Goal: Task Accomplishment & Management: Manage account settings

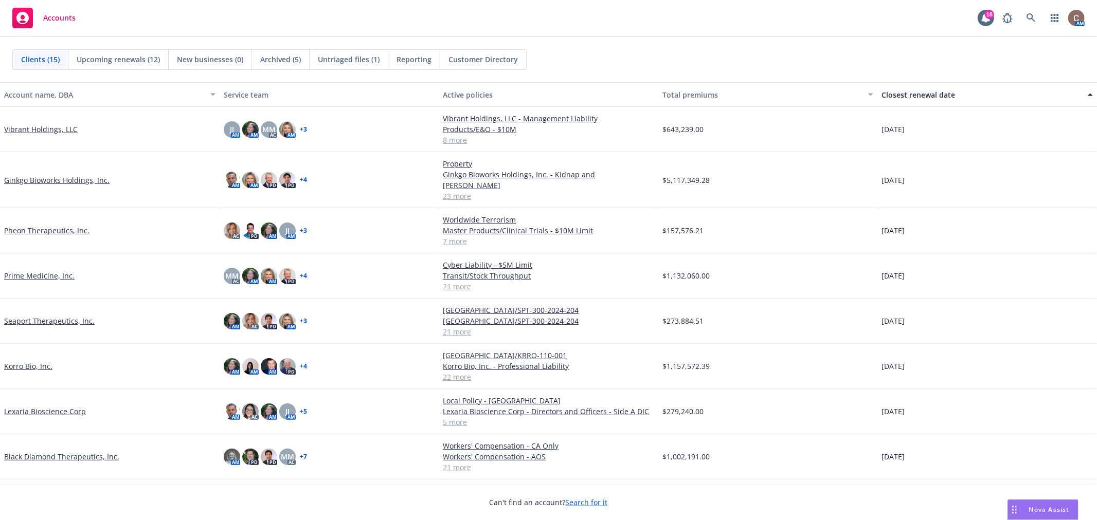
click at [63, 225] on link "Pheon Therapeutics, Inc." at bounding box center [46, 230] width 85 height 11
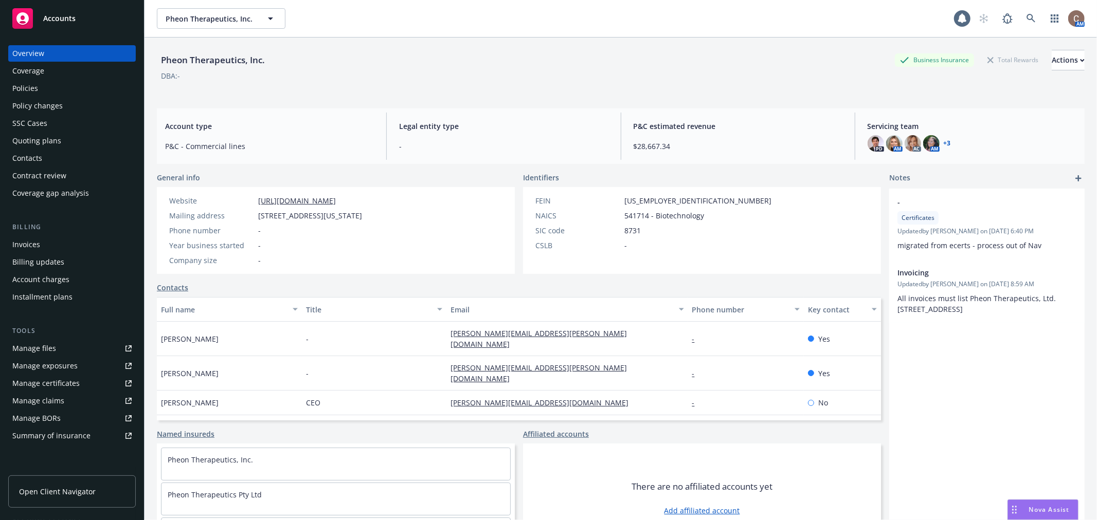
click at [25, 88] on div "Policies" at bounding box center [25, 88] width 26 height 16
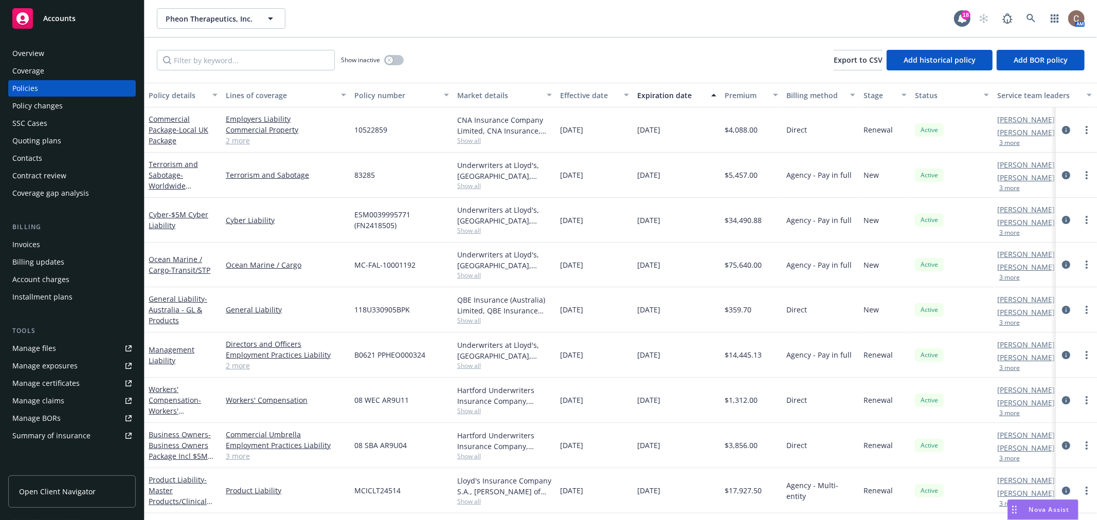
click at [175, 264] on div "Ocean Marine / Cargo - Transit/STP" at bounding box center [183, 265] width 69 height 22
click at [175, 266] on span "- Transit/STP" at bounding box center [190, 270] width 42 height 10
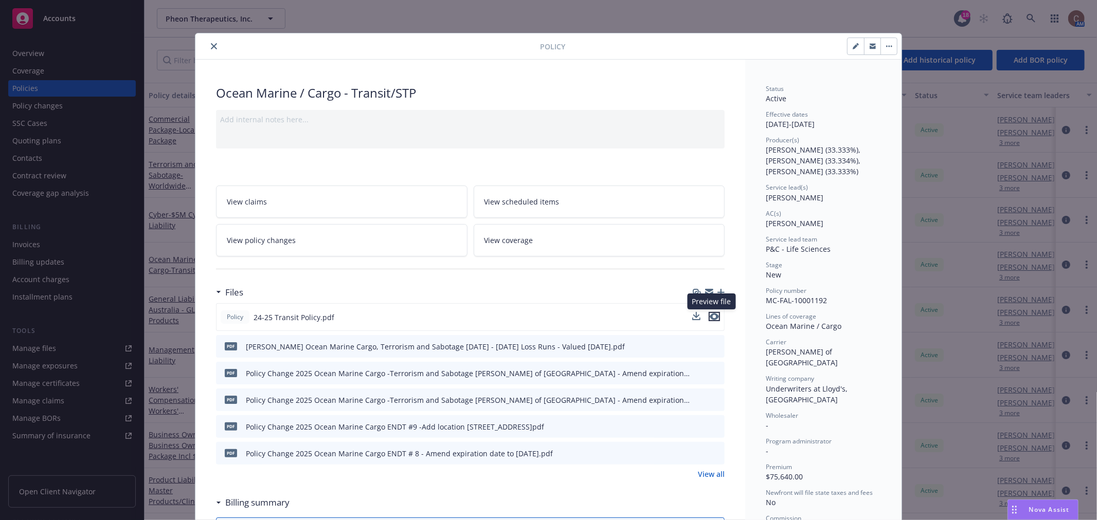
click at [710, 315] on icon "preview file" at bounding box center [714, 316] width 9 height 7
click at [535, 468] on div "Policy 24-25 Transit Policy.pdf pdf Lloyd's Ocean Marine Cargo, Terrorism and S…" at bounding box center [470, 391] width 509 height 176
drag, startPoint x: 559, startPoint y: 426, endPoint x: 474, endPoint y: 432, distance: 85.6
click at [474, 432] on div "Policy Change 2025 Ocean Marine Cargo ENDT #9 -Add location 4605 Decatur Blvd I…" at bounding box center [395, 427] width 298 height 11
copy div "Decatur Blvd Indianapolis"
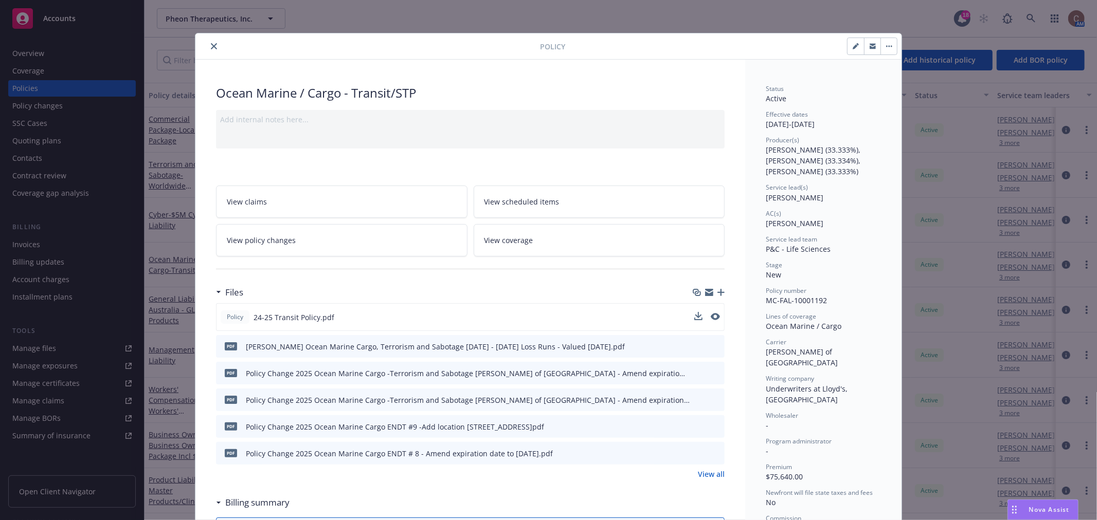
click at [711, 370] on icon "preview file" at bounding box center [714, 372] width 9 height 7
click at [713, 399] on icon "preview file" at bounding box center [714, 399] width 9 height 7
click at [712, 425] on icon "preview file" at bounding box center [714, 426] width 9 height 7
click at [213, 53] on div "Policy" at bounding box center [548, 46] width 706 height 26
click at [213, 48] on button "close" at bounding box center [214, 46] width 12 height 12
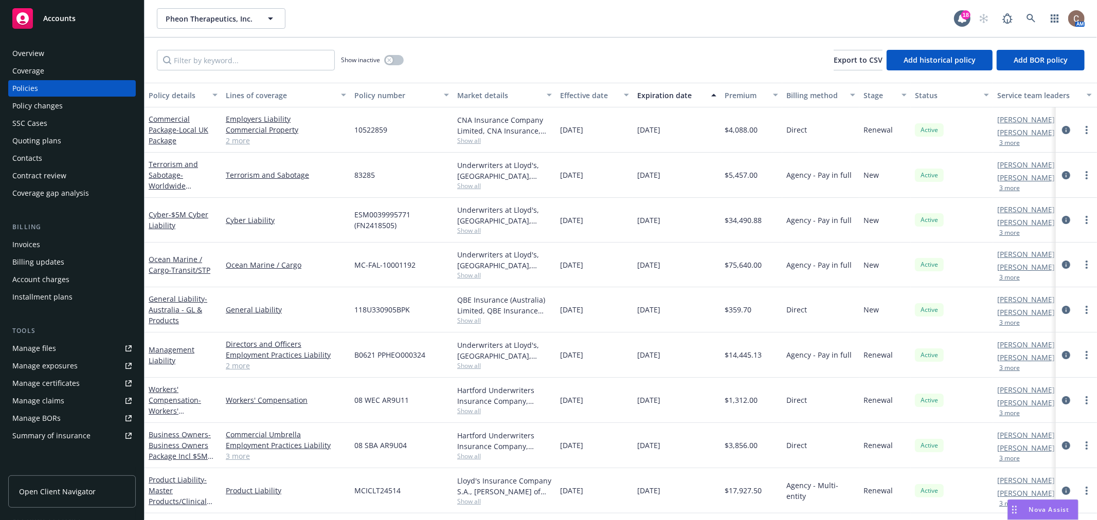
click at [360, 18] on div "Pheon Therapeutics, Inc. Pheon Therapeutics, Inc." at bounding box center [555, 18] width 797 height 21
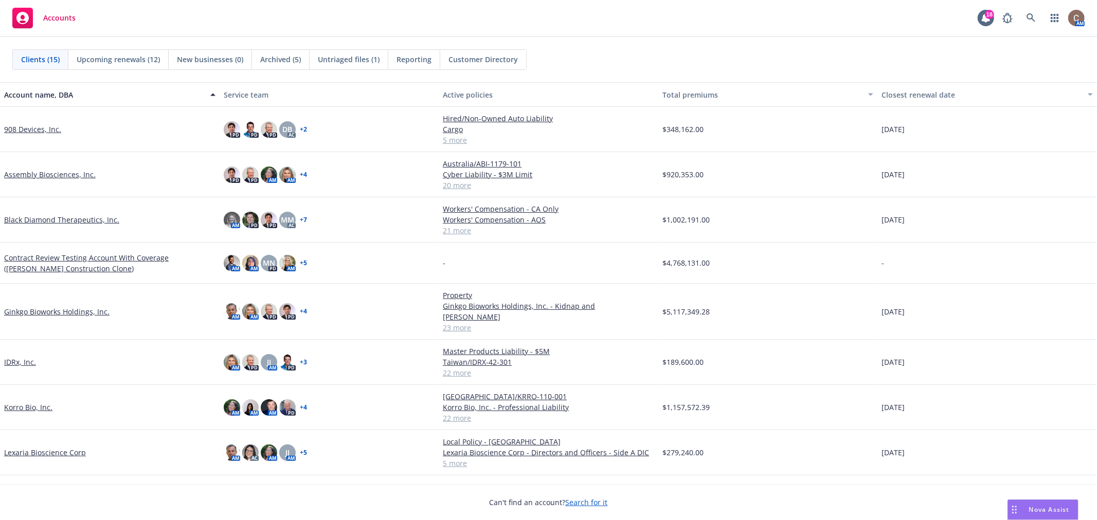
click at [32, 306] on link "Ginkgo Bioworks Holdings, Inc." at bounding box center [56, 311] width 105 height 11
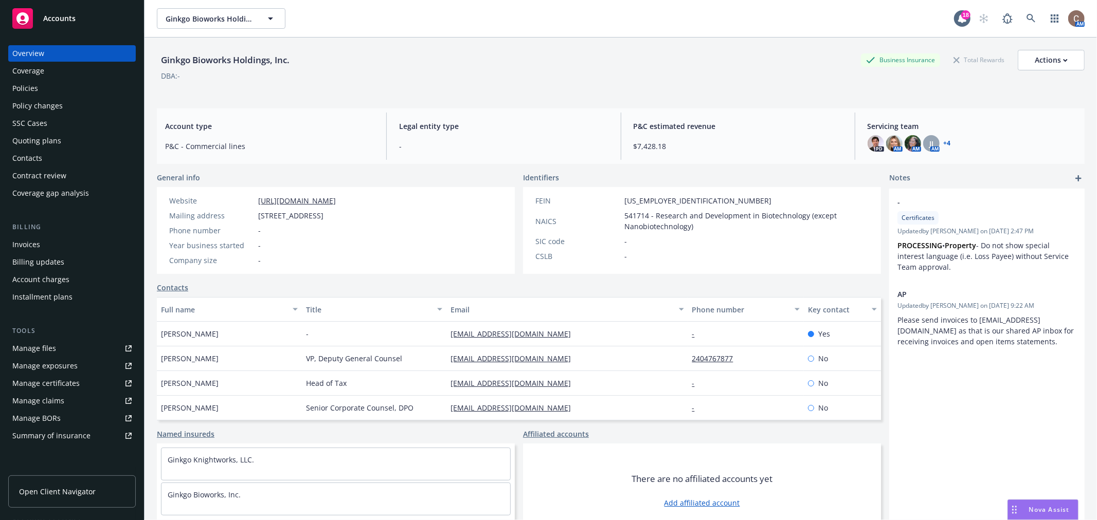
click at [38, 80] on div "Policies" at bounding box center [71, 88] width 119 height 16
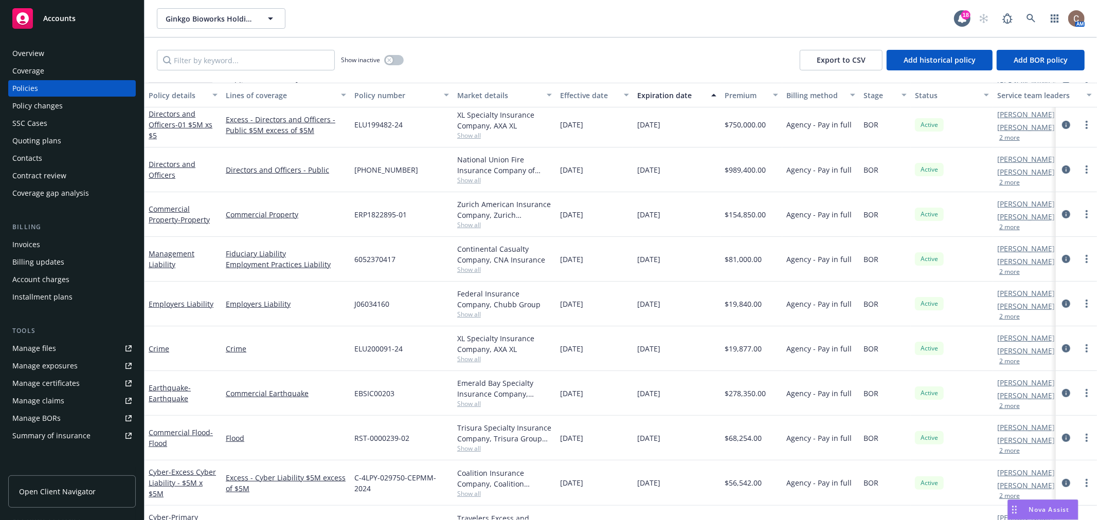
scroll to position [321, 0]
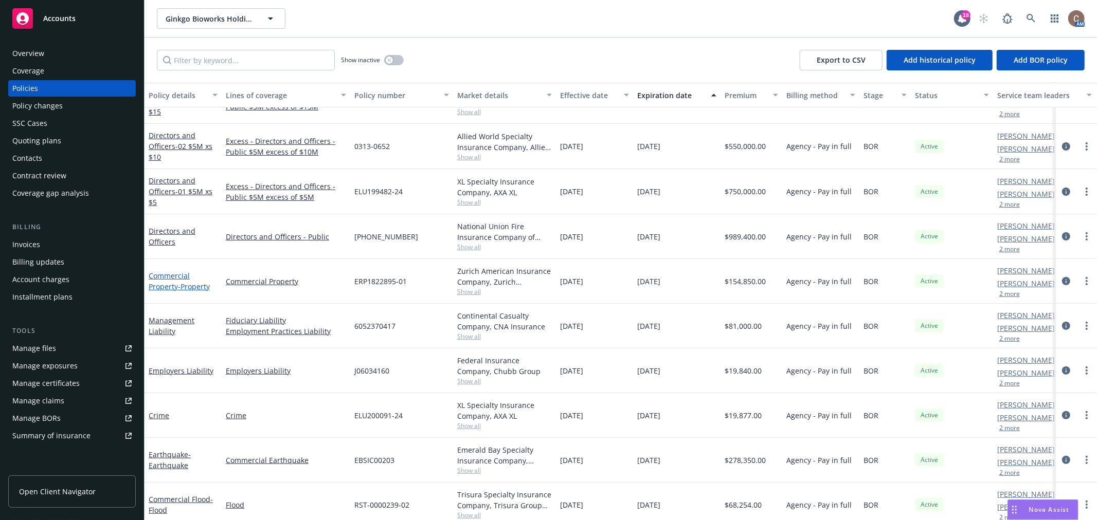
click at [180, 286] on span "- Property" at bounding box center [194, 287] width 32 height 10
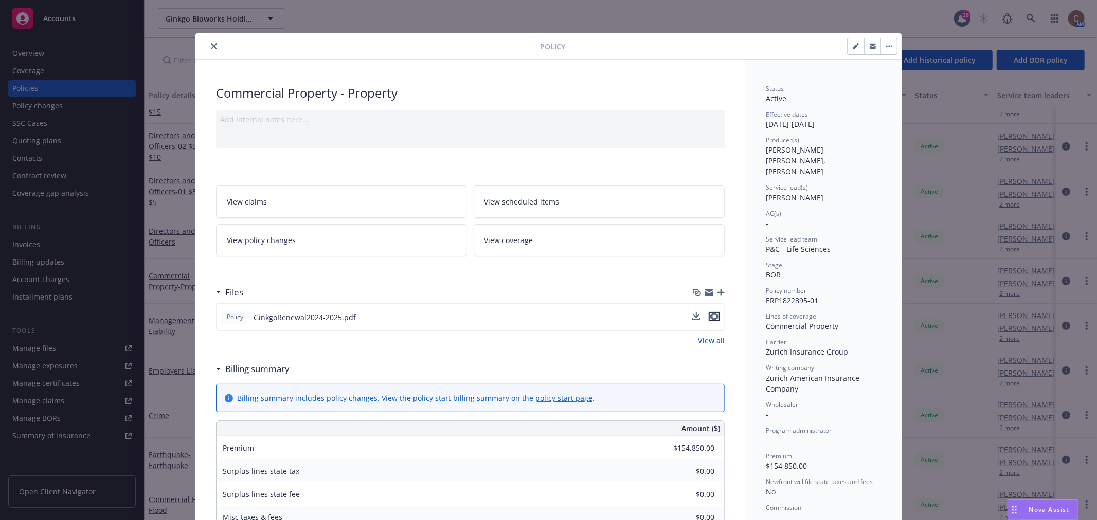
click at [711, 317] on icon "preview file" at bounding box center [714, 316] width 9 height 7
drag, startPoint x: 206, startPoint y: 41, endPoint x: 206, endPoint y: 51, distance: 10.3
click at [208, 41] on button "close" at bounding box center [214, 46] width 12 height 12
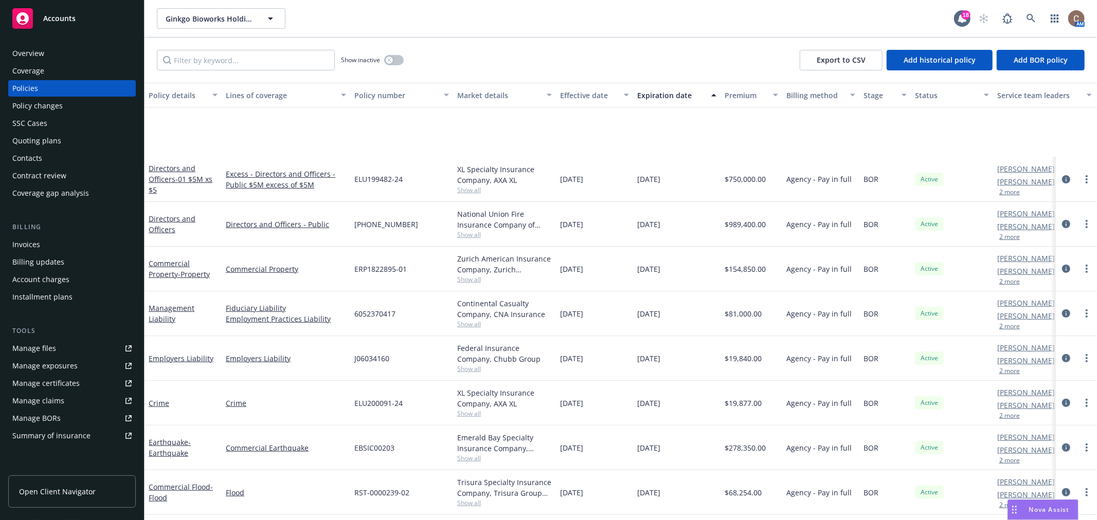
scroll to position [435, 0]
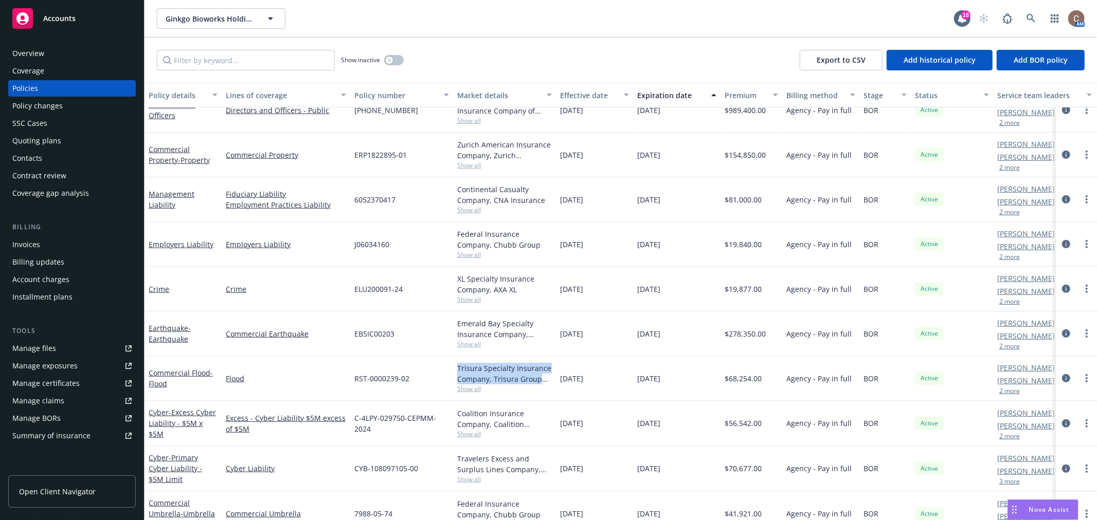
drag, startPoint x: 545, startPoint y: 378, endPoint x: 447, endPoint y: 366, distance: 98.4
click at [447, 366] on div "Commercial Flood - Flood Flood RST-0000239-02 Trisura Specialty Insurance Compa…" at bounding box center [640, 378] width 992 height 45
drag, startPoint x: 535, startPoint y: 336, endPoint x: 455, endPoint y: 319, distance: 81.5
click at [455, 319] on div "Emerald Bay Specialty Insurance Company, Emerald Bay Specialty Insurance Compan…" at bounding box center [504, 334] width 103 height 45
click at [1028, 14] on icon at bounding box center [1030, 18] width 9 height 9
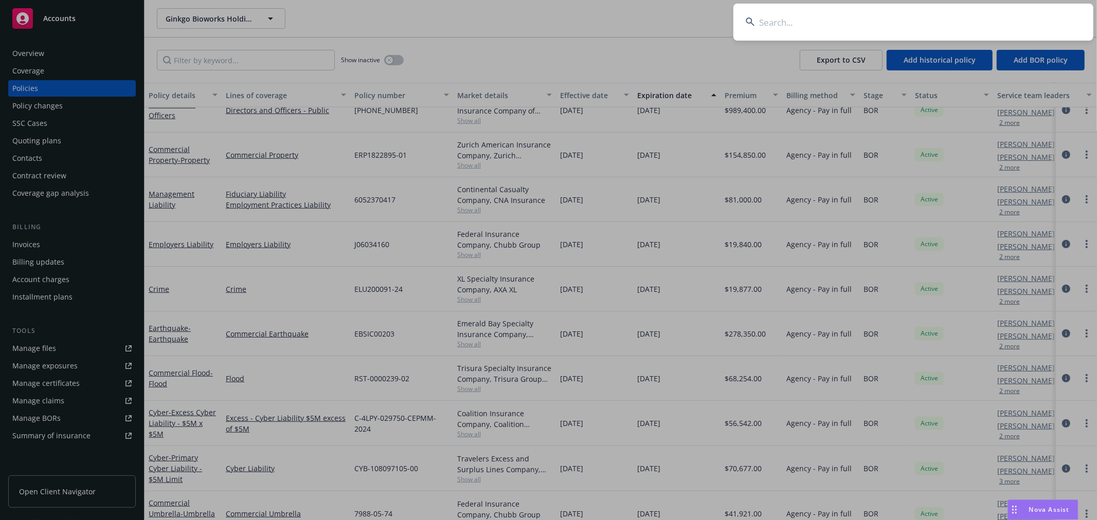
click at [841, 23] on input at bounding box center [913, 22] width 360 height 37
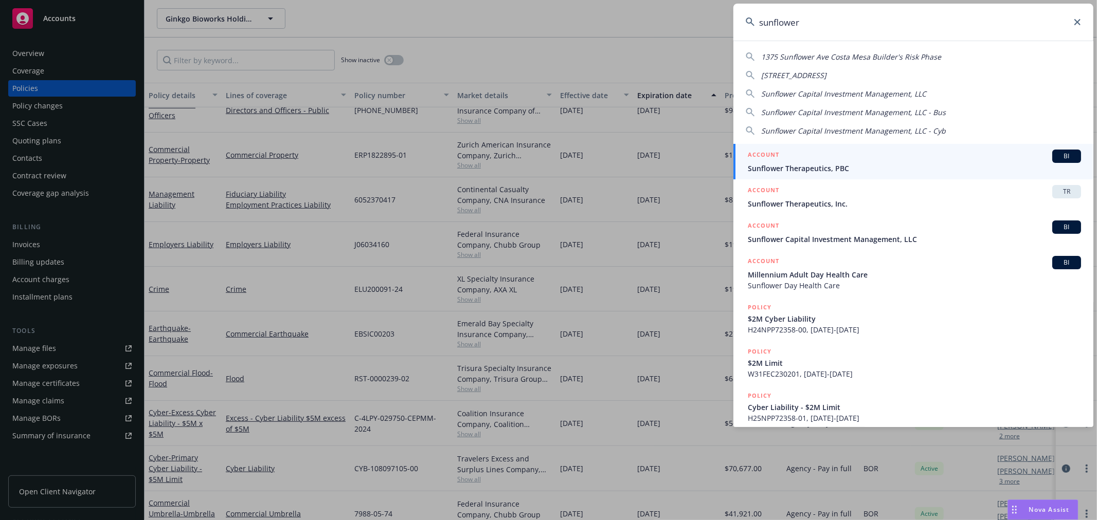
type input "sunflower"
click at [837, 158] on div "ACCOUNT BI" at bounding box center [914, 156] width 333 height 13
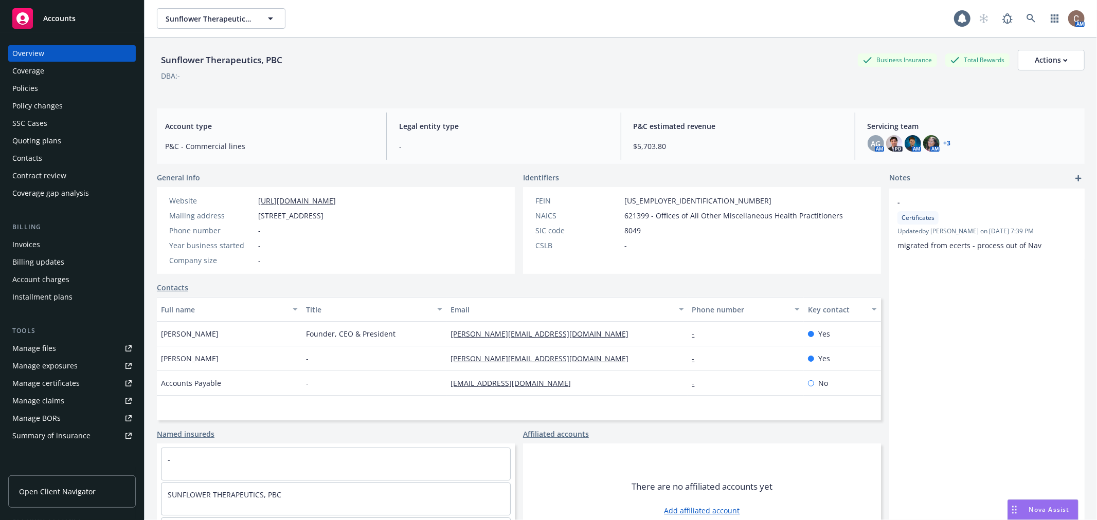
click at [38, 85] on div "Policies" at bounding box center [71, 88] width 119 height 16
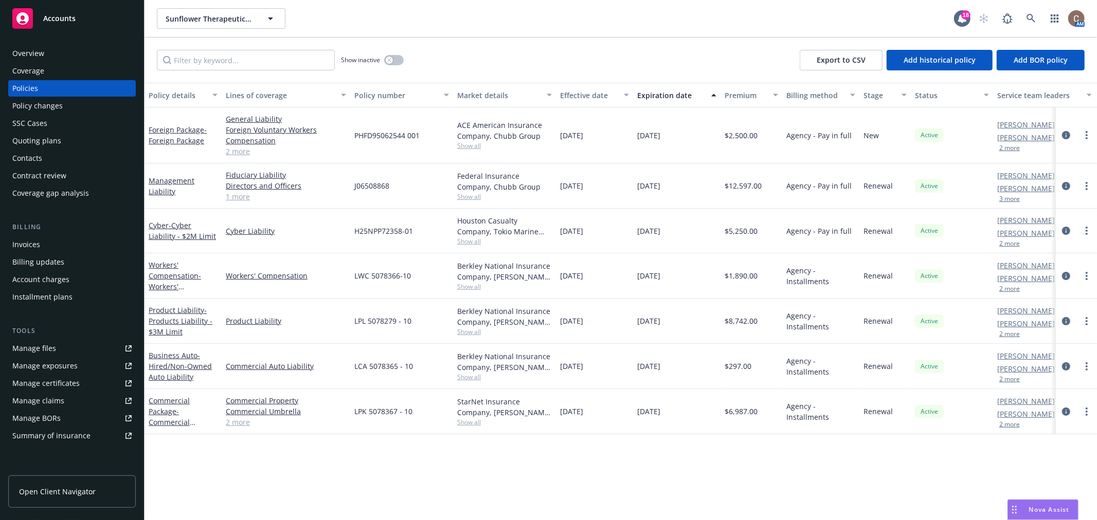
click at [193, 463] on div "Policy details Lines of coverage Policy number Market details Effective date Ex…" at bounding box center [620, 302] width 952 height 438
click at [167, 412] on link "Commercial Package - Commercial Package incl $1M Umbrella" at bounding box center [178, 422] width 59 height 53
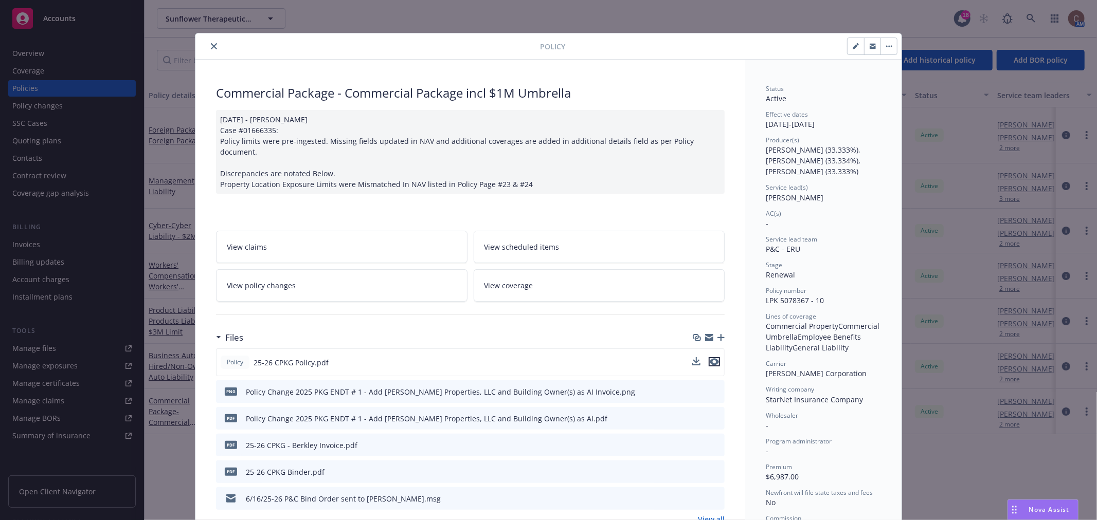
click at [710, 358] on icon "preview file" at bounding box center [714, 361] width 9 height 7
click at [211, 47] on icon "close" at bounding box center [214, 46] width 6 height 6
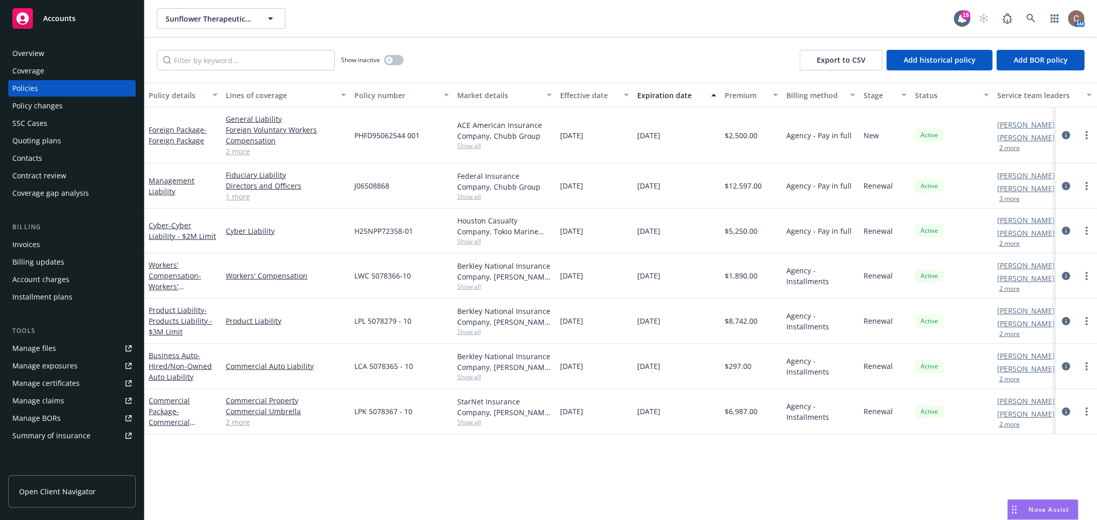
click at [597, 47] on div "Show inactive Export to CSV Add historical policy Add BOR policy" at bounding box center [620, 60] width 952 height 45
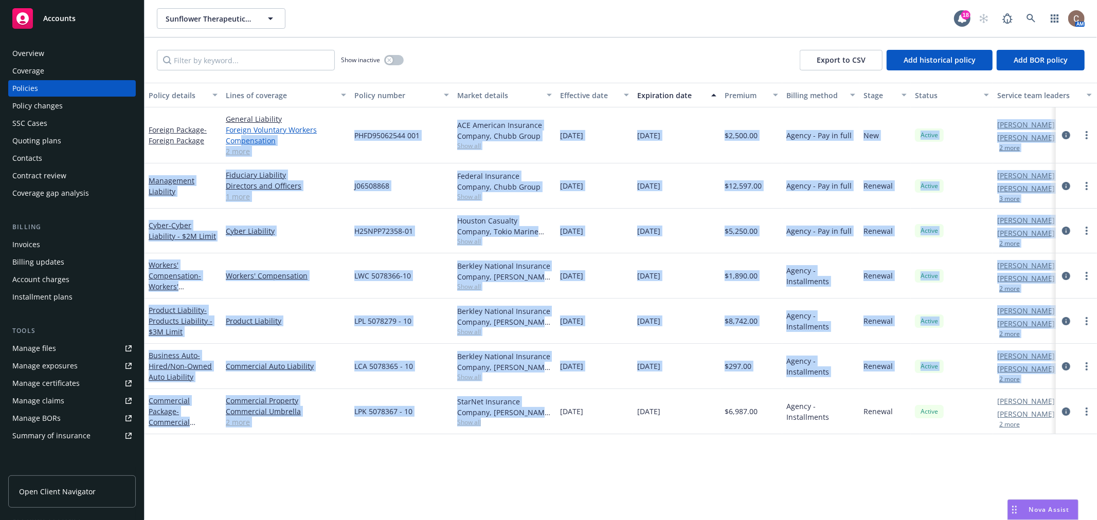
drag, startPoint x: 505, startPoint y: 482, endPoint x: 243, endPoint y: 144, distance: 427.4
click at [243, 144] on div "Policy details Lines of coverage Policy number Market details Effective date Ex…" at bounding box center [620, 302] width 952 height 438
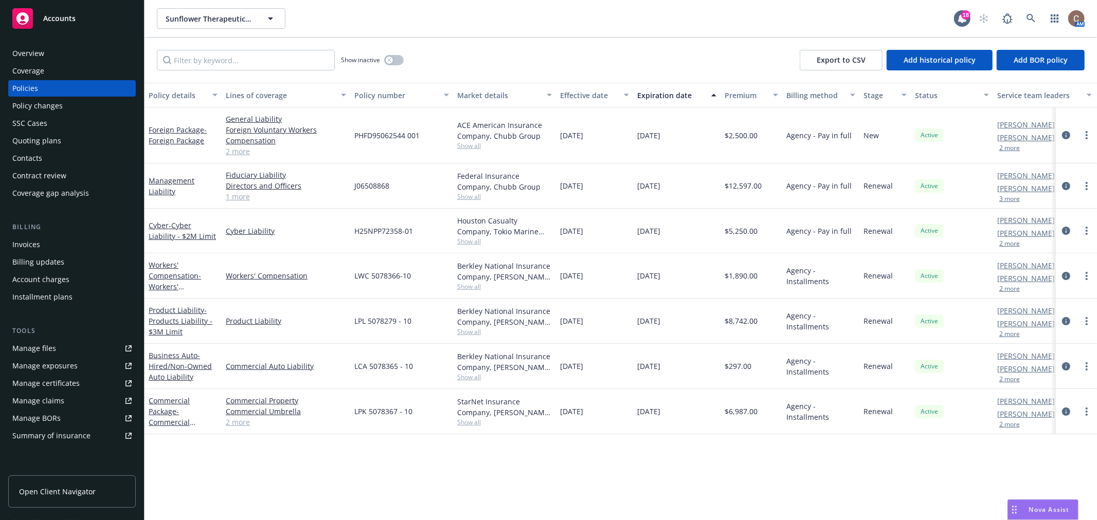
click at [501, 50] on div "Show inactive Export to CSV Add historical policy Add BOR policy" at bounding box center [620, 60] width 952 height 45
click at [64, 14] on span "Accounts" at bounding box center [59, 18] width 32 height 8
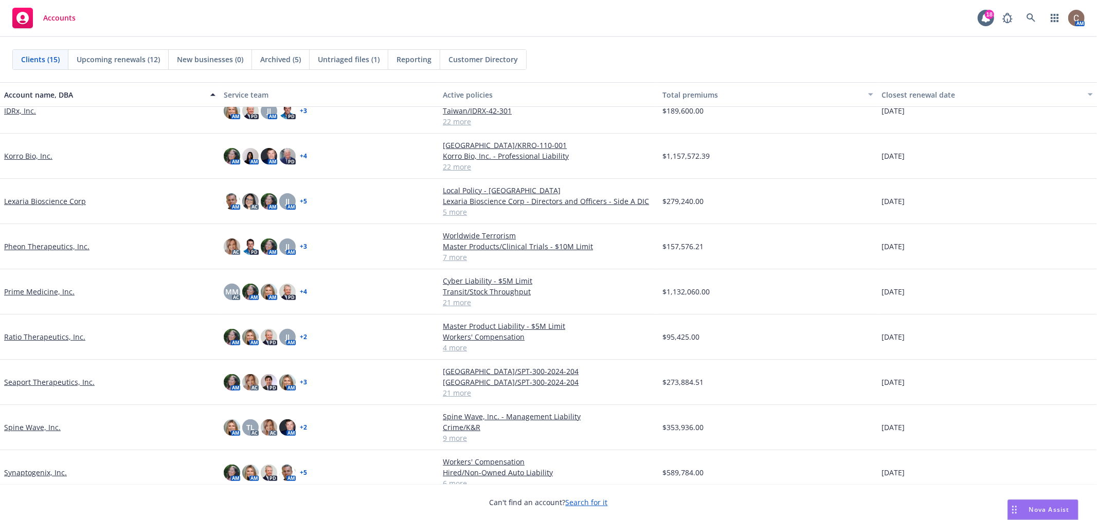
scroll to position [281, 0]
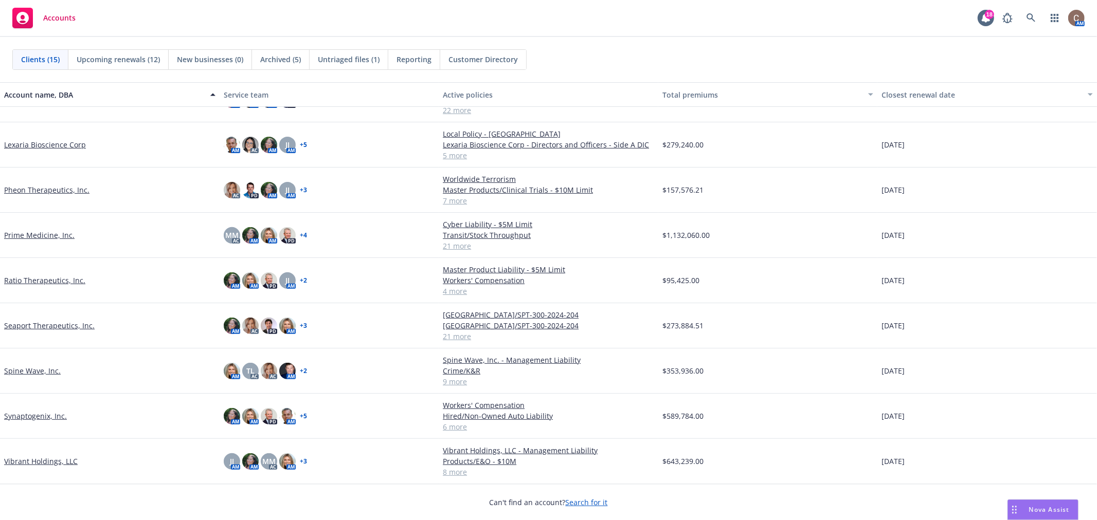
click at [630, 12] on div "Accounts 18 AM" at bounding box center [548, 18] width 1097 height 37
click at [394, 14] on div "Accounts 18 AM" at bounding box center [548, 18] width 1097 height 37
drag, startPoint x: 607, startPoint y: 60, endPoint x: 583, endPoint y: 78, distance: 30.4
click at [607, 60] on div "Clients (15) Upcoming renewals (12) New businesses (0) Archived (5) Untriaged f…" at bounding box center [548, 59] width 1072 height 21
click at [1035, 9] on link at bounding box center [1031, 18] width 21 height 21
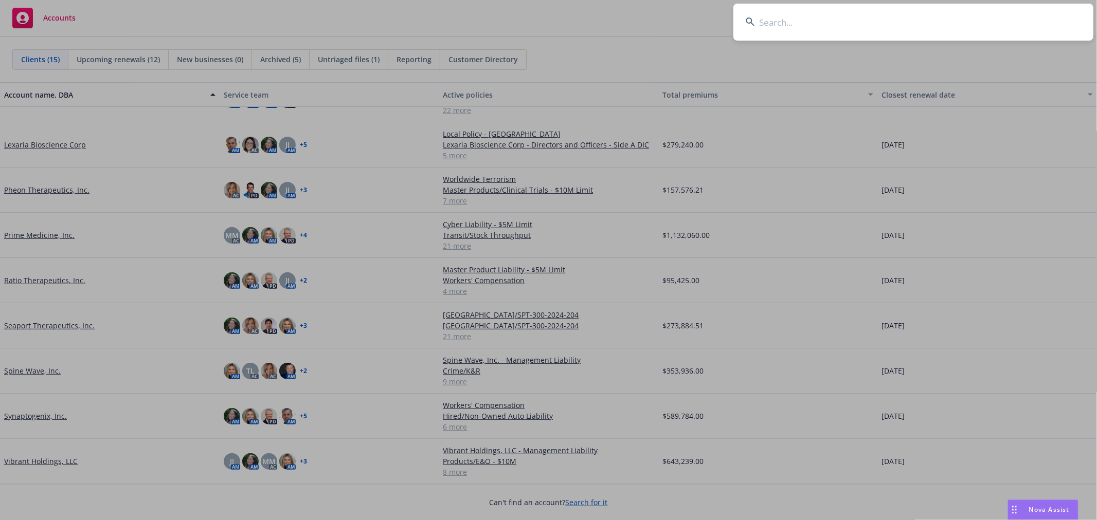
click at [943, 16] on input at bounding box center [913, 22] width 360 height 37
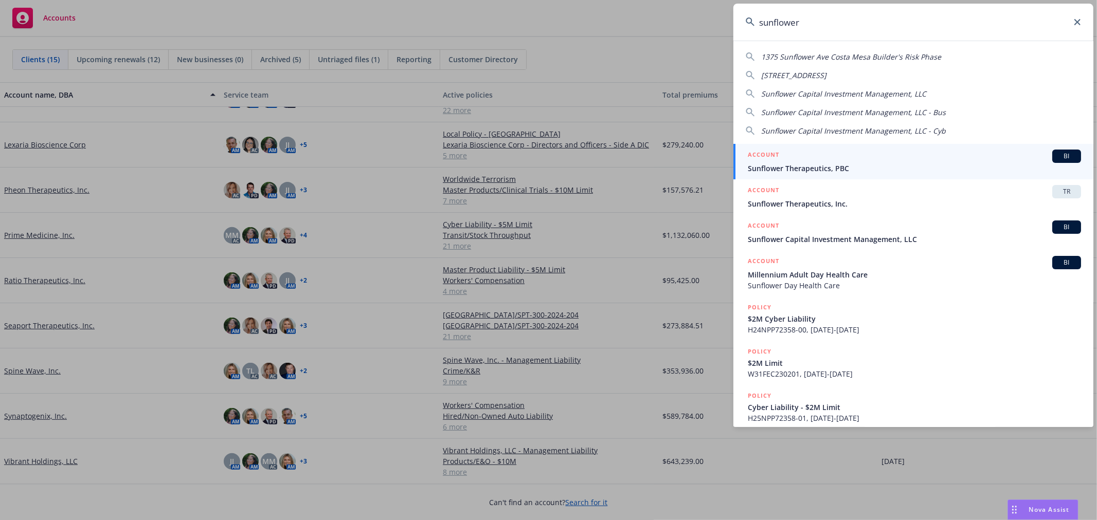
type input "sunflower"
click at [840, 166] on span "Sunflower Therapeutics, PBC" at bounding box center [914, 168] width 333 height 11
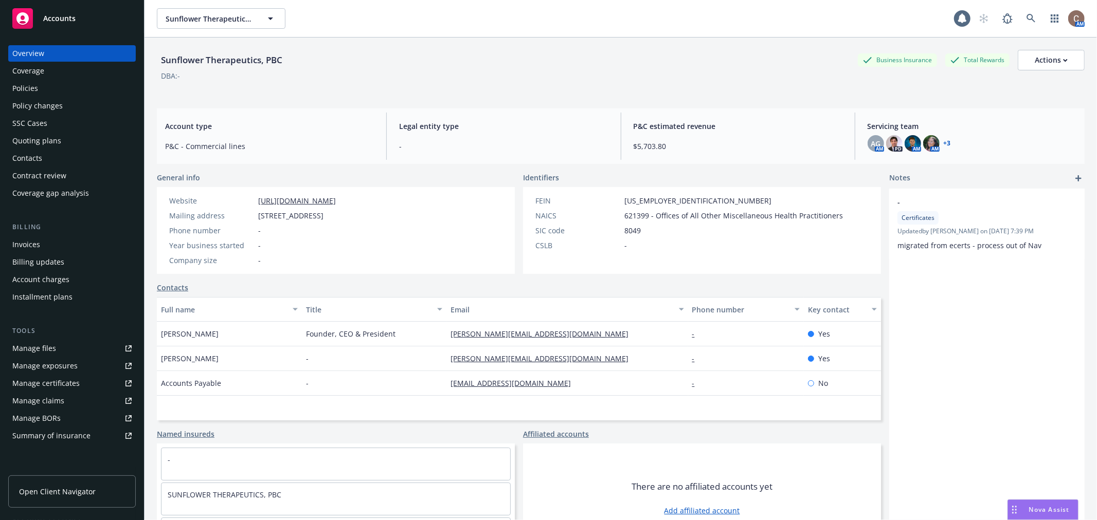
click at [60, 85] on div "Policies" at bounding box center [71, 88] width 119 height 16
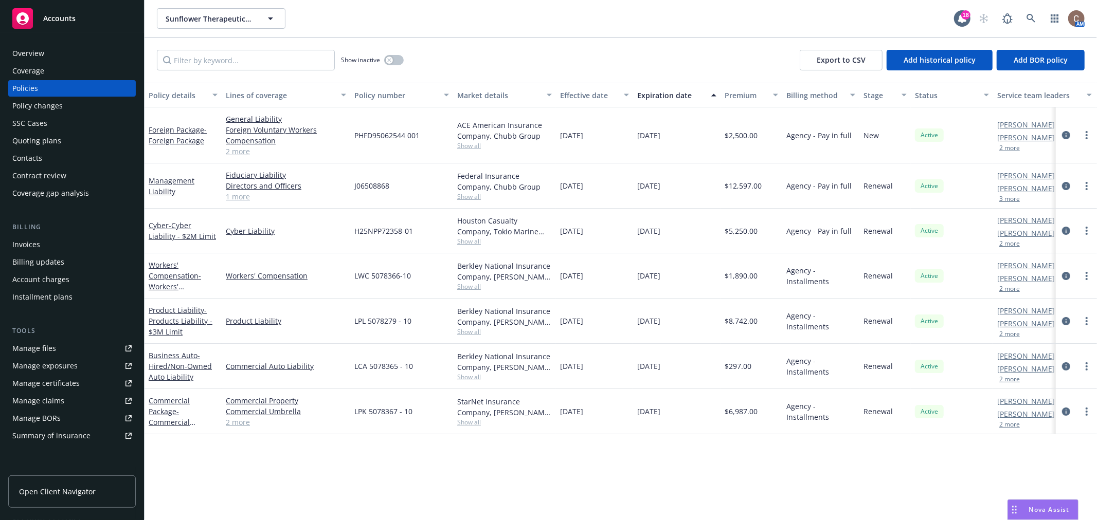
click at [87, 346] on link "Manage files" at bounding box center [72, 348] width 128 height 16
click at [90, 10] on div "Accounts" at bounding box center [71, 18] width 119 height 21
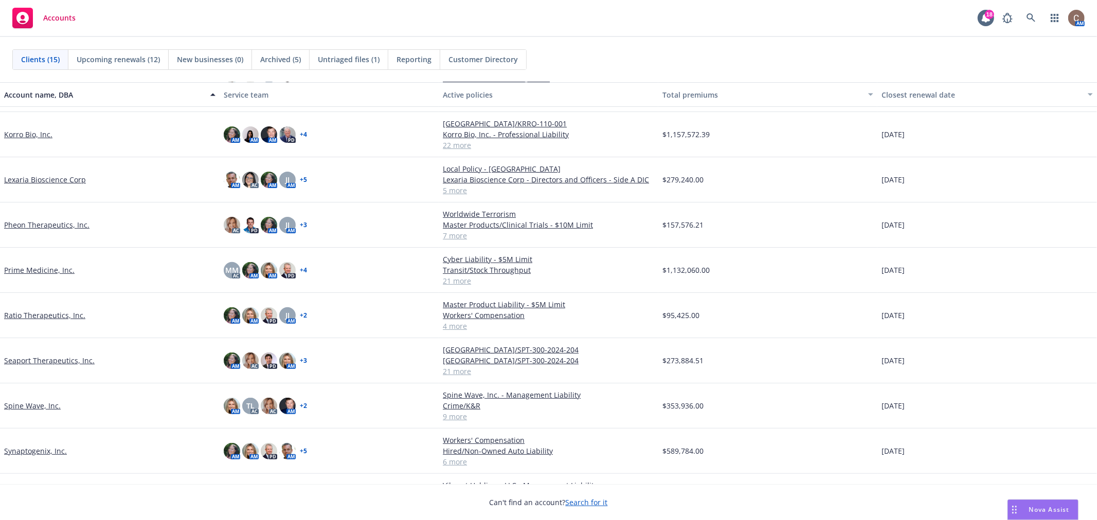
scroll to position [248, 0]
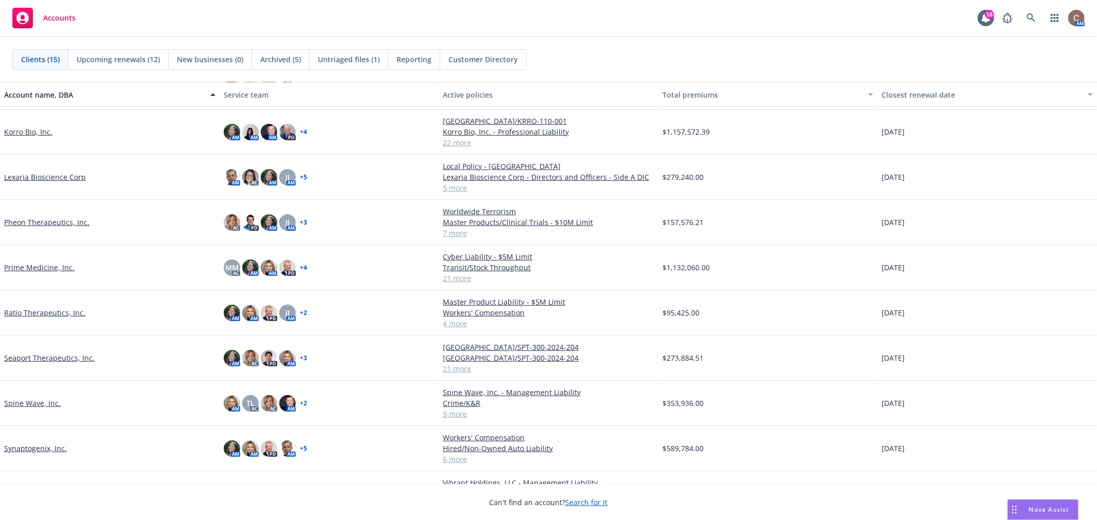
click at [61, 220] on link "Pheon Therapeutics, Inc." at bounding box center [46, 222] width 85 height 11
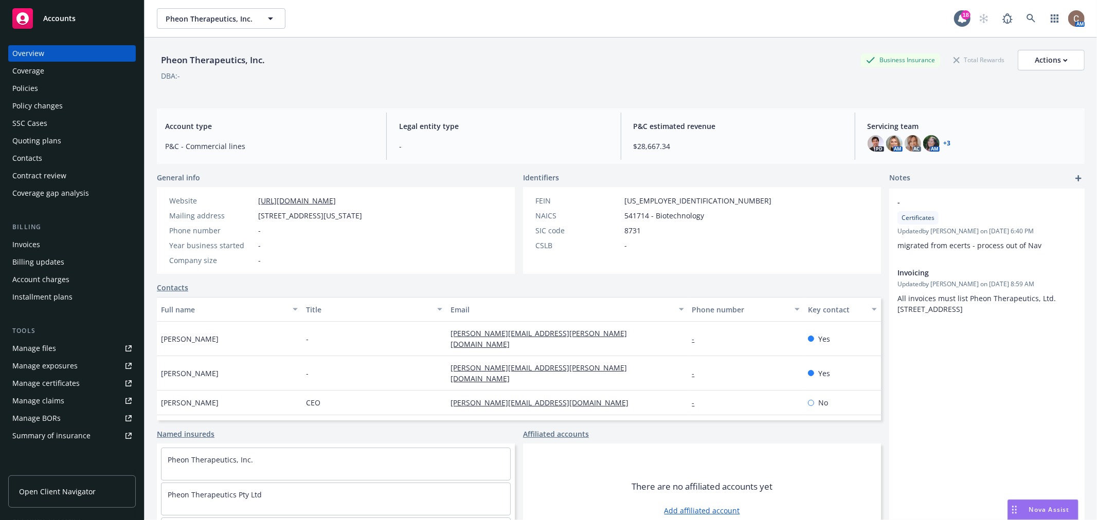
click at [50, 85] on div "Policies" at bounding box center [71, 88] width 119 height 16
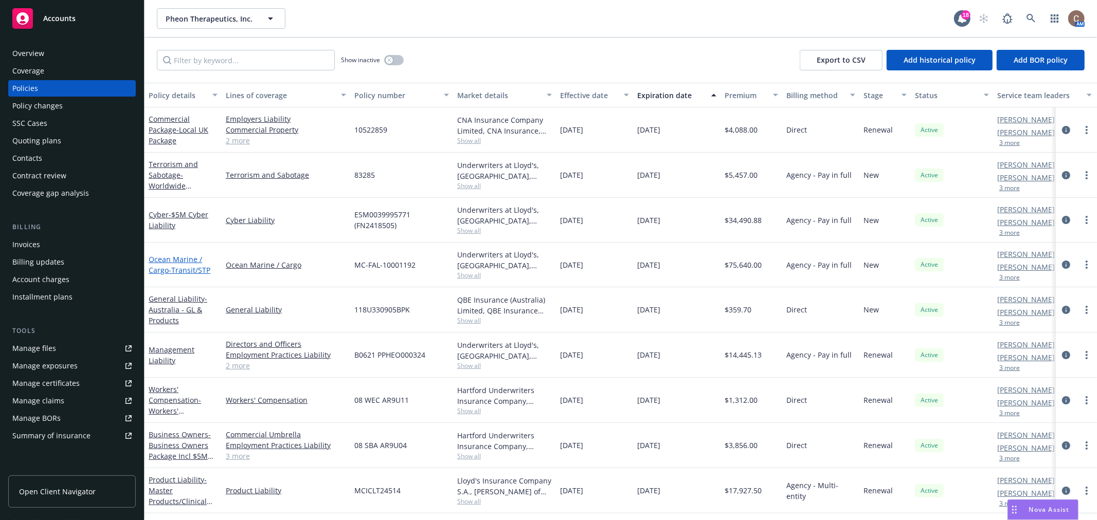
click at [184, 267] on span "- Transit/STP" at bounding box center [190, 270] width 42 height 10
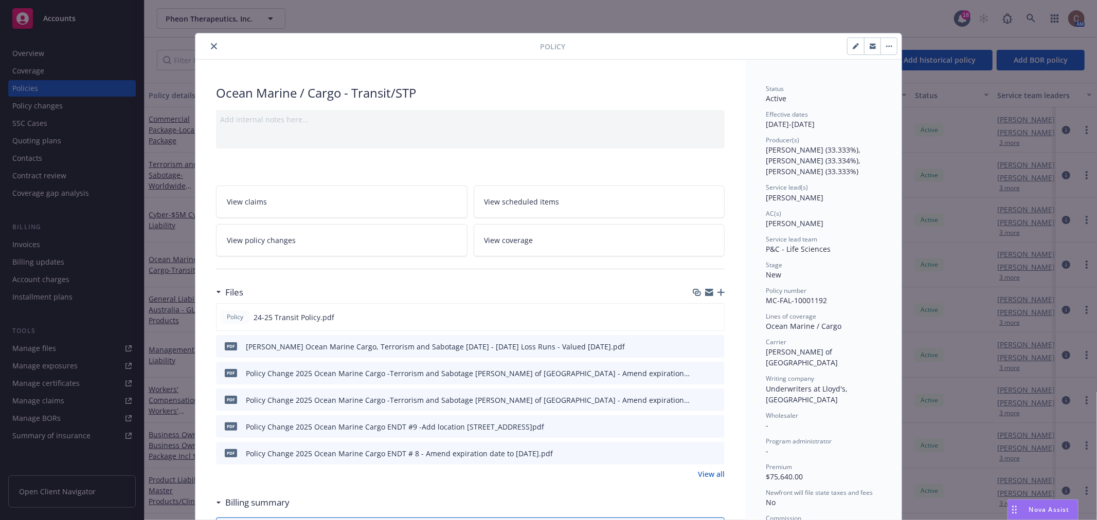
click at [211, 44] on icon "close" at bounding box center [214, 46] width 6 height 6
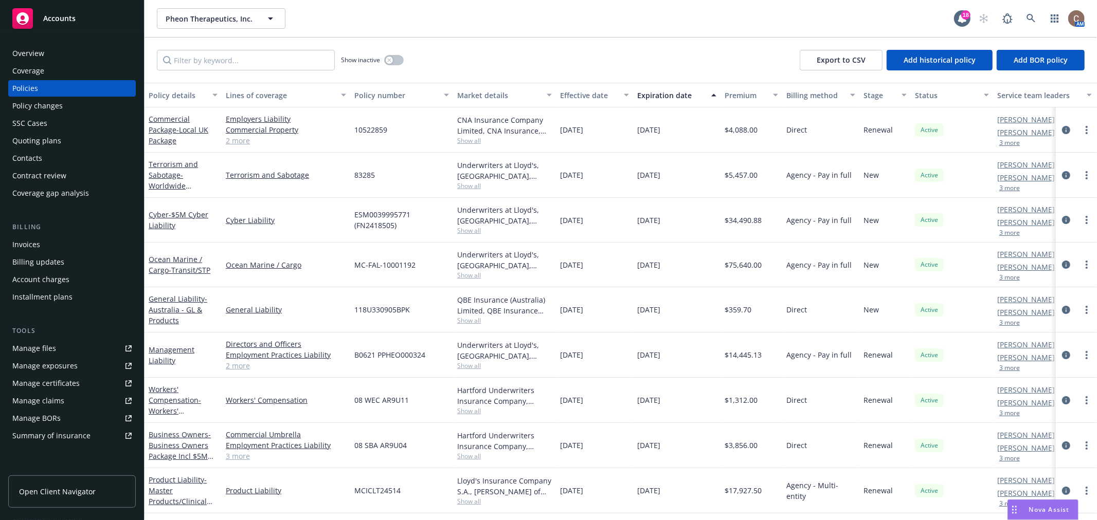
click at [44, 52] on div "Overview" at bounding box center [71, 53] width 119 height 16
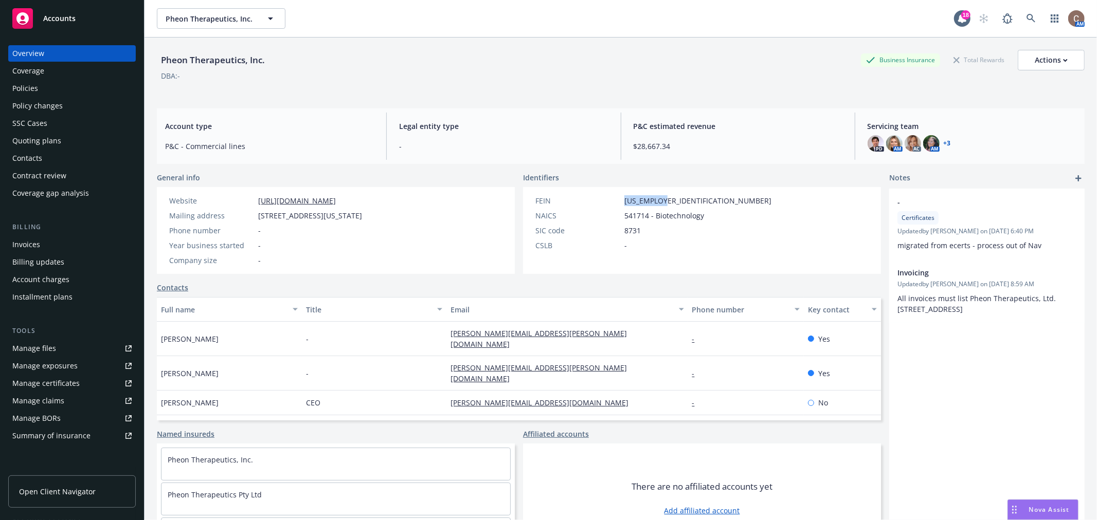
drag, startPoint x: 665, startPoint y: 196, endPoint x: 605, endPoint y: 199, distance: 60.2
click at [605, 199] on div "FEIN 88-1393415" at bounding box center [653, 200] width 244 height 11
copy div "88-1393415"
drag, startPoint x: 641, startPoint y: 233, endPoint x: 613, endPoint y: 232, distance: 27.8
click at [613, 232] on div "SIC code 8731" at bounding box center [653, 230] width 244 height 11
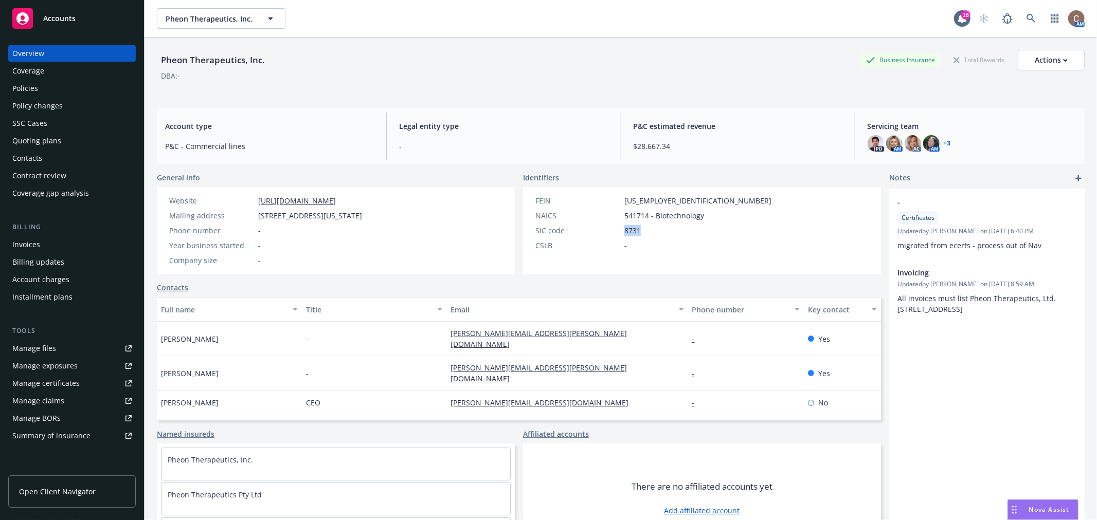
copy div "8731"
click at [45, 89] on div "Policies" at bounding box center [71, 88] width 119 height 16
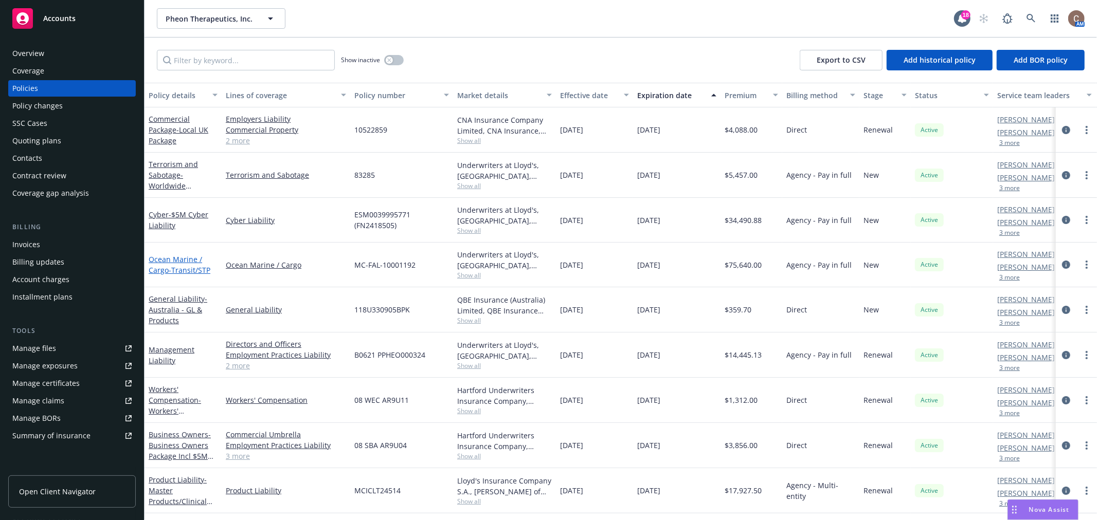
click at [181, 262] on link "Ocean Marine / Cargo - Transit/STP" at bounding box center [180, 265] width 62 height 21
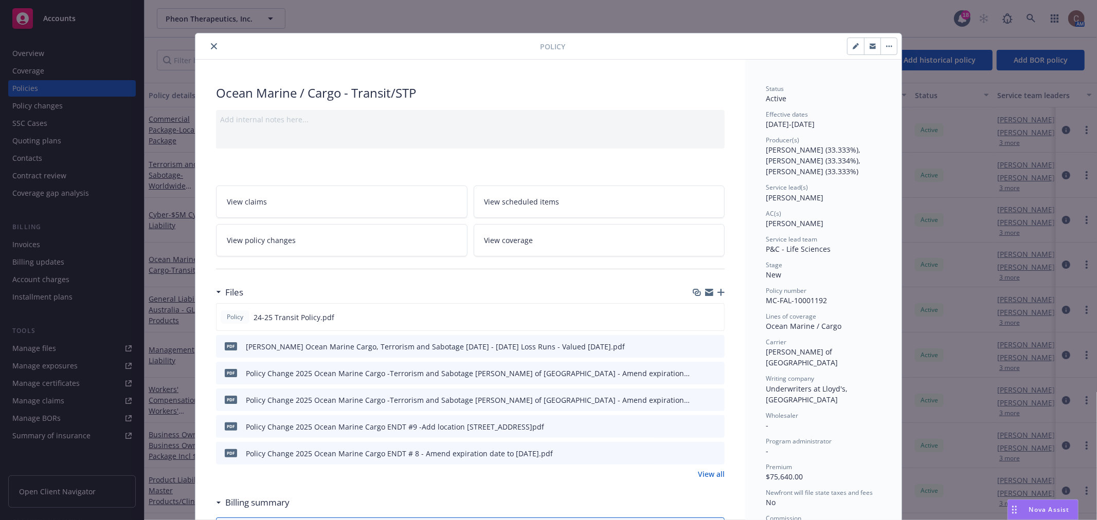
scroll to position [31, 0]
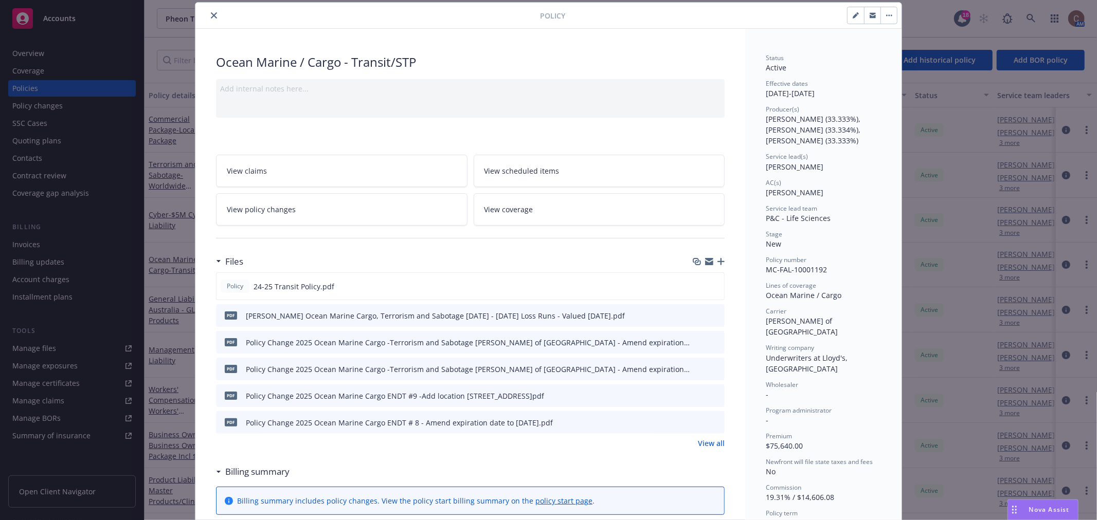
click at [710, 395] on icon "preview file" at bounding box center [714, 395] width 9 height 7
click at [213, 13] on button "close" at bounding box center [214, 15] width 12 height 12
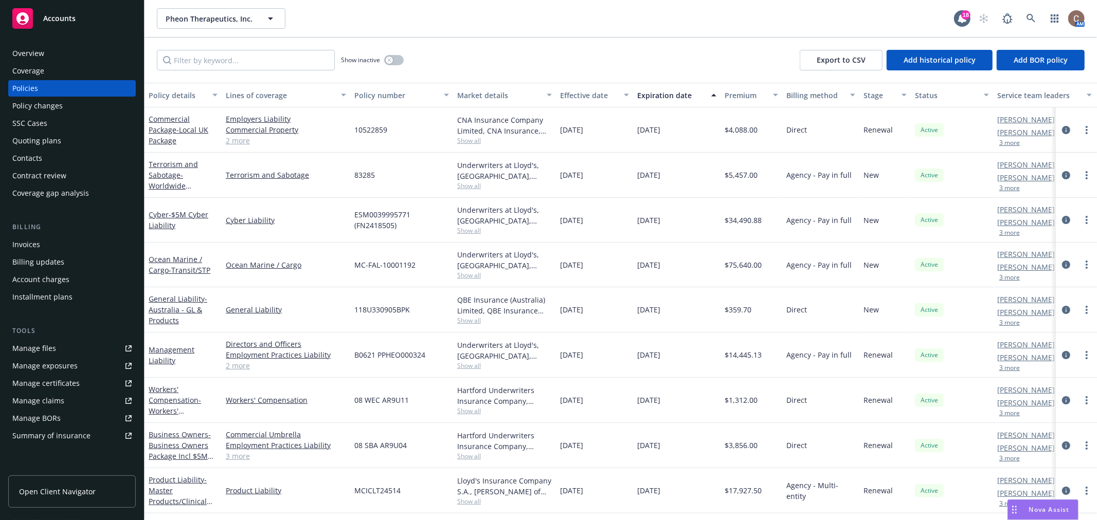
click at [58, 154] on div "Contacts" at bounding box center [71, 158] width 119 height 16
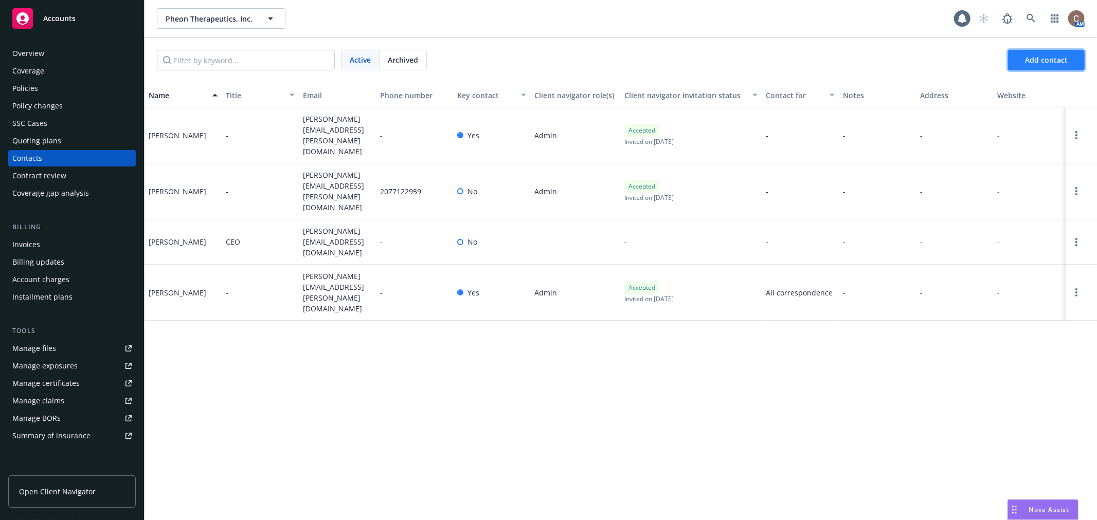
click at [1055, 60] on span "Add contact" at bounding box center [1046, 60] width 43 height 10
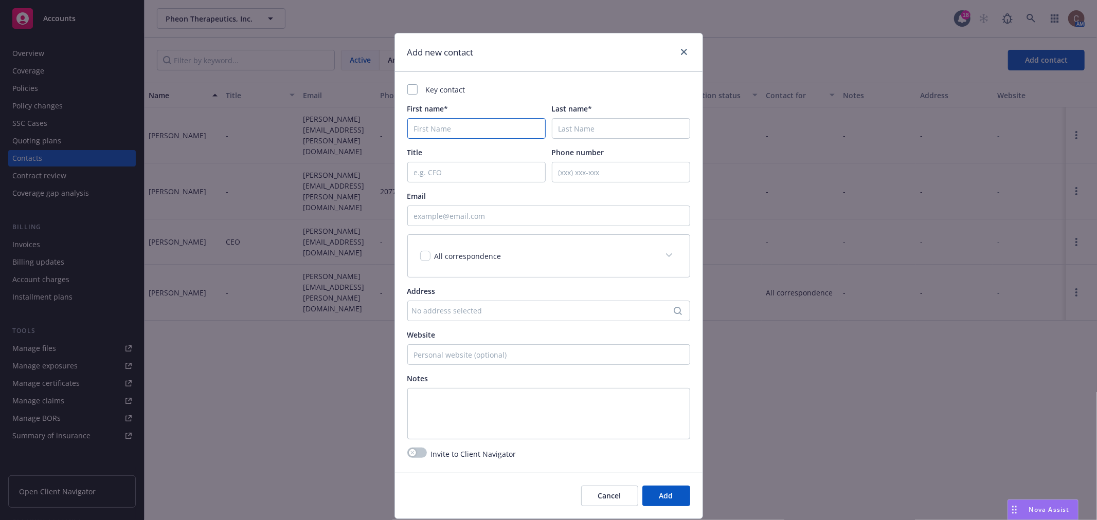
click at [510, 125] on input "First name*" at bounding box center [476, 128] width 138 height 21
click at [491, 213] on input "Email" at bounding box center [548, 216] width 283 height 21
paste input "siddhesh.patil@pheontx.com"
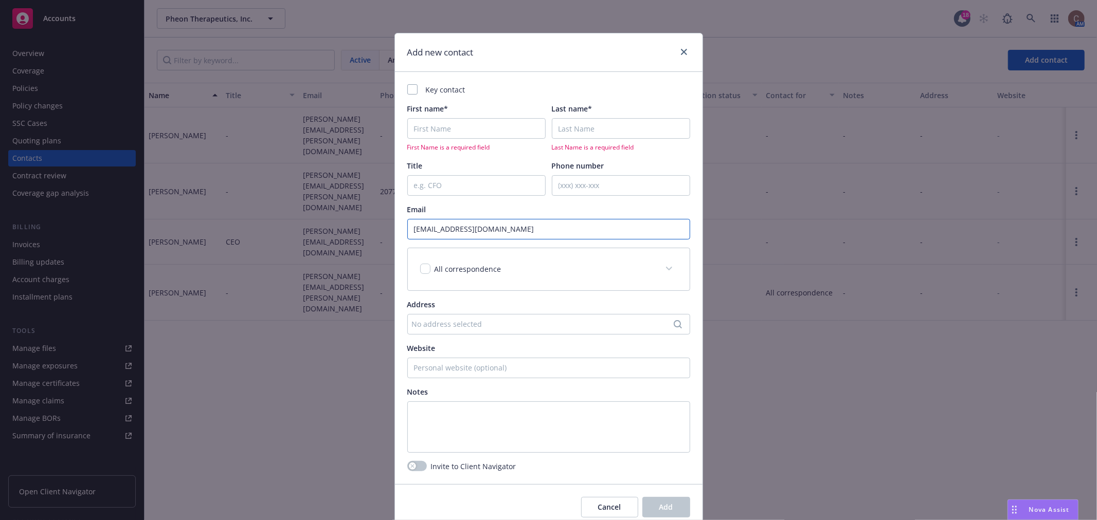
type input "siddhesh.patil@pheontx.com"
click at [486, 117] on div "First name* First Name is a required field" at bounding box center [476, 127] width 138 height 48
click at [490, 132] on input "First name*" at bounding box center [476, 128] width 138 height 21
click at [486, 134] on input "First name*" at bounding box center [476, 128] width 138 height 21
paste input "Siddhesh Patil"
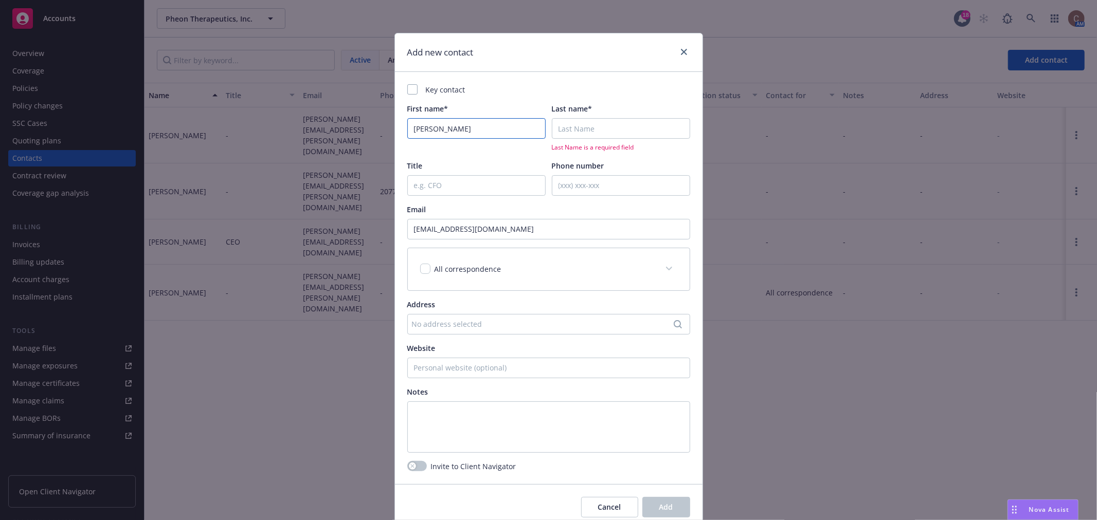
type input "Siddhesh Patil"
click at [590, 125] on input "Last name*" at bounding box center [621, 128] width 138 height 21
paste input "Siddhesh Patil"
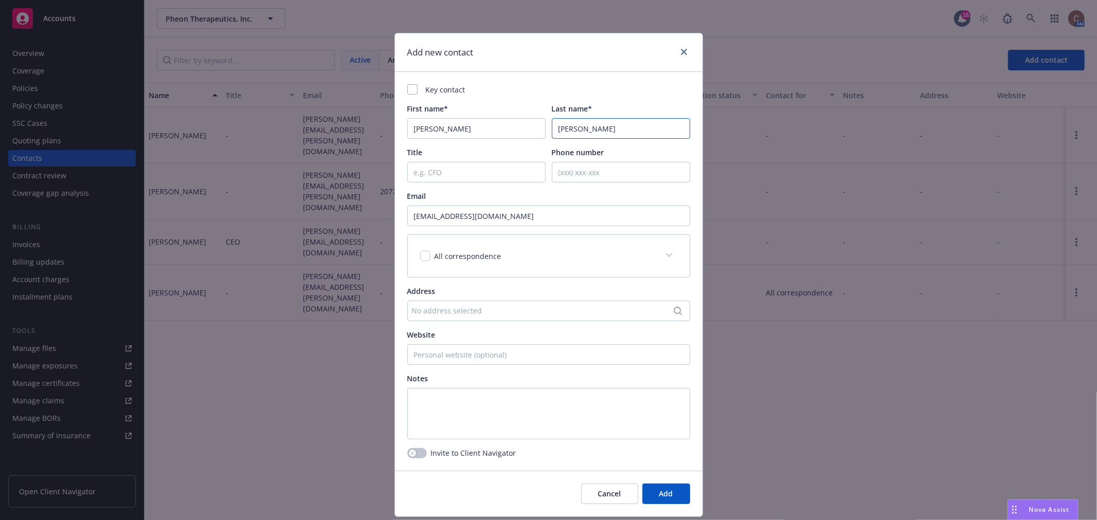
drag, startPoint x: 587, startPoint y: 130, endPoint x: 453, endPoint y: 122, distance: 133.9
click at [454, 122] on div "First name* Siddhesh Patil Last name* Siddhesh Patil" at bounding box center [548, 120] width 283 height 35
type input "Patil"
click at [475, 131] on input "Siddhesh Patil" at bounding box center [476, 128] width 138 height 21
type input "Siddhesh"
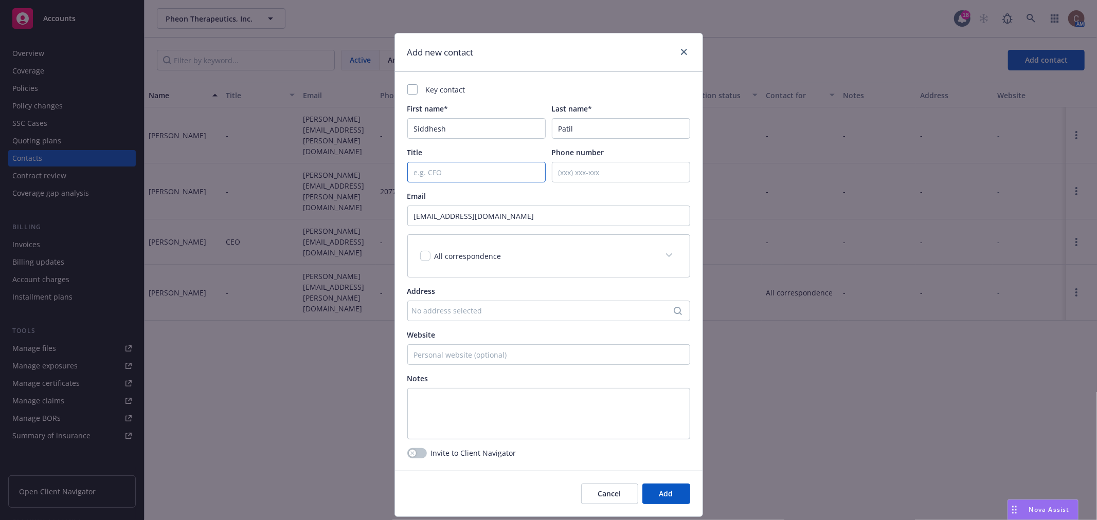
click at [487, 166] on input "Title" at bounding box center [476, 172] width 138 height 21
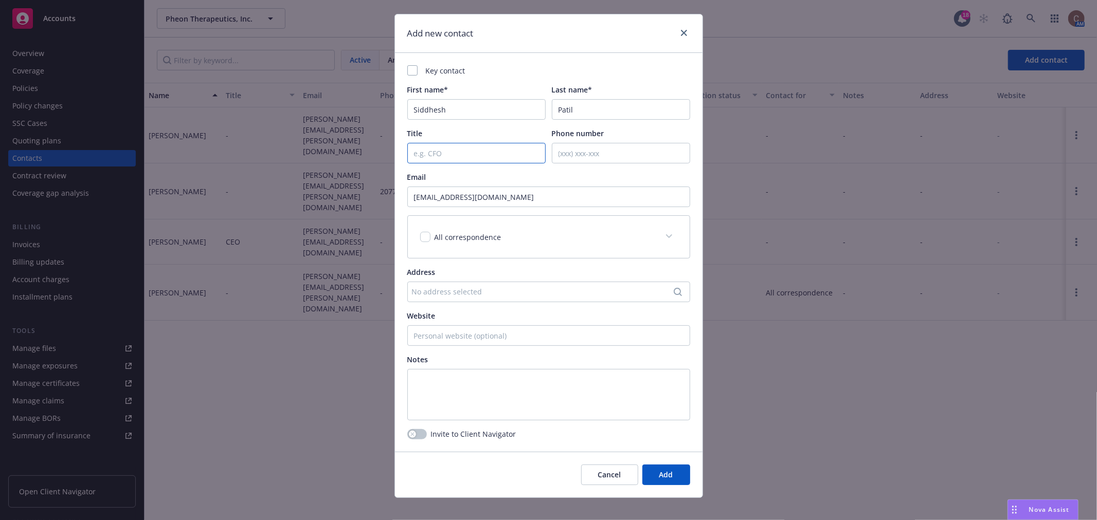
scroll to position [30, 0]
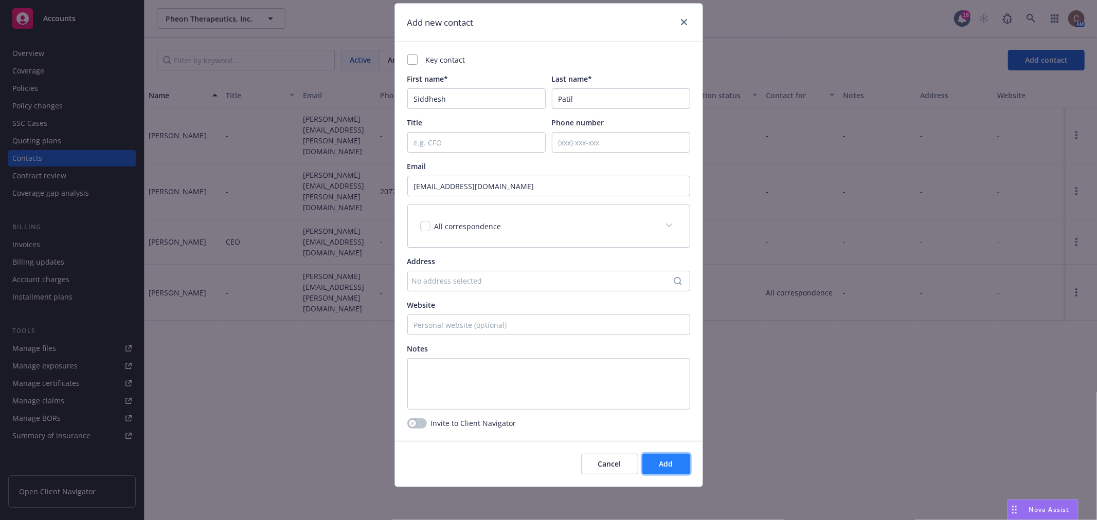
click at [662, 469] on button "Add" at bounding box center [666, 464] width 48 height 21
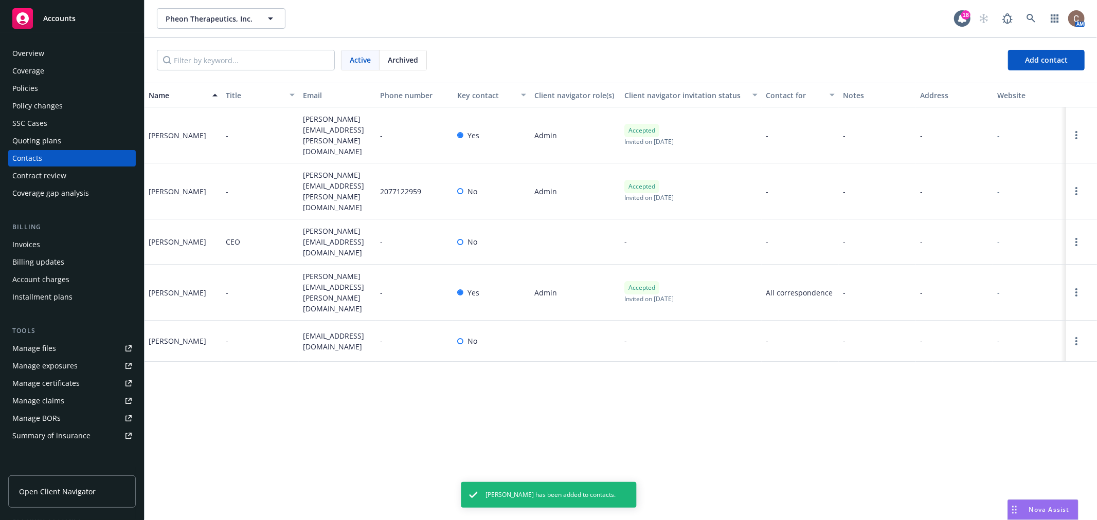
click at [230, 354] on div "Name Title Email Phone number Key contact Client navigator role(s) Client navig…" at bounding box center [620, 302] width 952 height 438
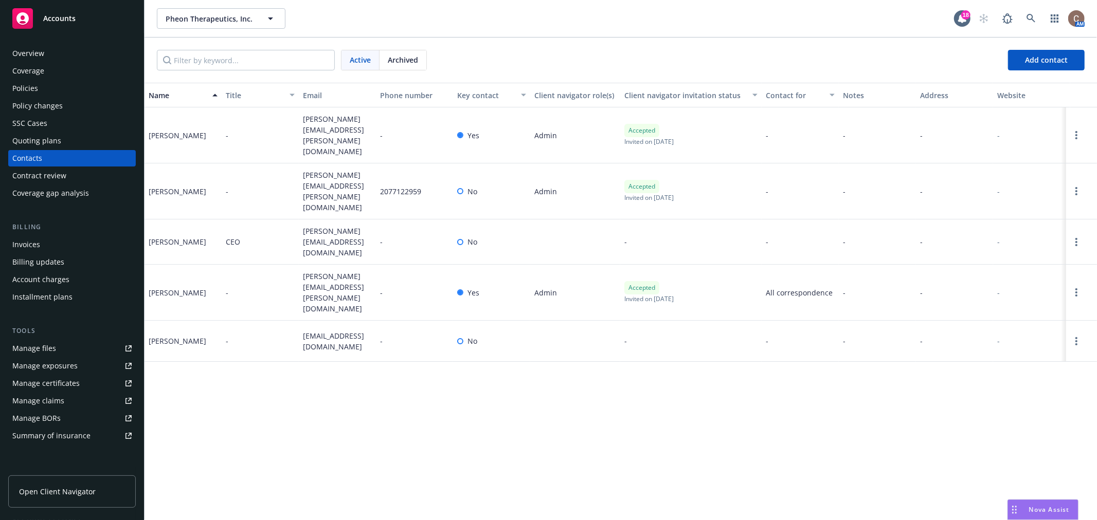
click at [49, 47] on div "Overview" at bounding box center [71, 53] width 119 height 16
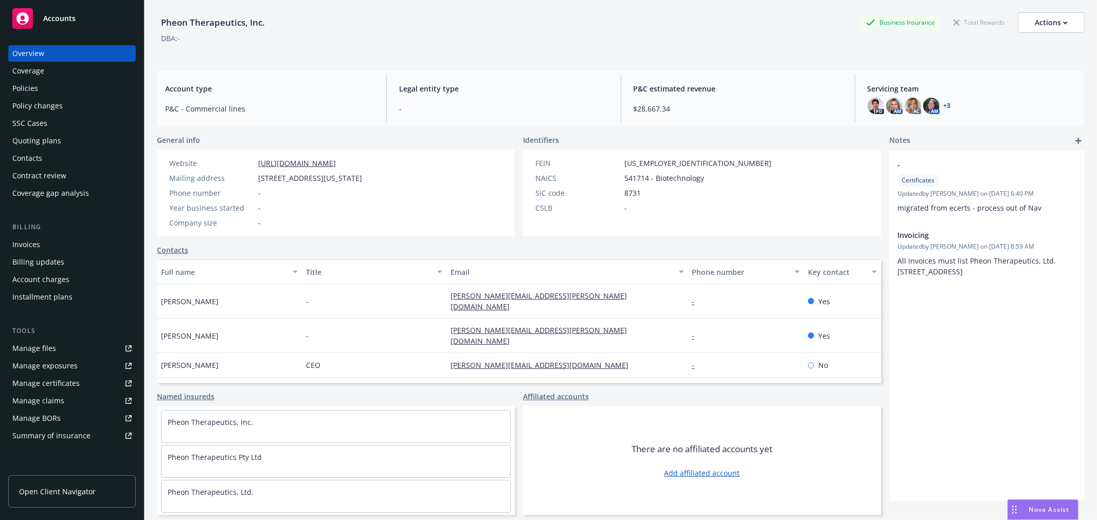
click at [97, 24] on div "Accounts" at bounding box center [71, 18] width 119 height 21
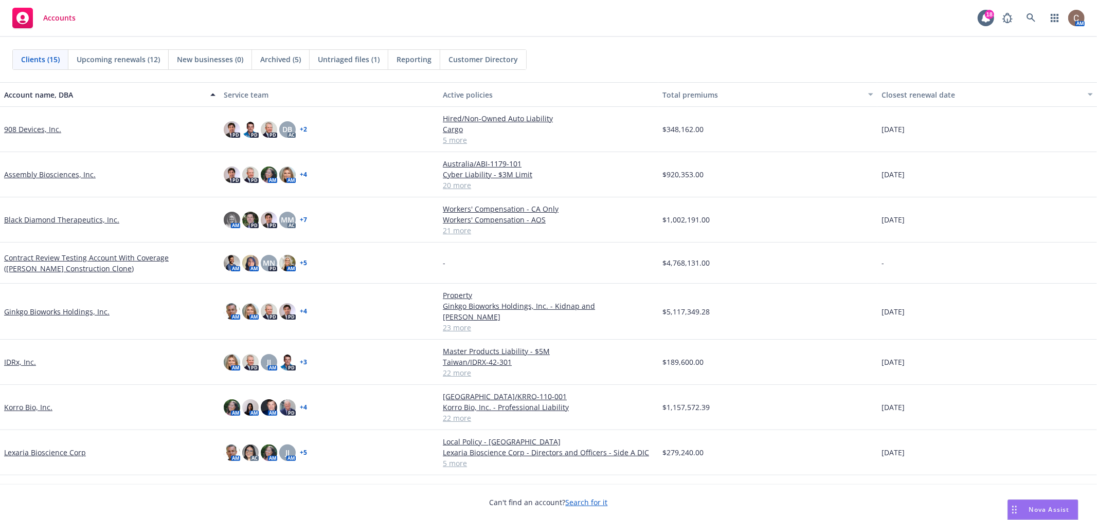
click at [1048, 510] on span "Nova Assist" at bounding box center [1049, 509] width 41 height 9
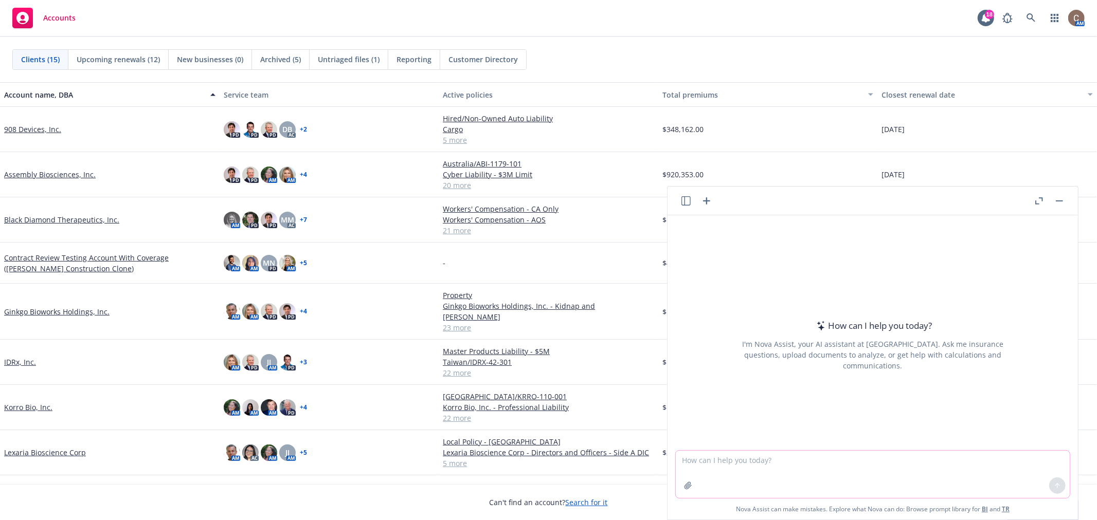
click at [754, 456] on textarea at bounding box center [873, 474] width 394 height 47
click at [862, 458] on textarea "We have a prospect meeting with Crescent Biopharma to become their Property & C…" at bounding box center [873, 474] width 394 height 48
click at [860, 461] on textarea "We have a prospect meeting with Crescent Biopharma; to become their Property & …" at bounding box center [873, 474] width 394 height 48
click at [864, 458] on textarea "We have a prospect meeting with Crescent Biopharma; to become their Property & …" at bounding box center [873, 474] width 394 height 48
paste textarea "https://www.crescentbiopharma.com/"
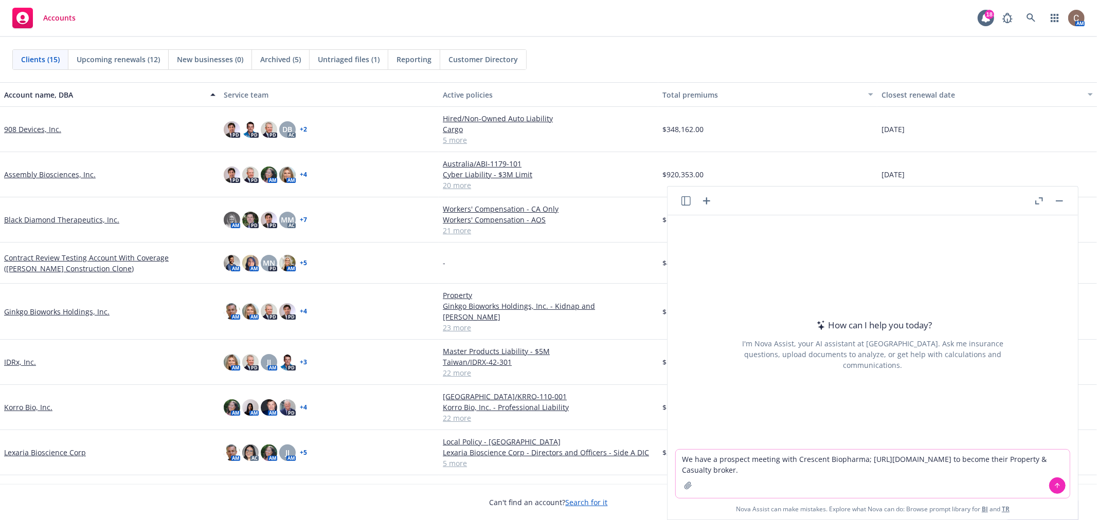
click at [808, 471] on textarea "We have a prospect meeting with Crescent Biopharma; https://www.crescentbiophar…" at bounding box center [873, 474] width 394 height 48
click at [746, 471] on textarea "We have a prospect meeting with Crescent Biopharma; https://www.crescentbiophar…" at bounding box center [873, 474] width 394 height 48
click at [829, 470] on textarea "We have a prospect meeting with Crescent Biopharma; https://www.crescentbiophar…" at bounding box center [873, 474] width 394 height 48
click at [726, 461] on textarea "We have a prospect meeting with Crescent Biopharma; https://www.crescentbiophar…" at bounding box center [873, 474] width 394 height 48
click at [678, 458] on textarea "We have a prospect meeting with Crescent Biopharma; https://www.crescentbiophar…" at bounding box center [873, 474] width 394 height 48
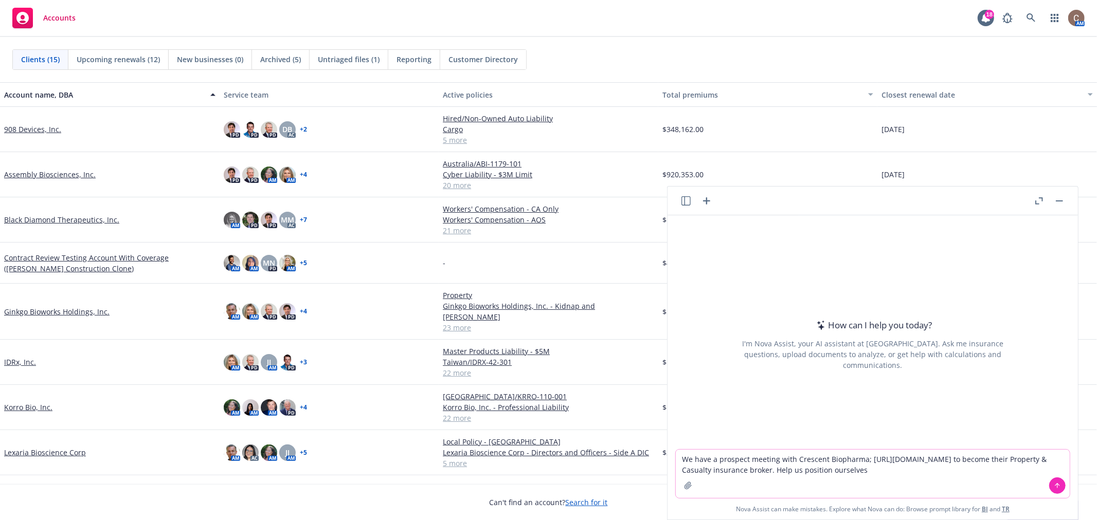
click at [994, 459] on textarea "We have a prospect meeting with Crescent Biopharma; https://www.crescentbiophar…" at bounding box center [873, 474] width 394 height 48
drag, startPoint x: 795, startPoint y: 472, endPoint x: 670, endPoint y: 471, distance: 125.0
click at [671, 471] on div "We have a prospect meeting with Crescent Biopharma; https://www.crescentbiophar…" at bounding box center [872, 480] width 410 height 80
drag, startPoint x: 1000, startPoint y: 446, endPoint x: 1009, endPoint y: 449, distance: 9.9
click at [1000, 446] on textarea "We have a prospect meeting with Crescent Biopharma; https://www.crescentbiophar…" at bounding box center [873, 469] width 394 height 58
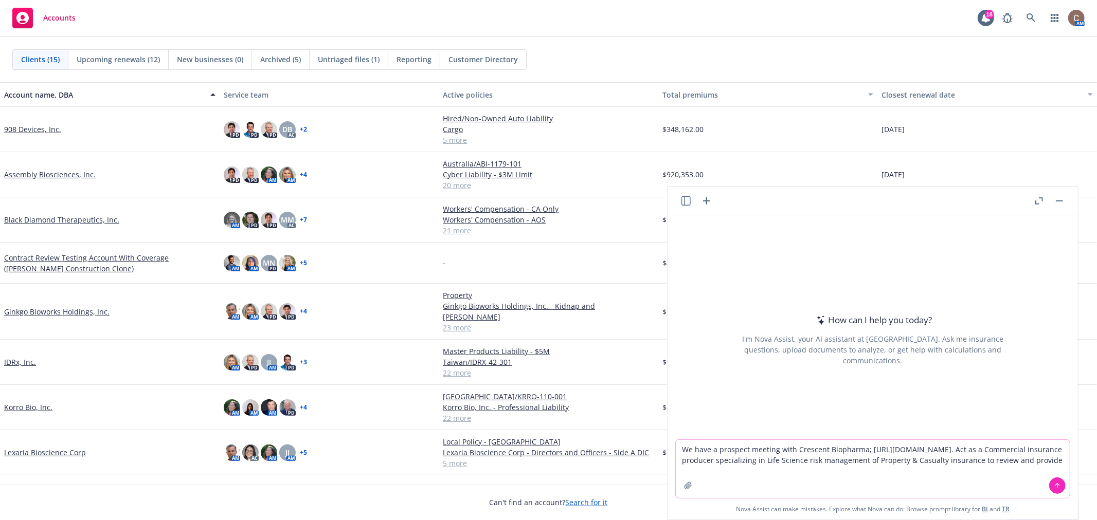
click at [750, 467] on textarea "We have a prospect meeting with Crescent Biopharma; https://www.crescentbiophar…" at bounding box center [873, 469] width 394 height 58
type textarea "We have a prospect meeting with Crescent Biopharma; https://www.crescentbiophar…"
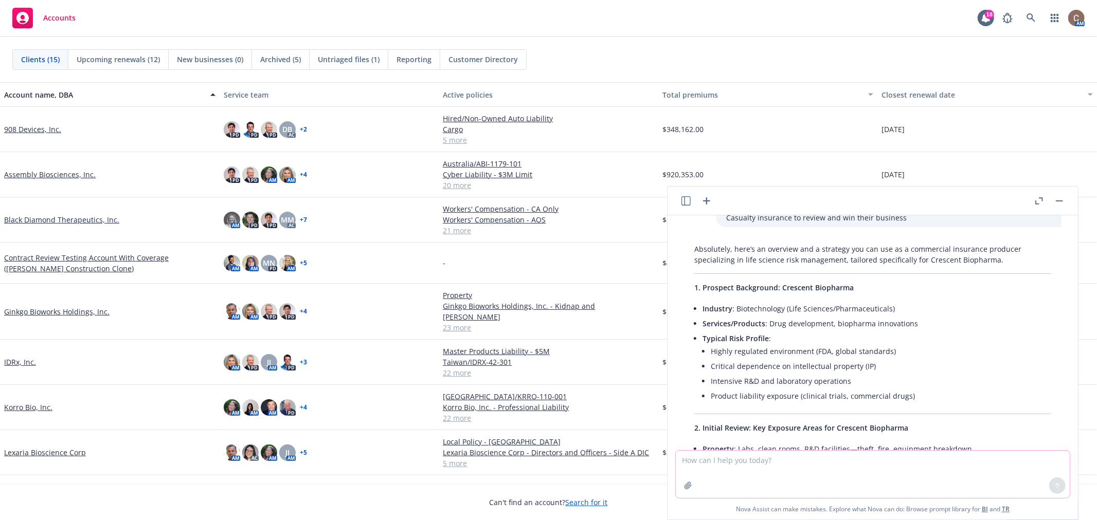
scroll to position [57, 0]
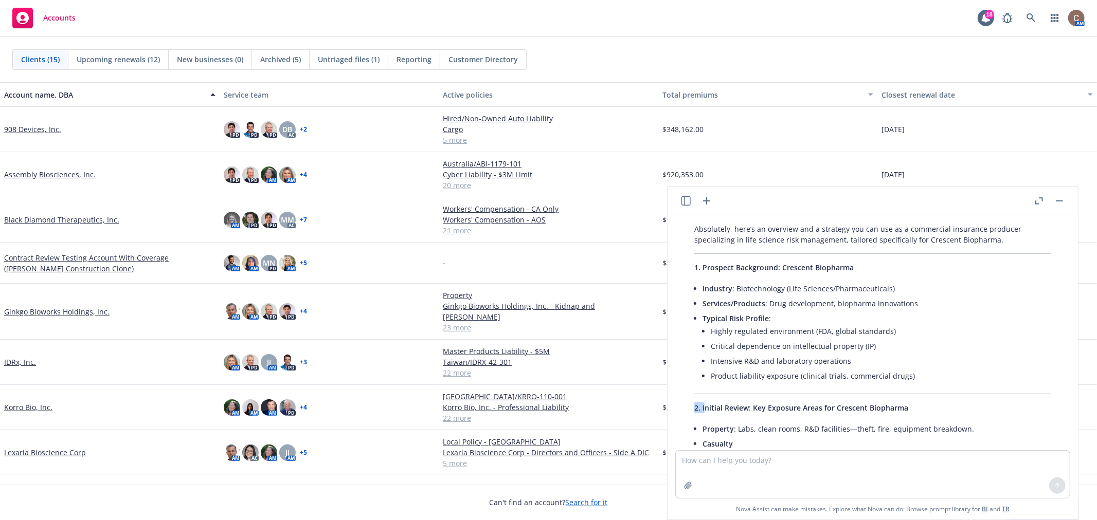
drag, startPoint x: 705, startPoint y: 408, endPoint x: 927, endPoint y: 392, distance: 223.2
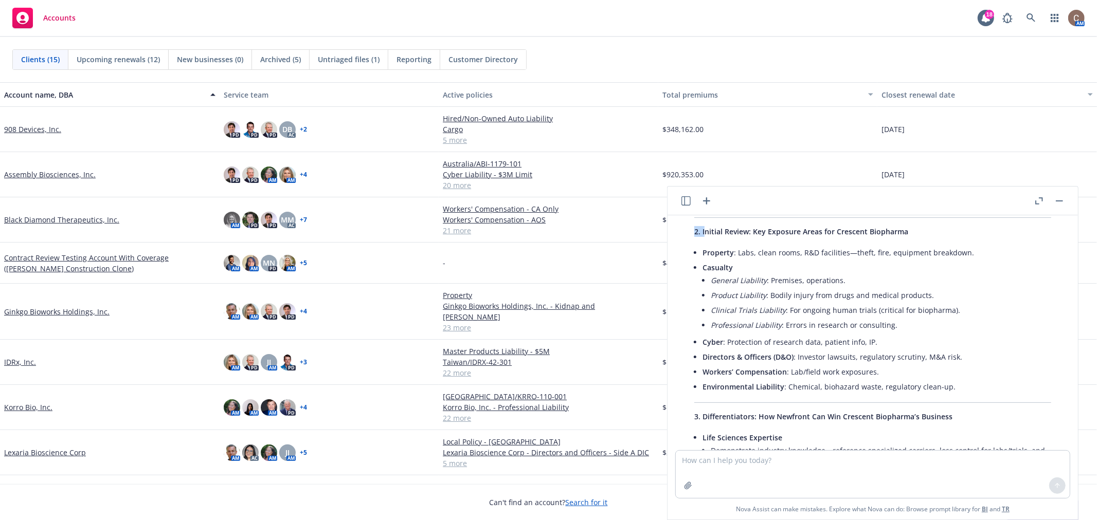
scroll to position [0, 0]
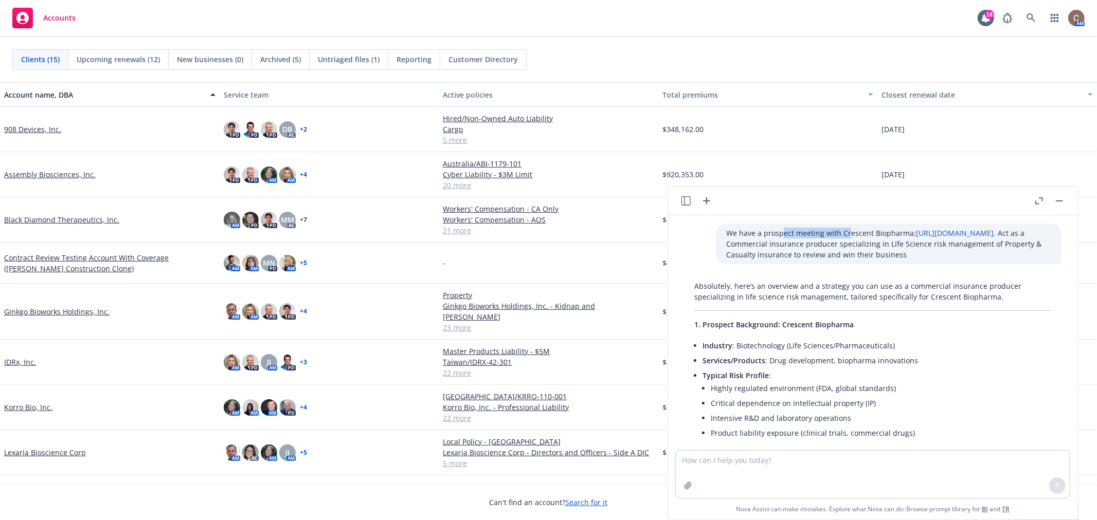
drag, startPoint x: 764, startPoint y: 230, endPoint x: 832, endPoint y: 236, distance: 67.6
click at [832, 236] on p "We have a prospect meeting with Crescent Biopharma; https://www.crescentbiophar…" at bounding box center [888, 244] width 325 height 32
click at [1039, 201] on icon "button" at bounding box center [1039, 200] width 8 height 7
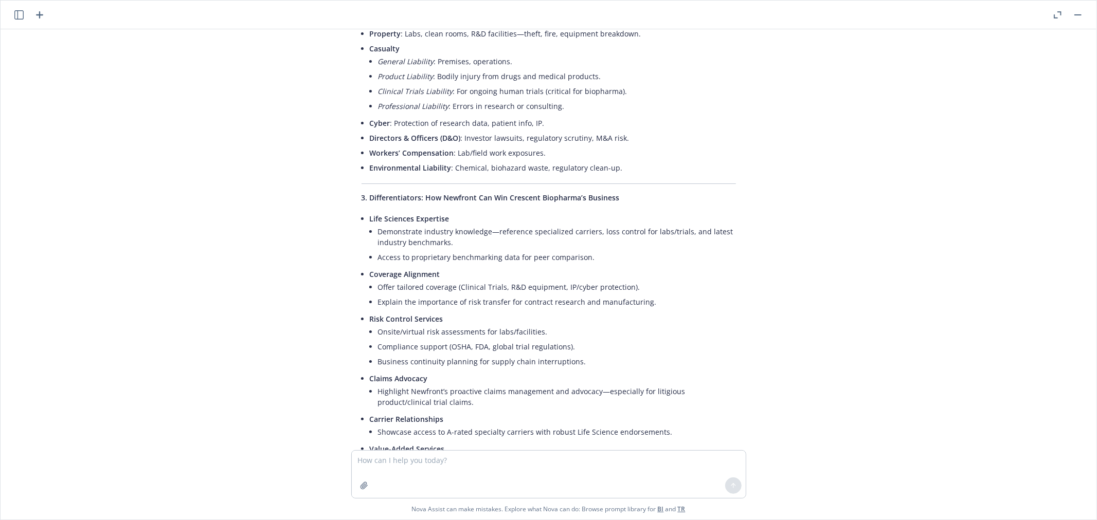
scroll to position [285, 0]
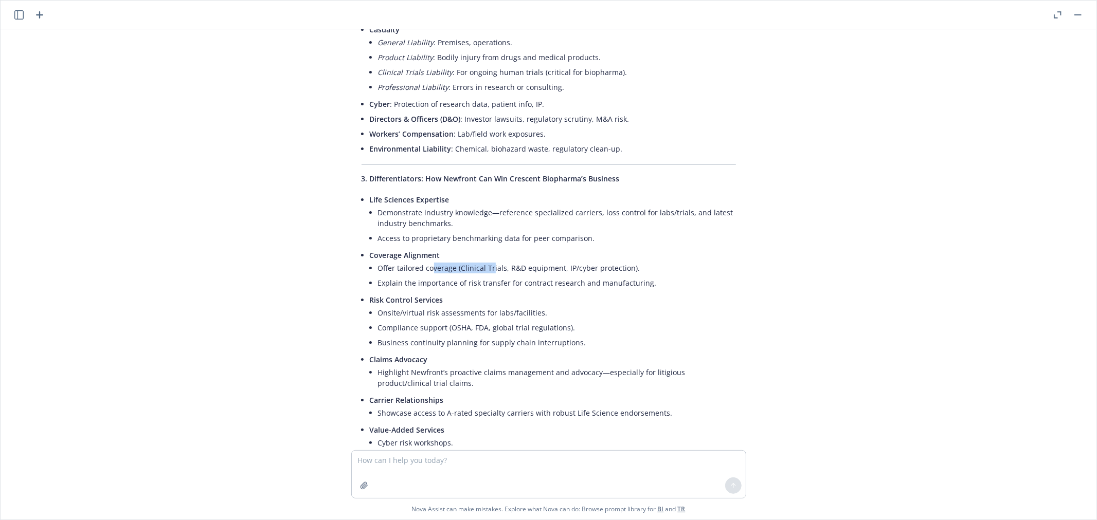
drag, startPoint x: 423, startPoint y: 266, endPoint x: 484, endPoint y: 267, distance: 61.2
click at [484, 267] on li "Offer tailored coverage (Clinical Trials, R&D equipment, IP/cyber protection)." at bounding box center [557, 268] width 358 height 15
click at [247, 316] on div "We have a prospect meeting with Crescent Biopharma; https://www.crescentbiophar…" at bounding box center [549, 239] width 1096 height 421
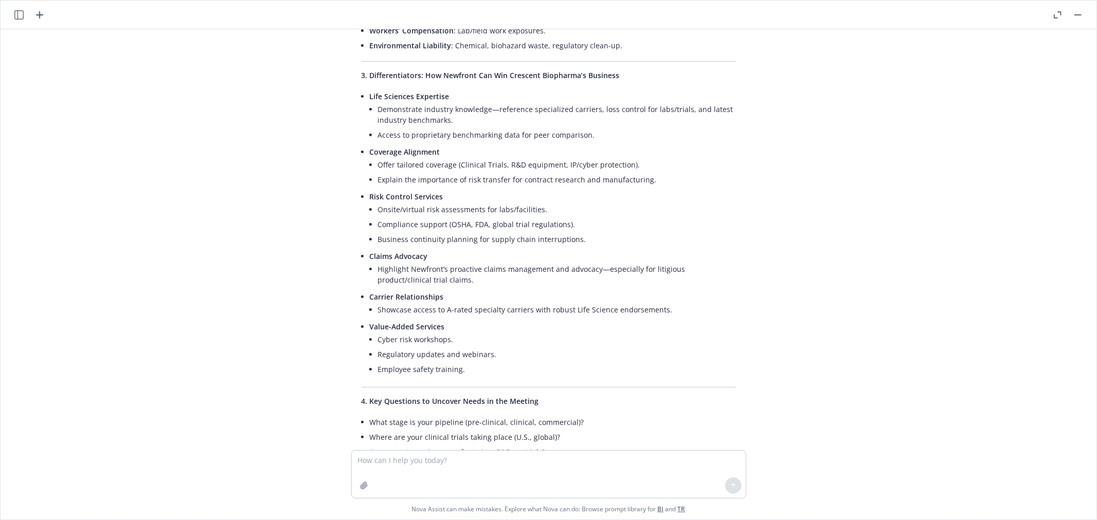
scroll to position [400, 0]
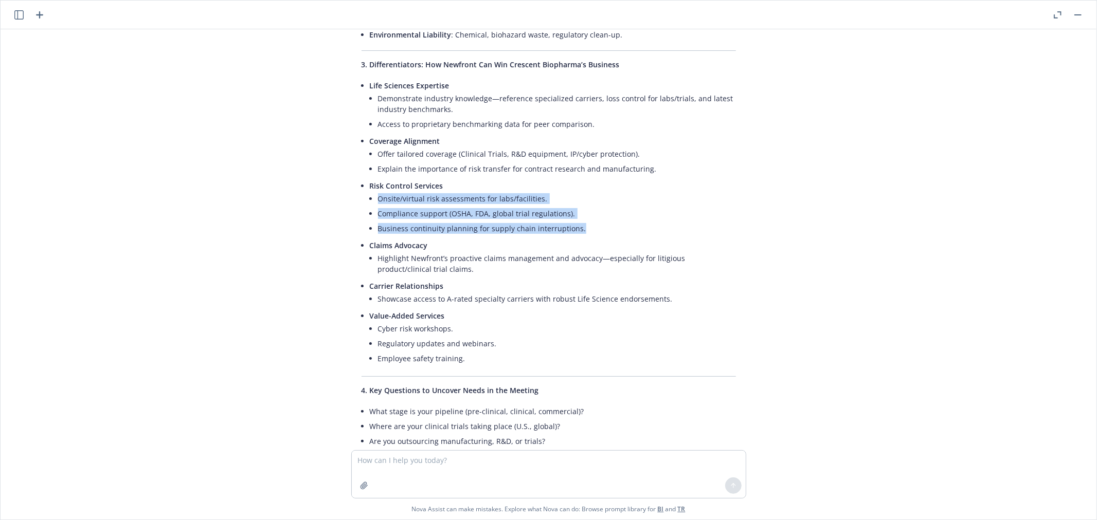
drag, startPoint x: 445, startPoint y: 188, endPoint x: 549, endPoint y: 238, distance: 115.0
click at [549, 238] on ul "Life Sciences Expertise Demonstrate industry knowledge—reference specialized ca…" at bounding box center [553, 223] width 366 height 290
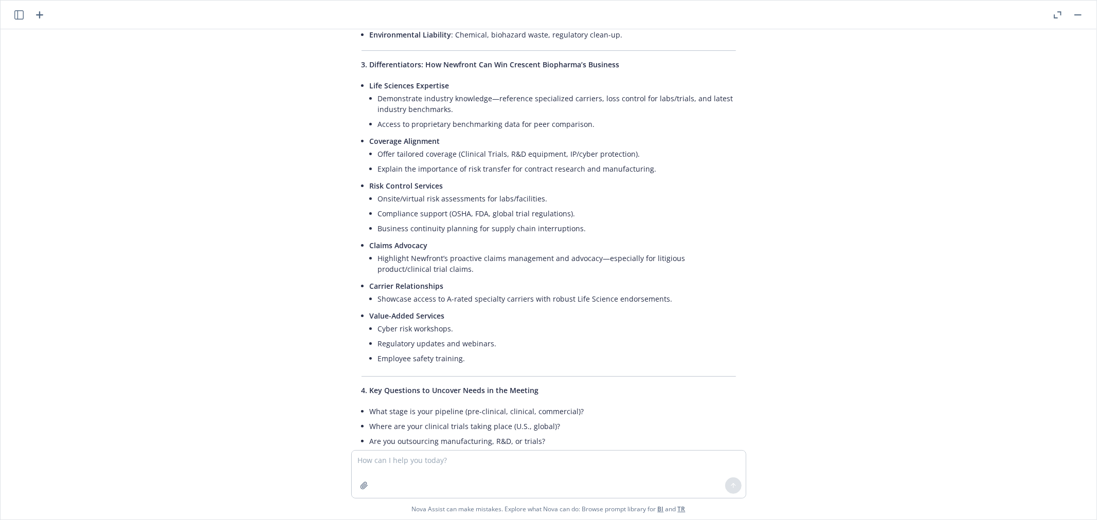
click at [258, 261] on div "We have a prospect meeting with Crescent Biopharma; https://www.crescentbiophar…" at bounding box center [549, 239] width 1096 height 421
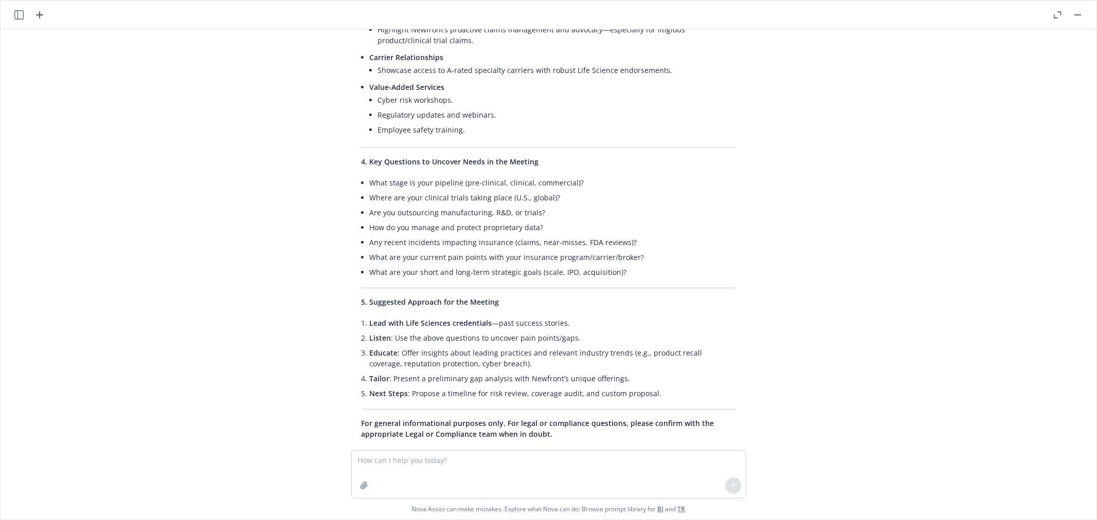
scroll to position [676, 0]
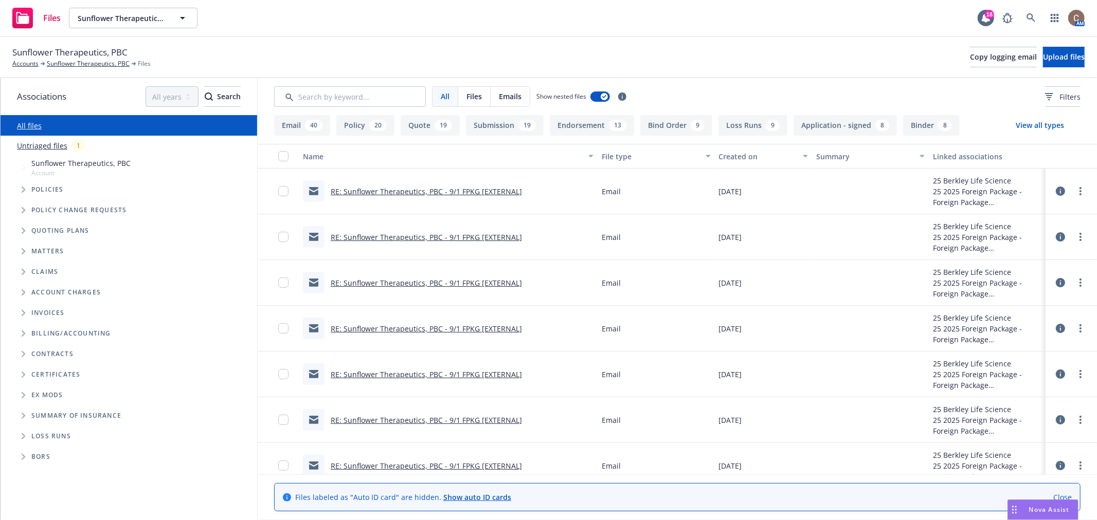
click at [449, 53] on div "Sunflower Therapeutics, PBC Accounts Sunflower Therapeutics, PBC Files Copy log…" at bounding box center [548, 57] width 1072 height 23
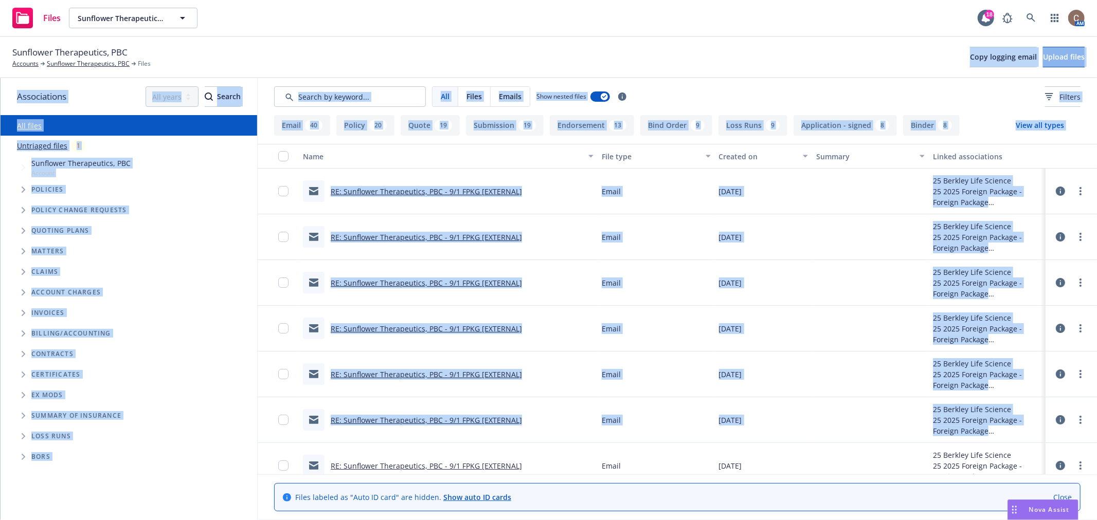
drag, startPoint x: 288, startPoint y: 51, endPoint x: 657, endPoint y: 58, distance: 368.2
click at [1017, 341] on div "Sunflower Therapeutics, PBC Accounts Sunflower Therapeutics, PBC Files Copy log…" at bounding box center [548, 278] width 1097 height 483
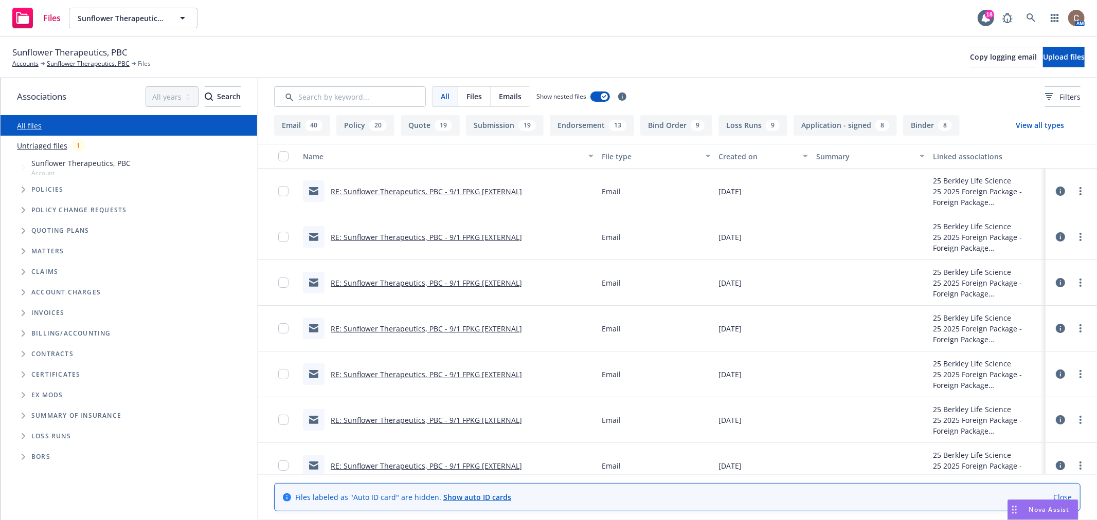
click at [618, 27] on div "Files Sunflower Therapeutics, PBC Sunflower Therapeutics, PBC 18 AM" at bounding box center [548, 18] width 1097 height 37
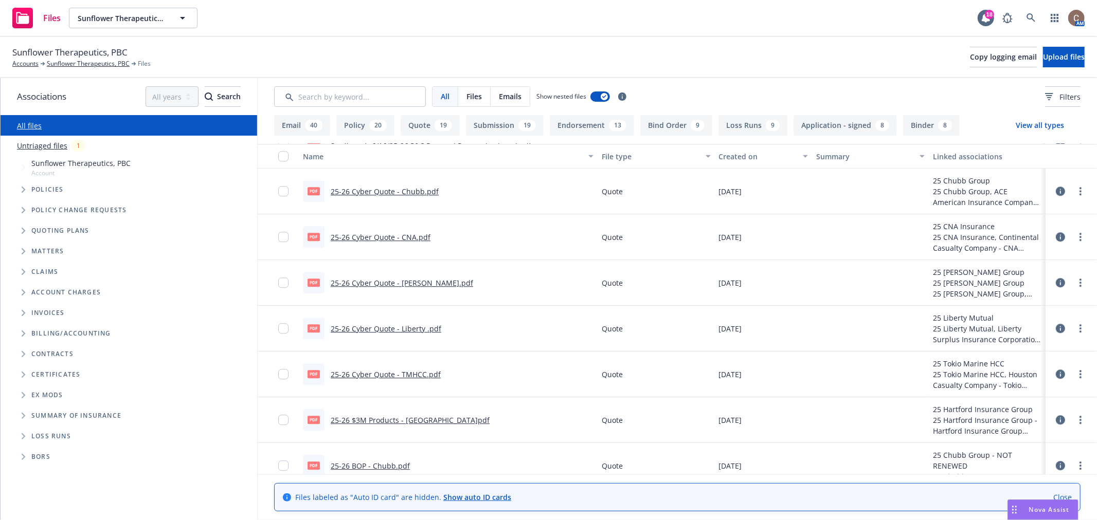
scroll to position [2285, 0]
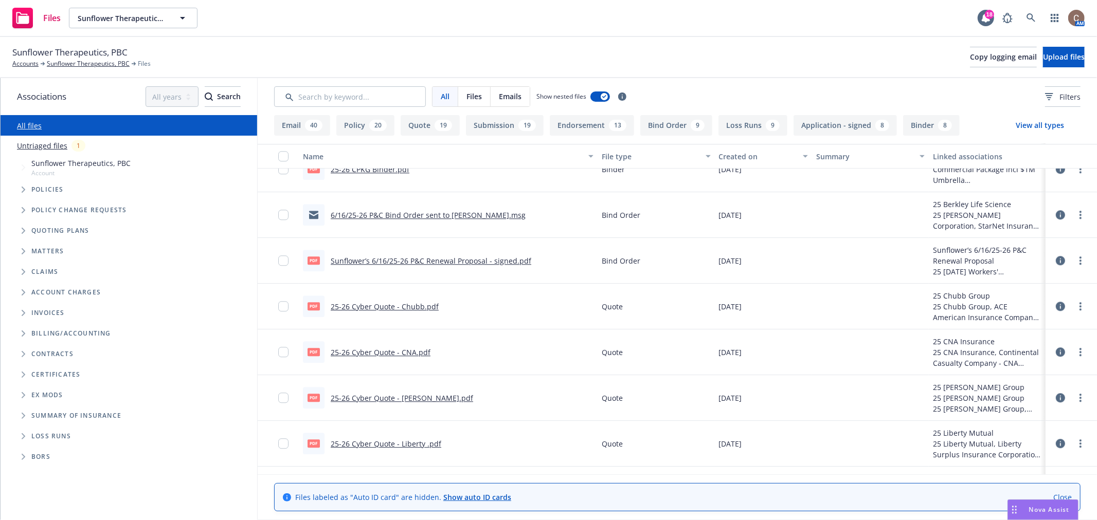
click at [416, 213] on link "6/16/25-26 P&C Bind Order sent to [PERSON_NAME].msg" at bounding box center [428, 215] width 195 height 10
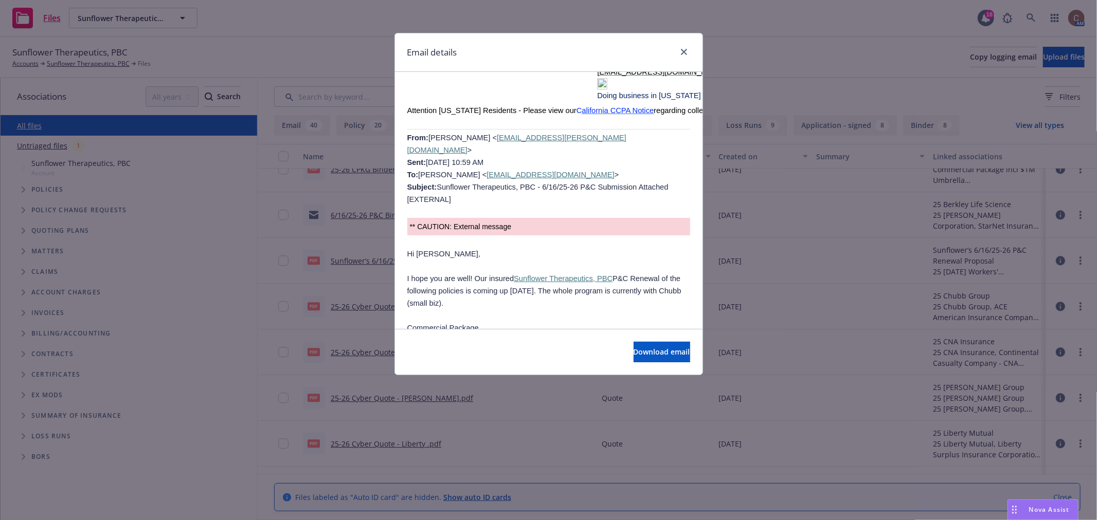
scroll to position [5371, 0]
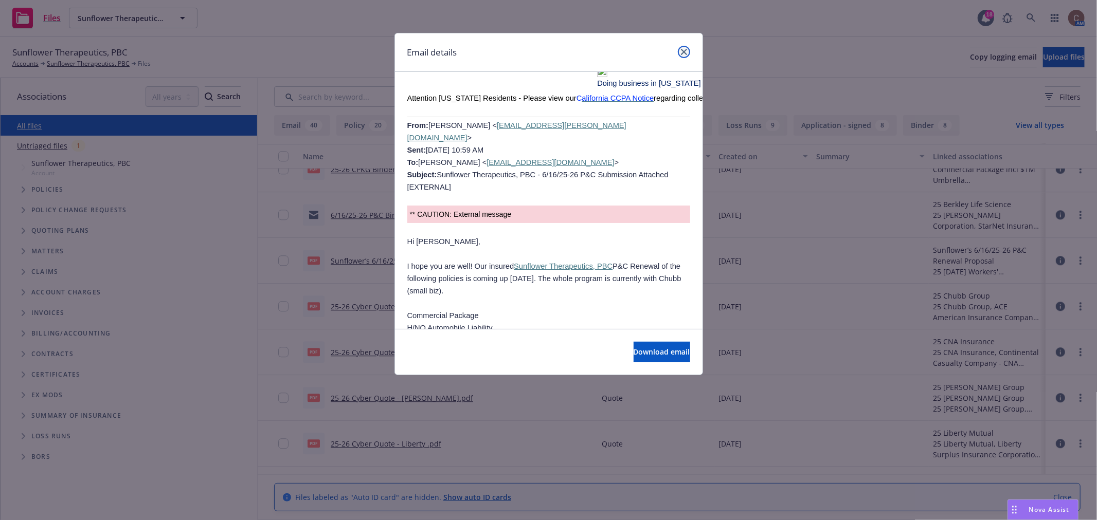
click at [683, 51] on icon "close" at bounding box center [684, 52] width 6 height 6
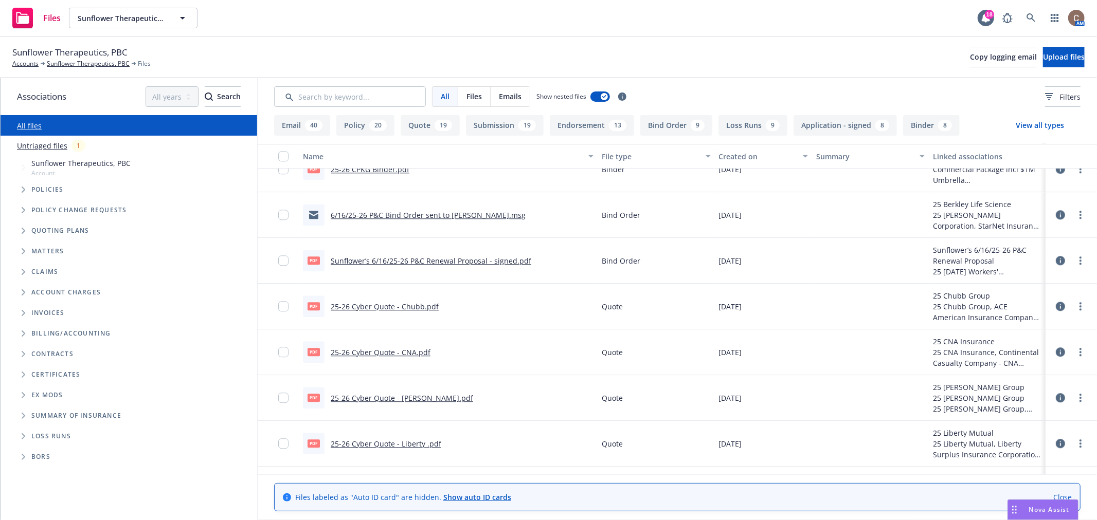
click at [681, 40] on div "Sunflower Therapeutics, PBC Accounts Sunflower Therapeutics, PBC Files Copy log…" at bounding box center [548, 57] width 1097 height 41
click at [626, 19] on div "Files Sunflower Therapeutics, PBC Sunflower Therapeutics, PBC 18 AM" at bounding box center [548, 18] width 1097 height 37
click at [640, 8] on div "Files Sunflower Therapeutics, PBC Sunflower Therapeutics, PBC 18 AM" at bounding box center [548, 18] width 1097 height 37
drag, startPoint x: 720, startPoint y: 17, endPoint x: 232, endPoint y: 34, distance: 488.8
click at [232, 34] on div "Files Sunflower Therapeutics, PBC Sunflower Therapeutics, PBC 18 AM" at bounding box center [548, 18] width 1097 height 37
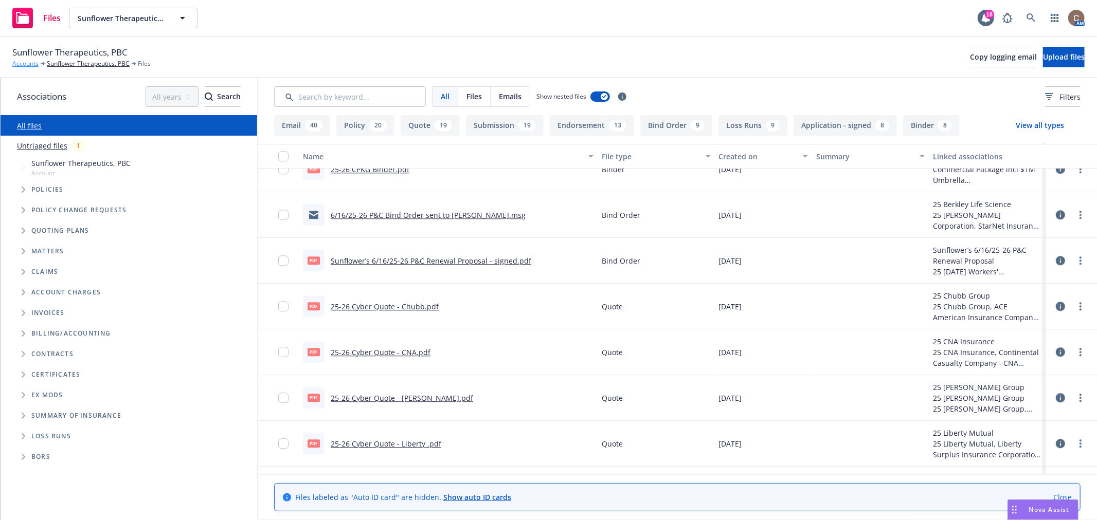
click at [29, 65] on link "Accounts" at bounding box center [25, 63] width 26 height 9
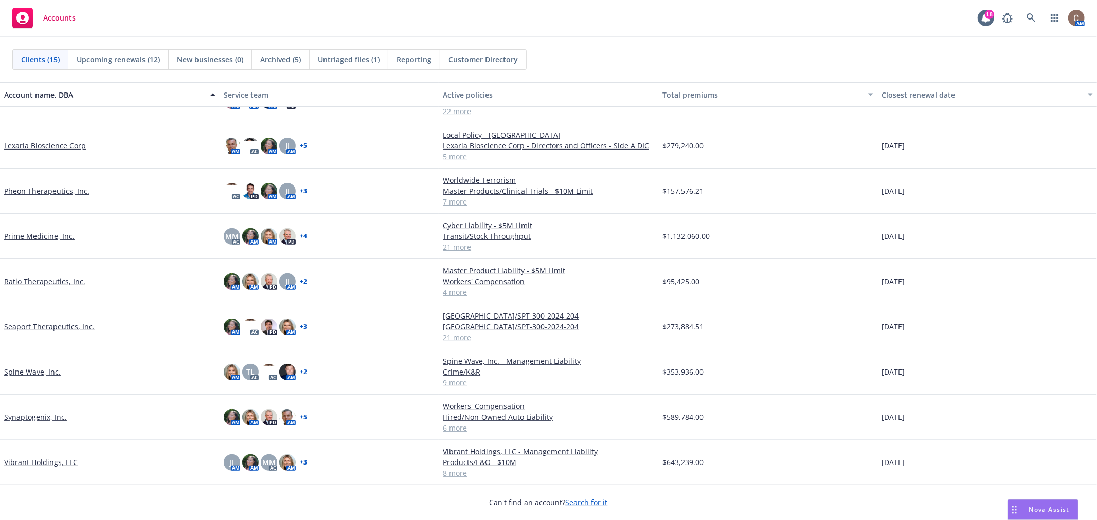
scroll to position [281, 0]
click at [1034, 16] on icon at bounding box center [1030, 17] width 9 height 9
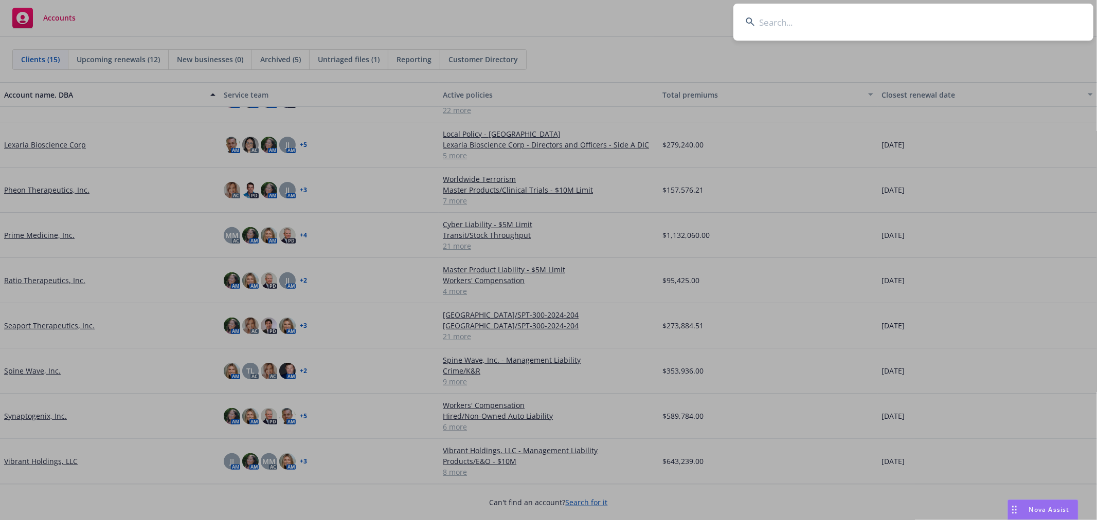
click at [959, 12] on input at bounding box center [913, 22] width 360 height 37
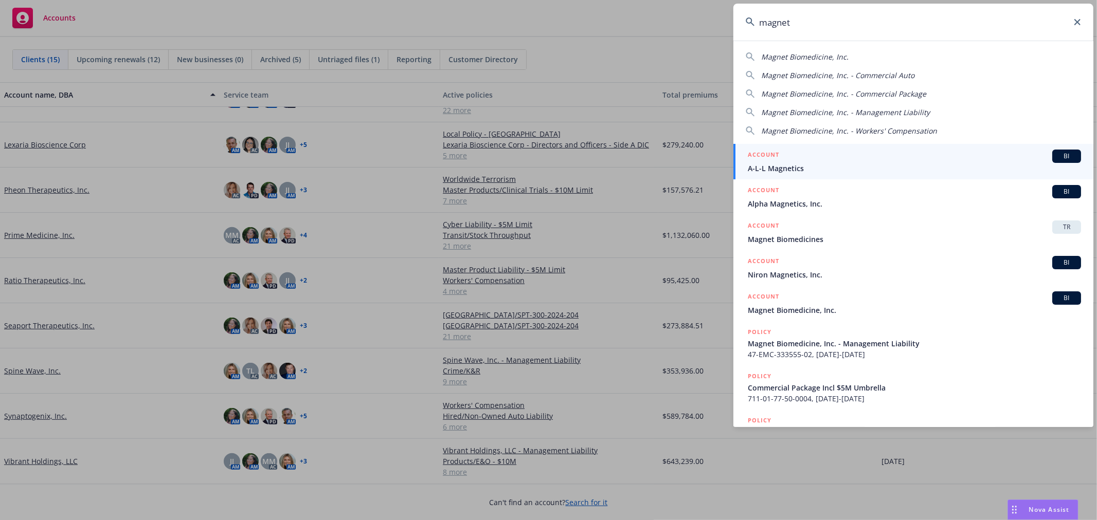
click at [825, 55] on span "Magnet Biomedicine, Inc." at bounding box center [804, 57] width 87 height 10
type input "Magnet Biomedicine, Inc."
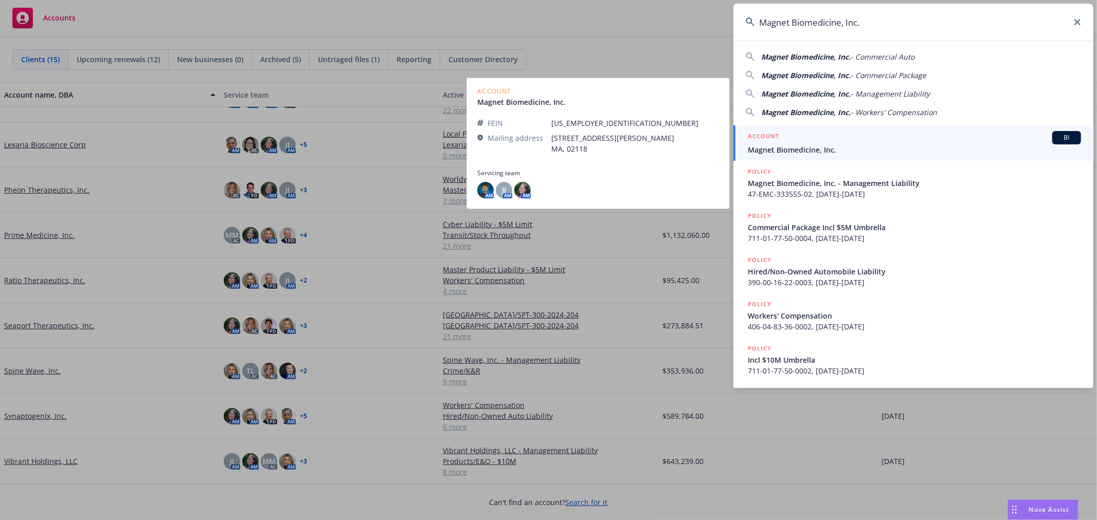
click at [822, 150] on span "Magnet Biomedicine, Inc." at bounding box center [914, 149] width 333 height 11
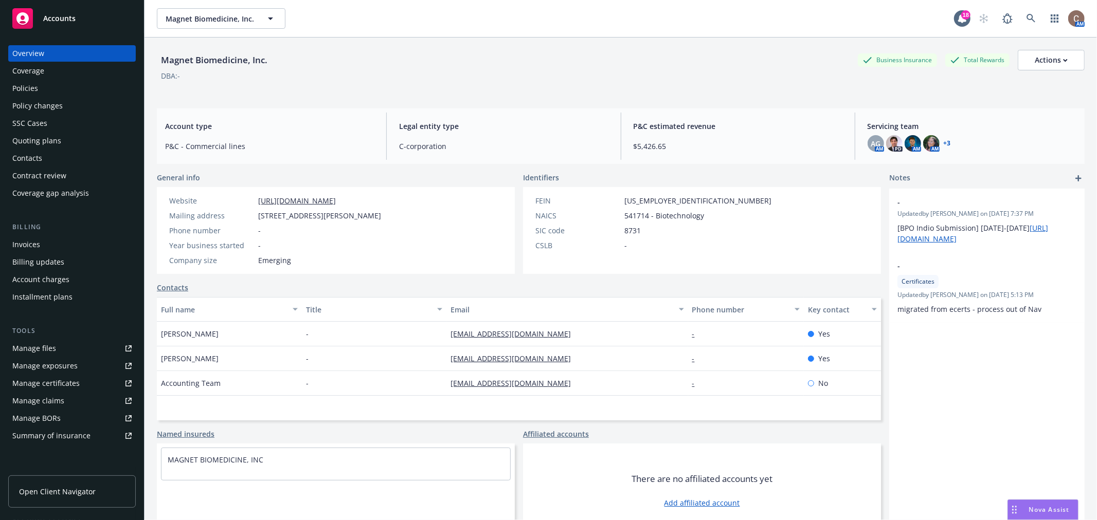
click at [48, 92] on div "Policies" at bounding box center [71, 88] width 119 height 16
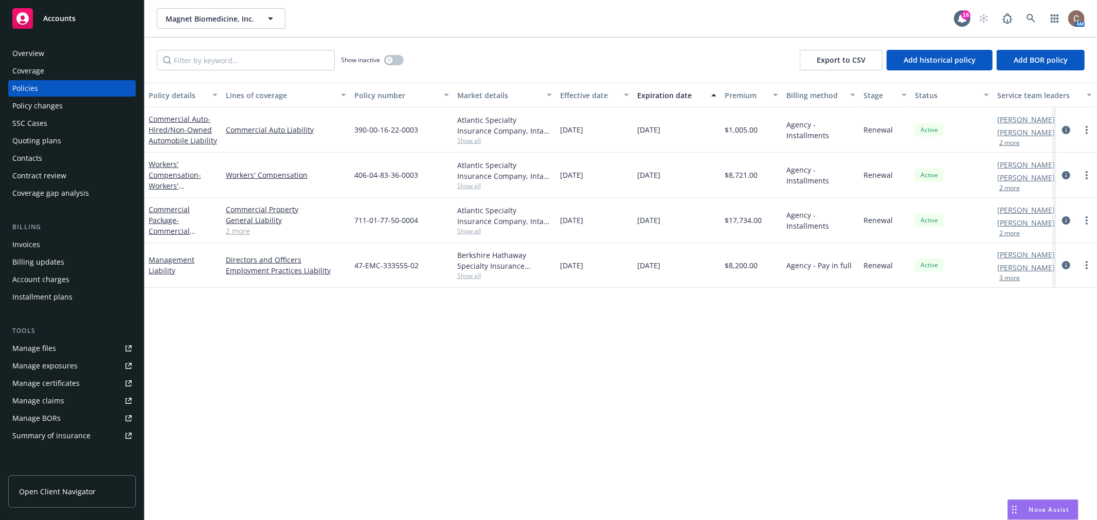
drag, startPoint x: 464, startPoint y: 34, endPoint x: 415, endPoint y: 34, distance: 49.4
click at [417, 33] on div "Magnet Biomedicine, Inc. Magnet Biomedicine, Inc. 18 AM" at bounding box center [620, 18] width 952 height 37
click at [451, 45] on div "Show inactive Export to CSV Add historical policy Add BOR policy" at bounding box center [620, 60] width 952 height 45
click at [440, 342] on div "Policy details Lines of coverage Policy number Market details Effective date Ex…" at bounding box center [620, 302] width 952 height 438
click at [374, 319] on div "Policy details Lines of coverage Policy number Market details Effective date Ex…" at bounding box center [620, 302] width 952 height 438
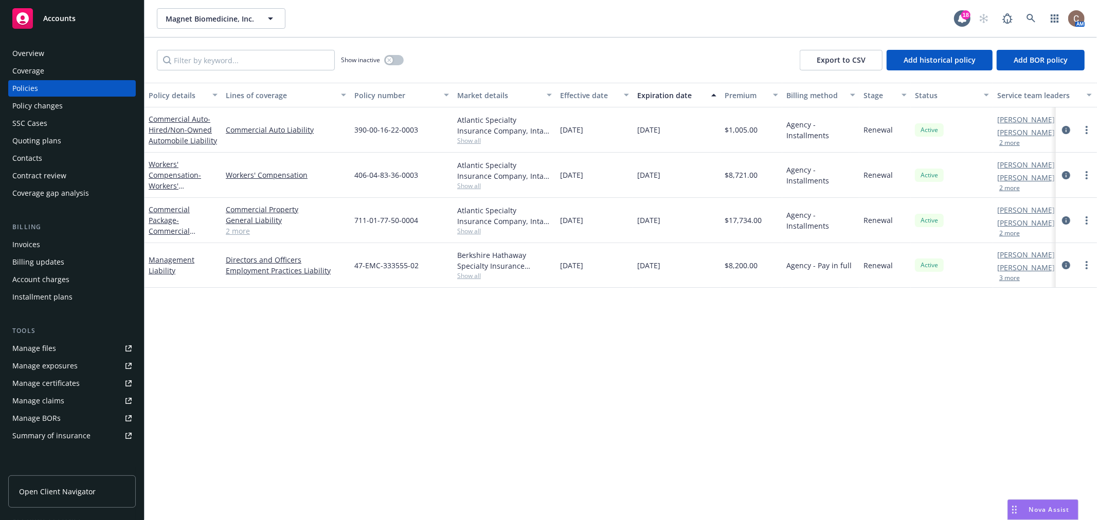
click at [393, 335] on div "Policy details Lines of coverage Policy number Market details Effective date Ex…" at bounding box center [620, 302] width 952 height 438
click at [201, 339] on div "Policy details Lines of coverage Policy number Market details Effective date Ex…" at bounding box center [620, 302] width 952 height 438
click at [36, 243] on div "Invoices" at bounding box center [26, 245] width 28 height 16
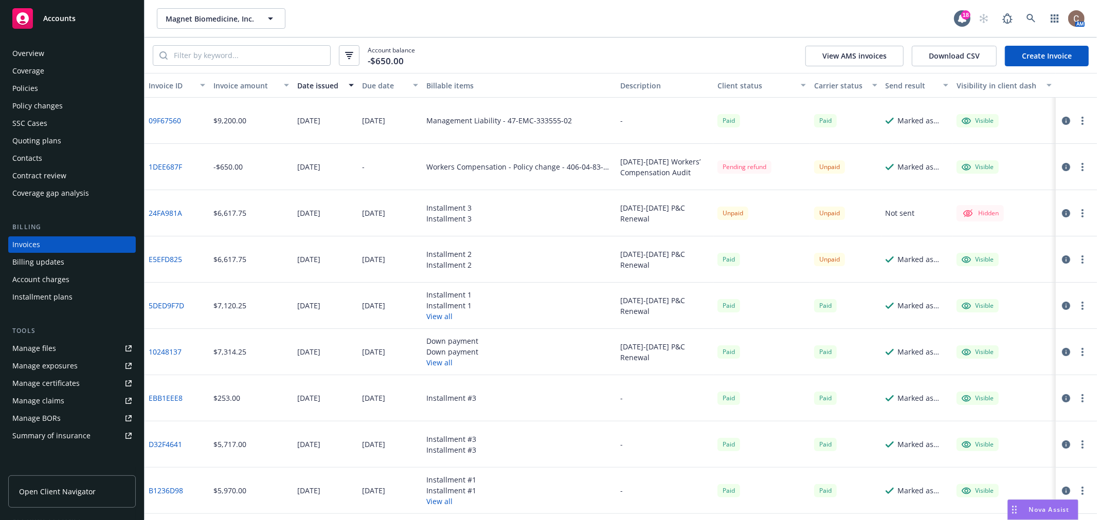
drag, startPoint x: 411, startPoint y: 213, endPoint x: 360, endPoint y: 218, distance: 51.2
click at [360, 218] on div "10/01/2025" at bounding box center [390, 213] width 65 height 46
click at [563, 42] on div "Account balance -$650.00 View AMS invoices Download CSV Create Invoice" at bounding box center [620, 55] width 952 height 35
drag, startPoint x: 693, startPoint y: 175, endPoint x: 456, endPoint y: 175, distance: 237.1
click at [456, 175] on div "1DEE687F -$650.00 01/21/2025 - Workers Compensation - Policy change - 406-04-83…" at bounding box center [620, 167] width 952 height 46
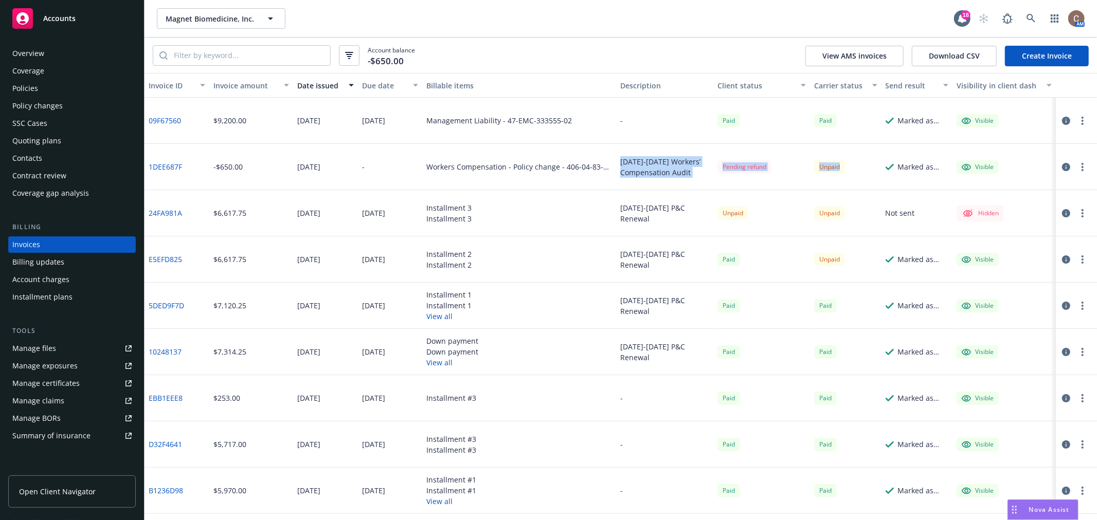
drag, startPoint x: 456, startPoint y: 175, endPoint x: 500, endPoint y: 116, distance: 73.7
click at [455, 175] on div "Workers Compensation - Policy change - 406-04-83-36-0002" at bounding box center [519, 167] width 194 height 46
click at [534, 39] on div "Account balance -$650.00 View AMS invoices Download CSV Create Invoice" at bounding box center [620, 55] width 952 height 35
click at [446, 50] on div "Account balance -$650.00 View AMS invoices Download CSV Create Invoice" at bounding box center [620, 55] width 952 height 35
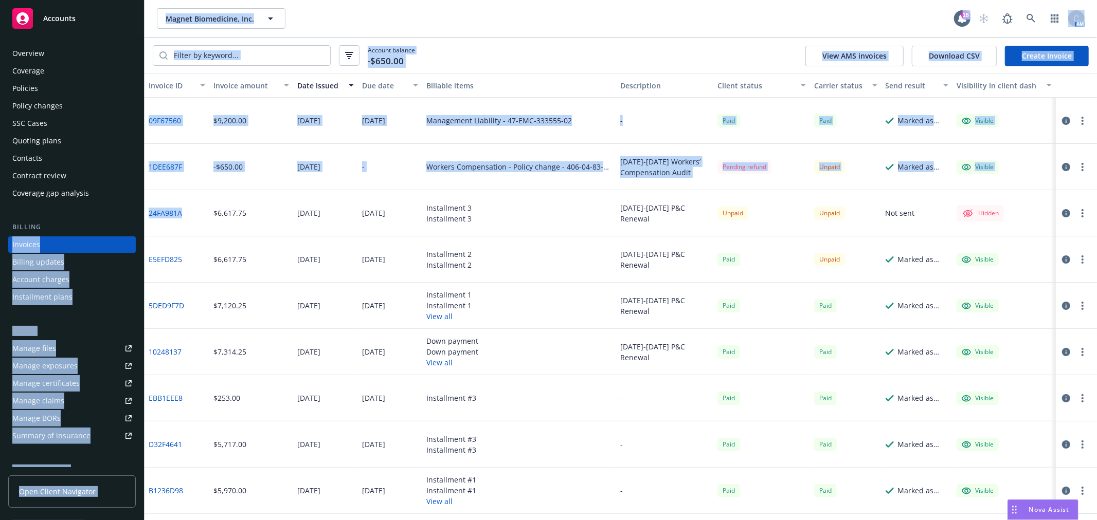
drag, startPoint x: 146, startPoint y: 210, endPoint x: 142, endPoint y: 214, distance: 5.5
click at [142, 214] on div "Accounts Overview Coverage Policies Policy changes SSC Cases Quoting plans Cont…" at bounding box center [548, 260] width 1097 height 520
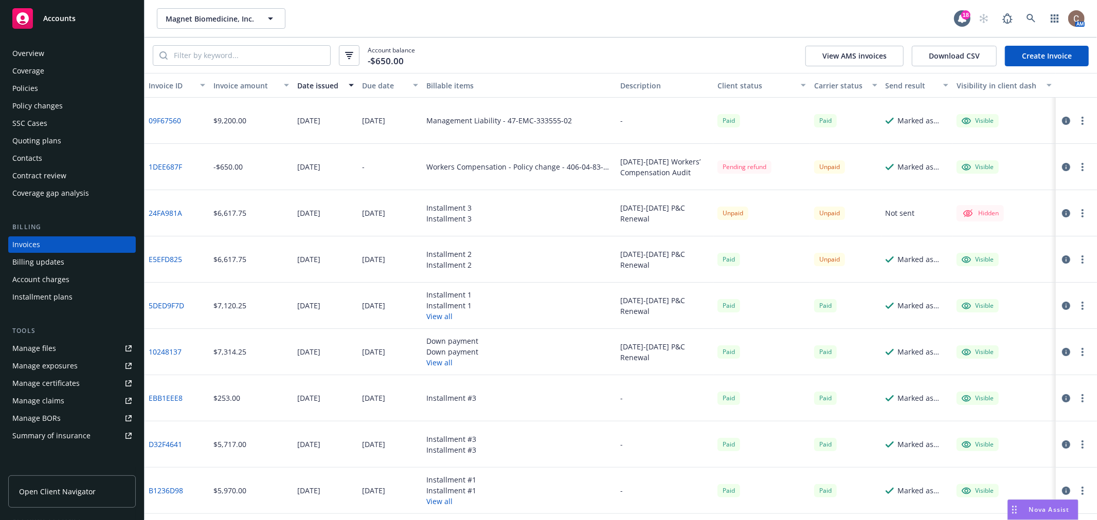
drag, startPoint x: 218, startPoint y: 224, endPoint x: 193, endPoint y: 215, distance: 26.4
click at [218, 224] on div "$6,617.75" at bounding box center [251, 213] width 84 height 46
drag, startPoint x: 182, startPoint y: 210, endPoint x: 147, endPoint y: 214, distance: 35.3
click at [147, 214] on div "24FA981A" at bounding box center [176, 213] width 65 height 46
copy link "24FA981A"
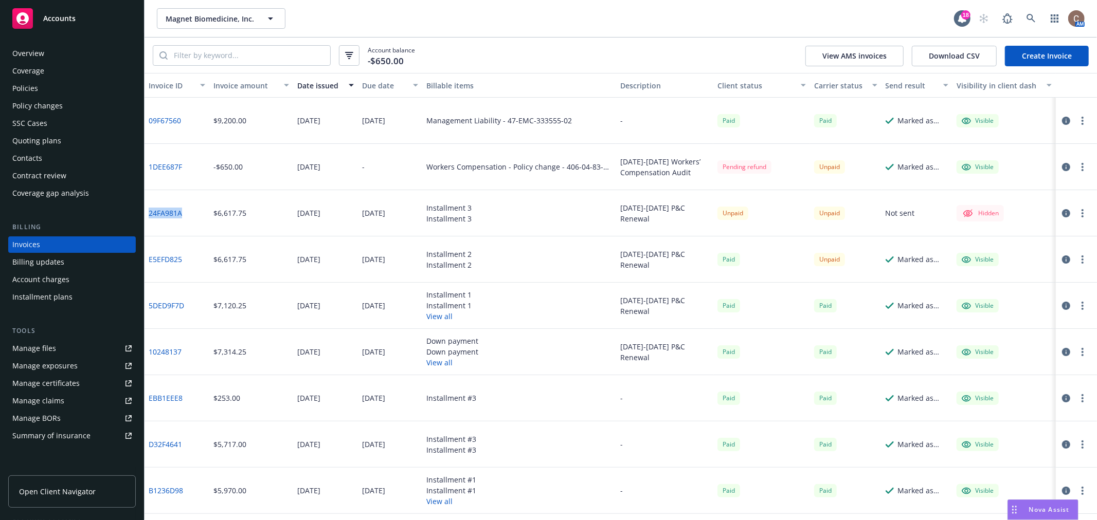
click at [173, 212] on link "24FA981A" at bounding box center [165, 213] width 33 height 11
click at [1076, 214] on button "button" at bounding box center [1082, 213] width 12 height 12
click at [1024, 294] on link "Make it visible in client dash" at bounding box center [1014, 295] width 131 height 21
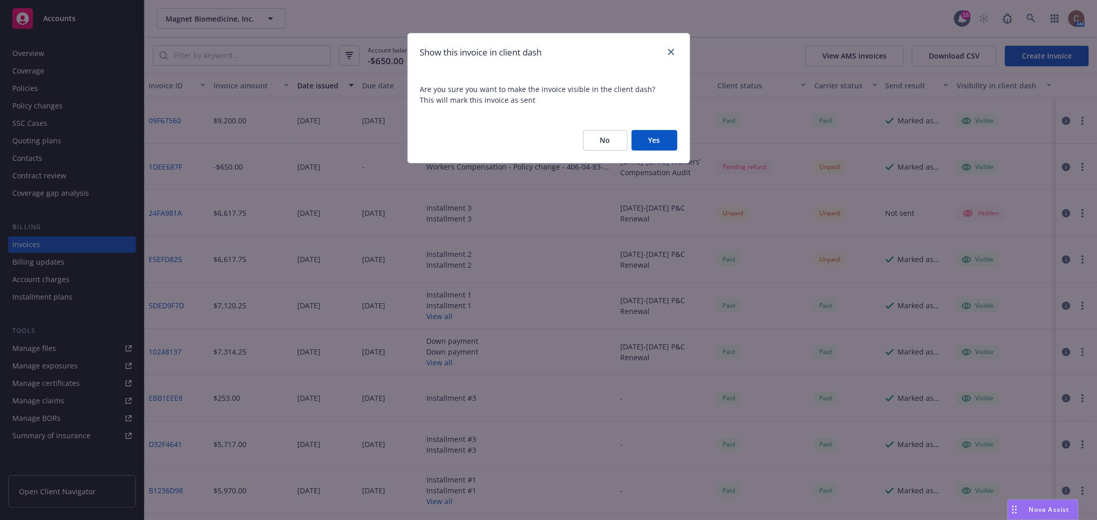
click at [671, 144] on button "Yes" at bounding box center [654, 140] width 46 height 21
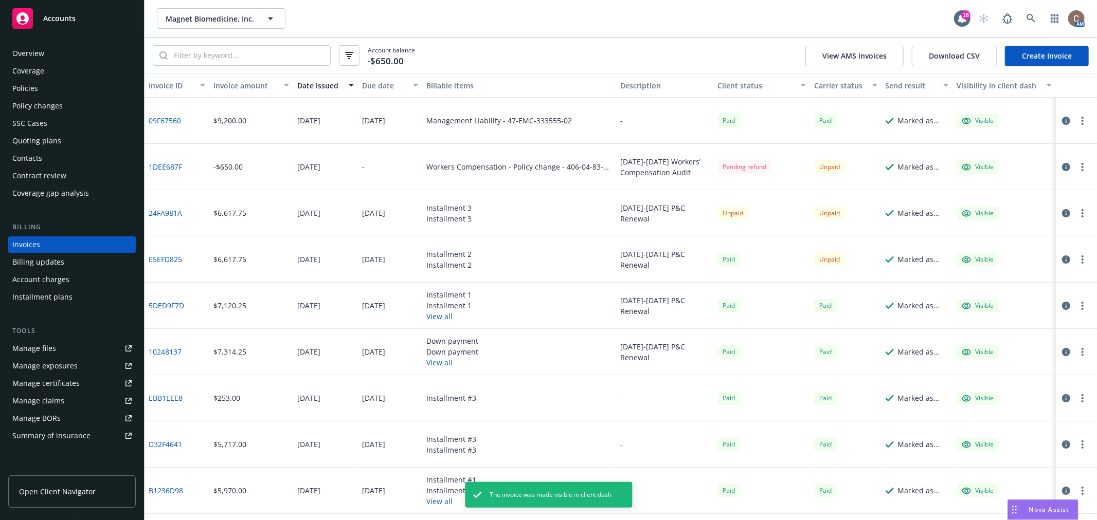
click at [168, 212] on link "24FA981A" at bounding box center [165, 213] width 33 height 11
click at [67, 345] on link "Manage files" at bounding box center [72, 348] width 128 height 16
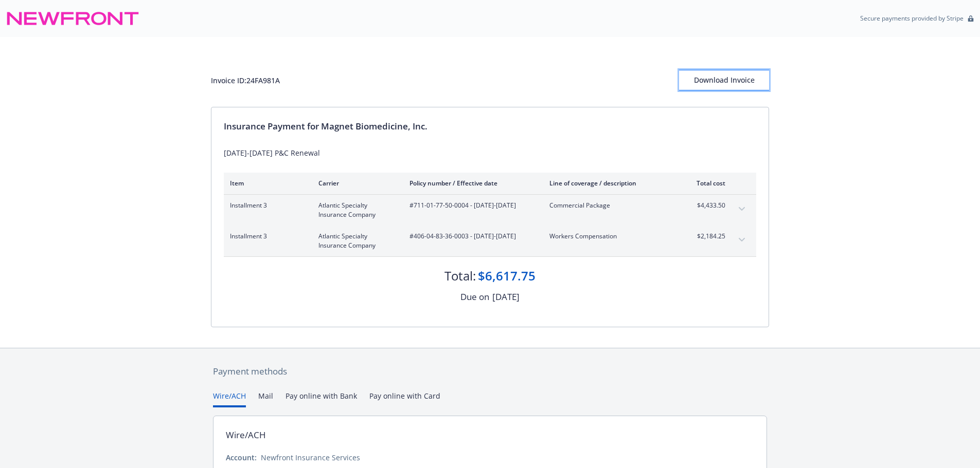
click at [731, 84] on div "Download Invoice" at bounding box center [724, 80] width 90 height 20
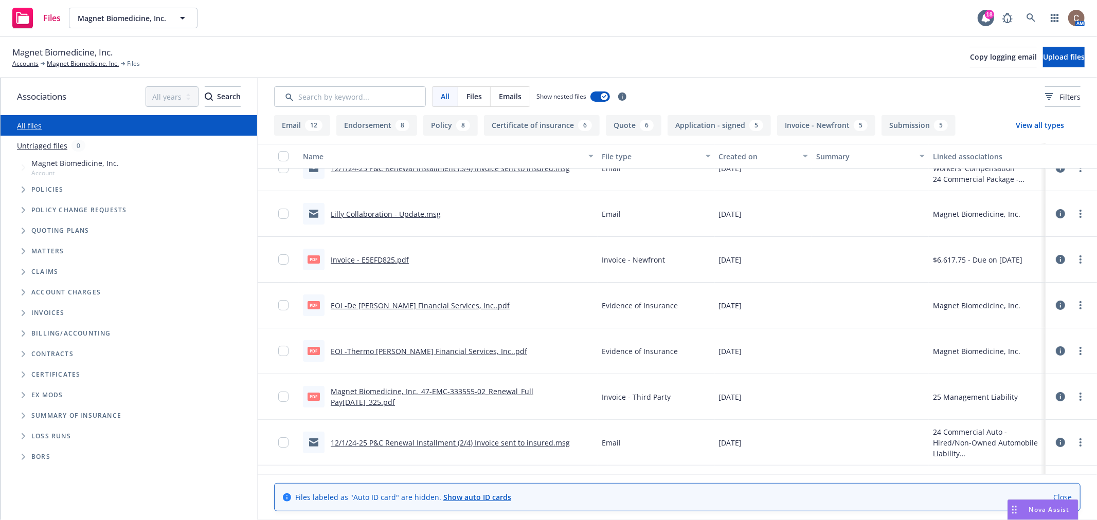
scroll to position [228, 0]
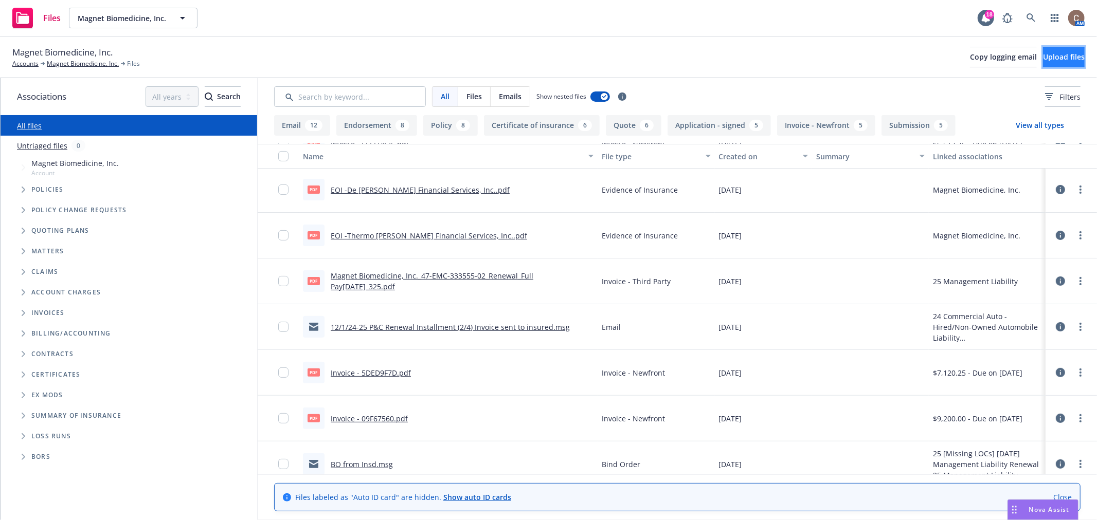
click at [1061, 63] on button "Upload files" at bounding box center [1064, 57] width 42 height 21
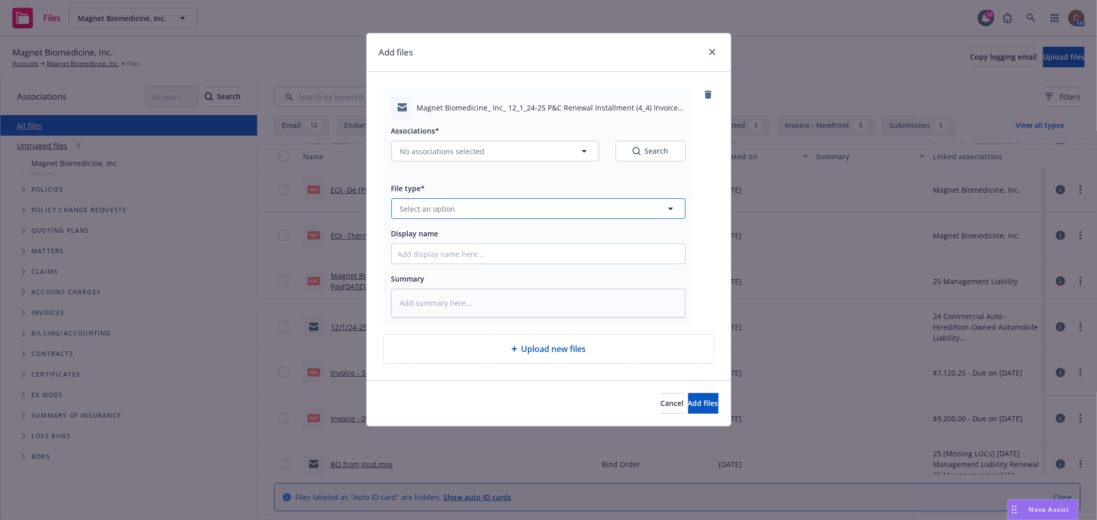
click at [479, 206] on button "Select an option" at bounding box center [538, 208] width 294 height 21
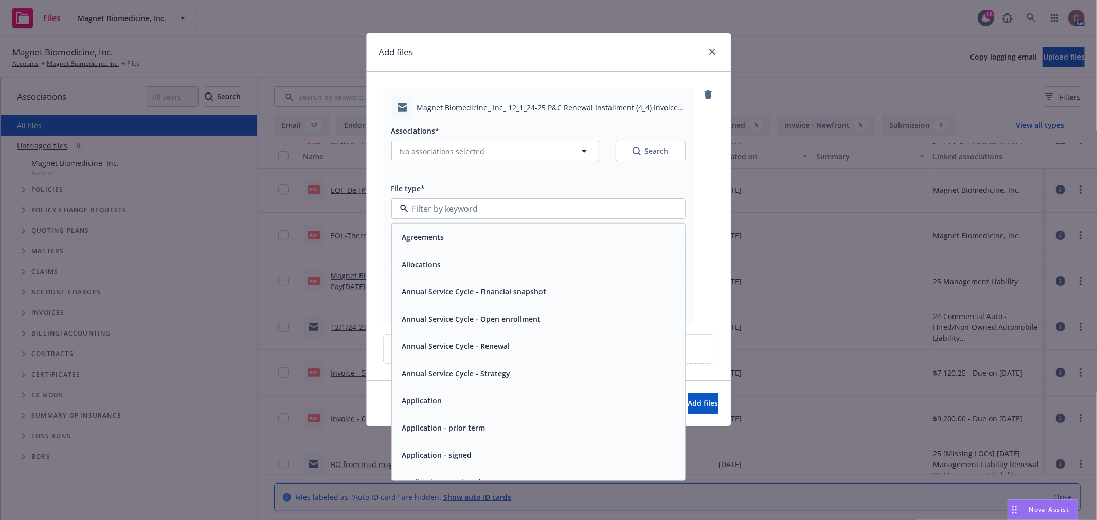
drag, startPoint x: 509, startPoint y: 60, endPoint x: 459, endPoint y: 67, distance: 50.4
click at [459, 67] on div "Add files" at bounding box center [549, 52] width 364 height 39
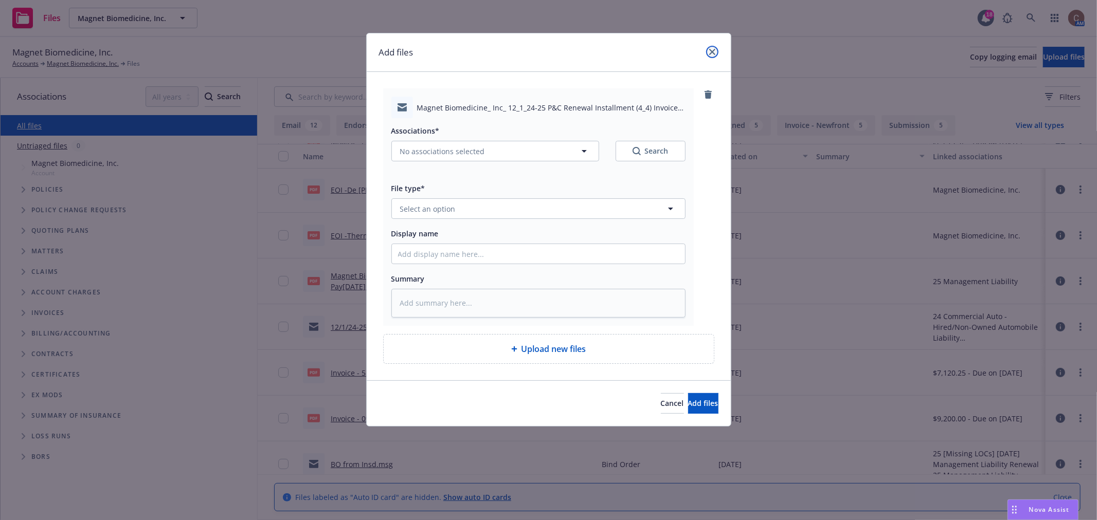
click at [710, 50] on icon "close" at bounding box center [712, 52] width 6 height 6
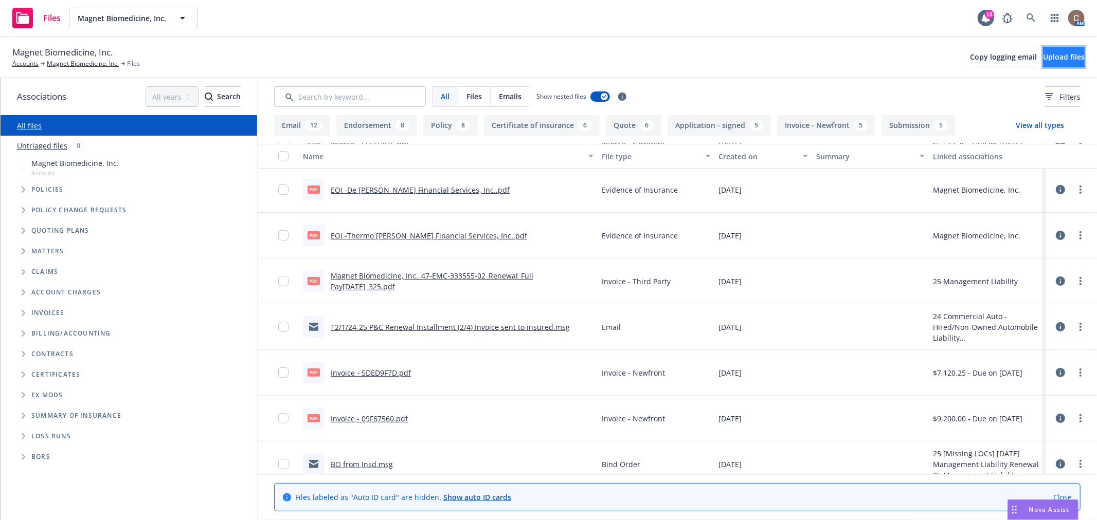
click at [1043, 57] on span "Upload files" at bounding box center [1064, 57] width 42 height 10
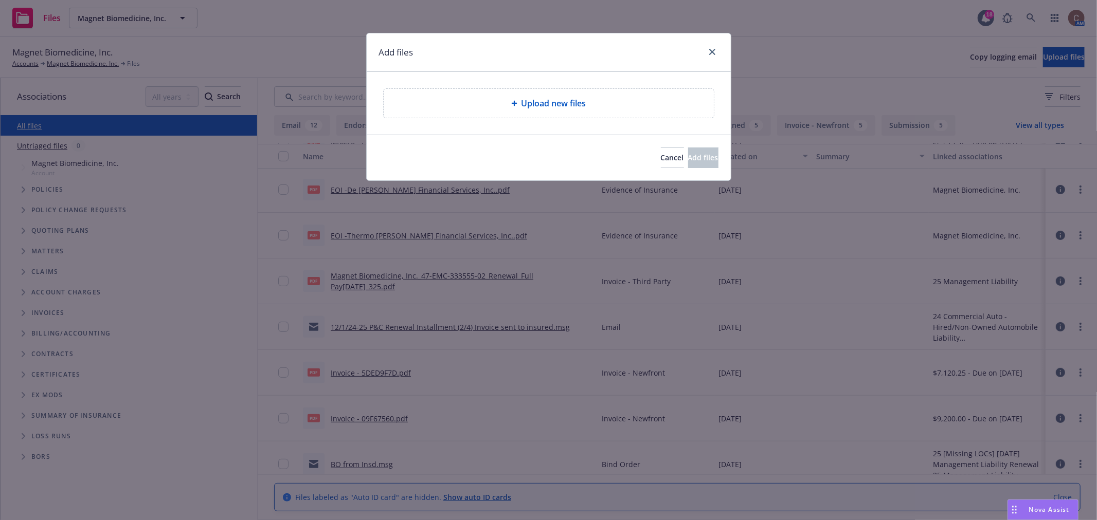
type textarea "x"
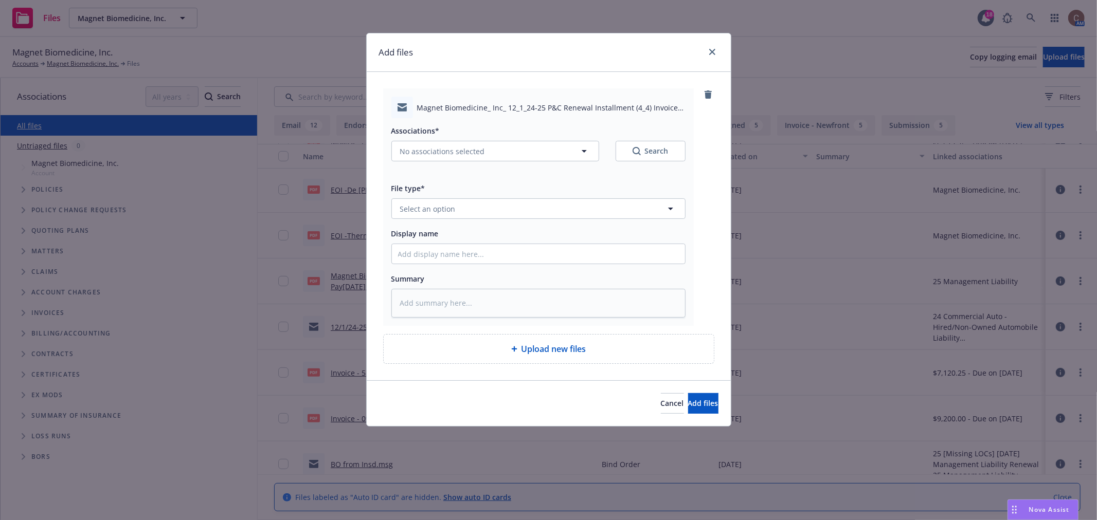
click at [473, 196] on div "File type* Select an option" at bounding box center [538, 200] width 294 height 37
click at [476, 209] on button "Select an option" at bounding box center [538, 208] width 294 height 21
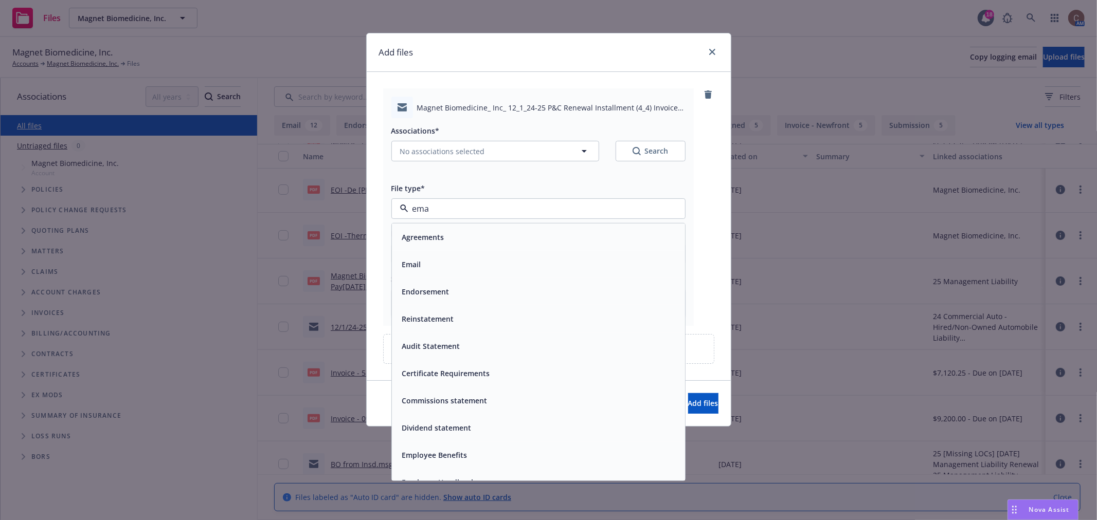
type input "emai"
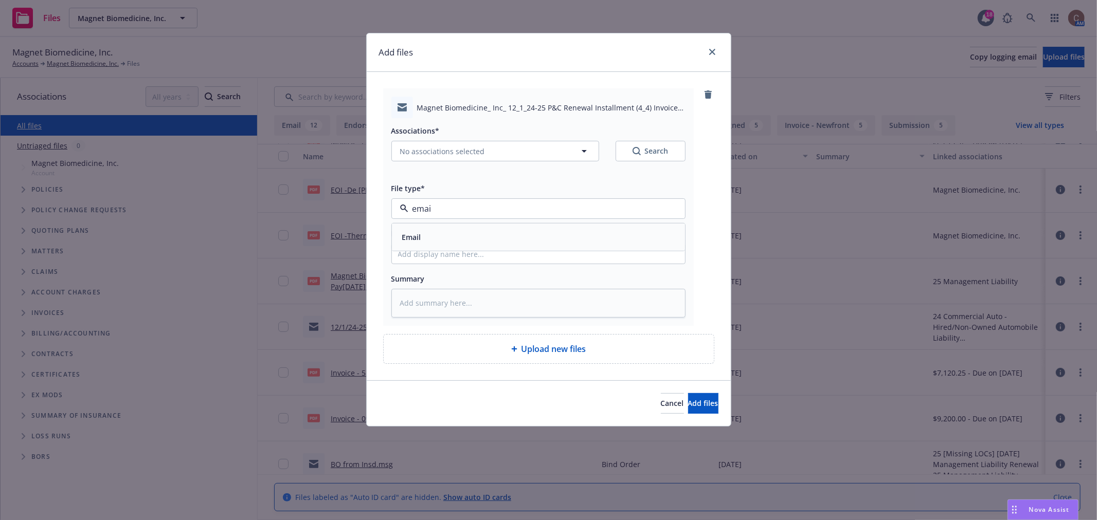
click at [472, 237] on div "Email" at bounding box center [538, 237] width 281 height 15
click at [484, 250] on div "Associations* No associations selected Search File type* Email Email Display na…" at bounding box center [538, 217] width 294 height 199
click at [487, 256] on input "Display name" at bounding box center [538, 254] width 293 height 20
paste input "12/1/24-25 P&C Renewal Installment (4/4) Invoice Attached"
type textarea "x"
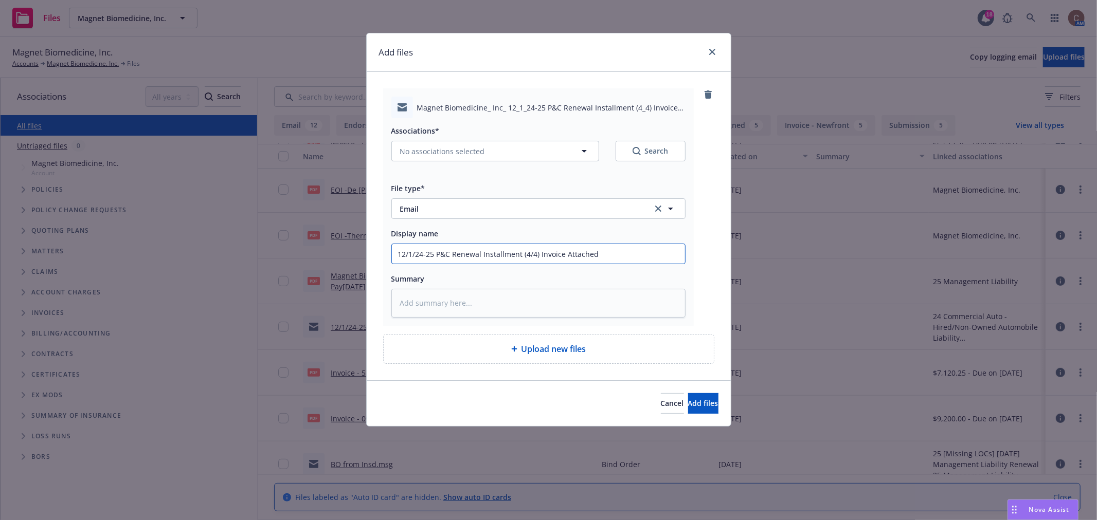
type input "12/1/24-25 P&C Renewal Installment (4/4) Invoice Attached"
click at [509, 153] on button "No associations selected" at bounding box center [495, 151] width 208 height 21
type textarea "x"
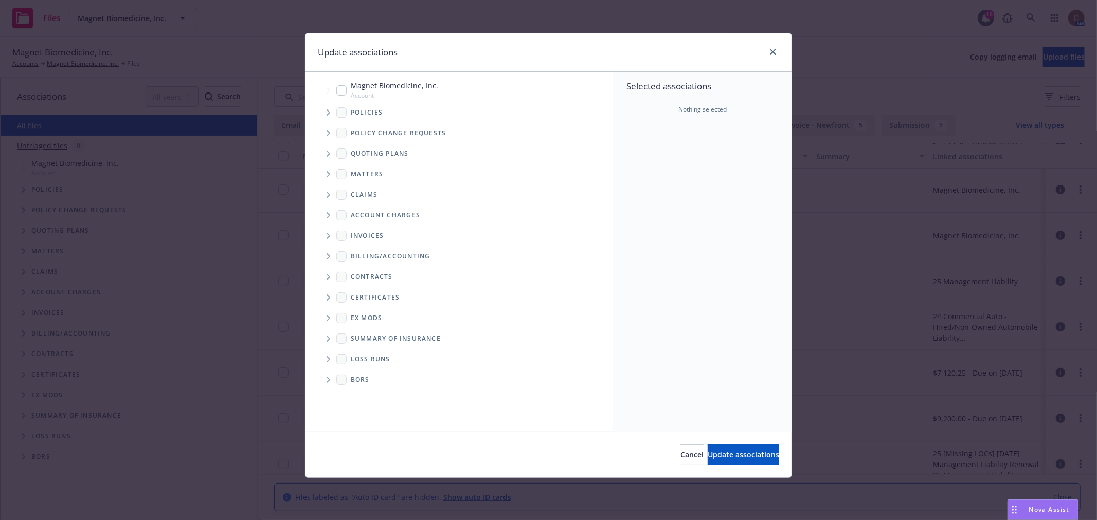
click at [327, 114] on icon "Tree Example" at bounding box center [329, 113] width 4 height 6
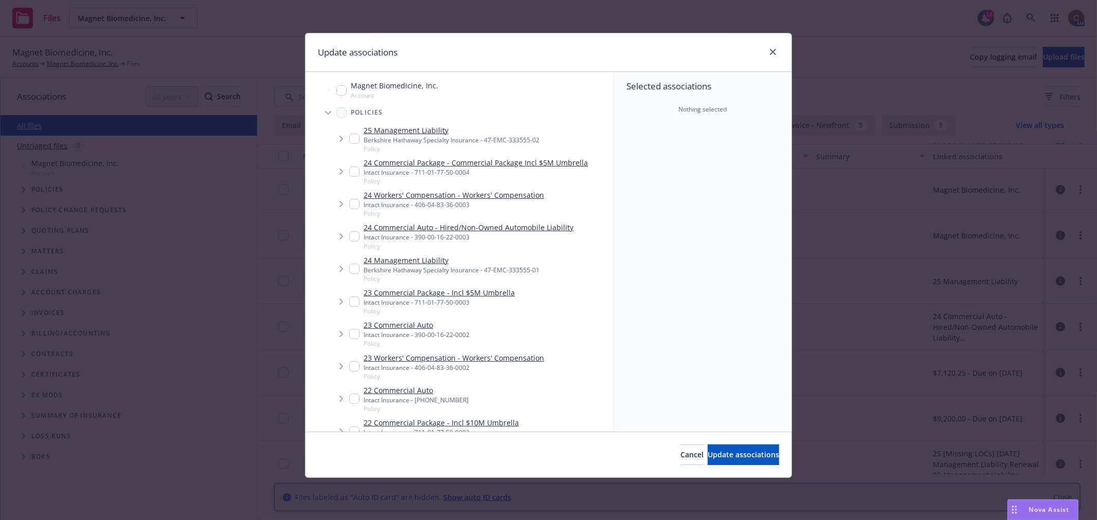
click at [356, 169] on input "Tree Example" at bounding box center [354, 172] width 10 height 10
checkbox input "true"
click at [348, 202] on span "Tree Example" at bounding box center [341, 204] width 16 height 16
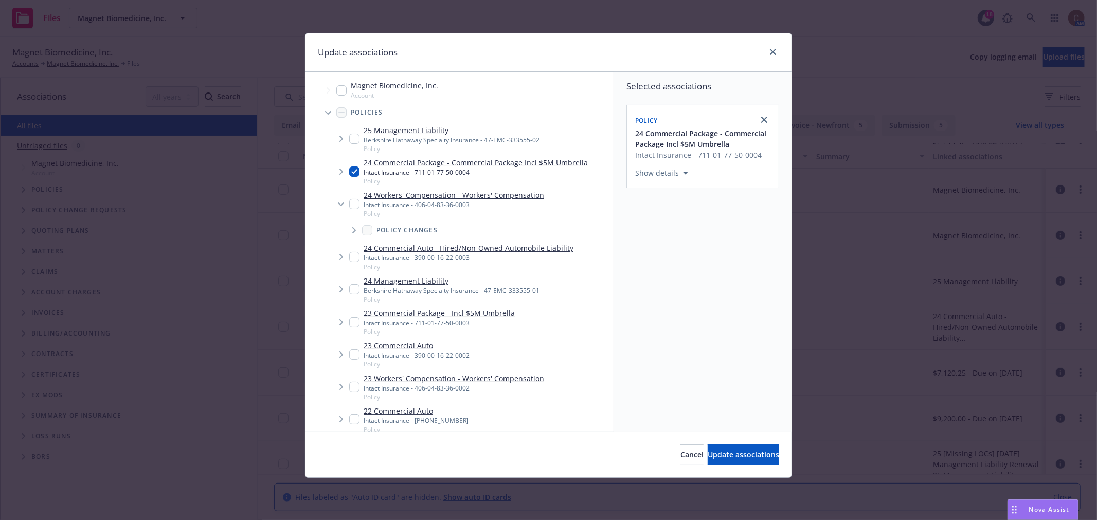
click at [353, 201] on input "Tree Example" at bounding box center [354, 204] width 10 height 10
checkbox input "true"
click at [352, 255] on input "Tree Example" at bounding box center [354, 257] width 10 height 10
checkbox input "true"
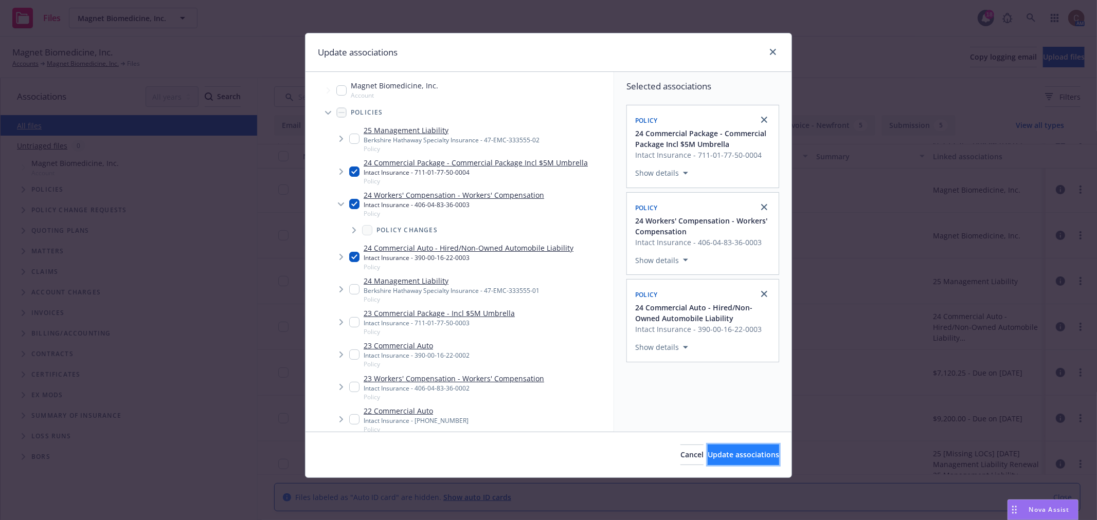
click at [732, 456] on span "Update associations" at bounding box center [743, 455] width 71 height 10
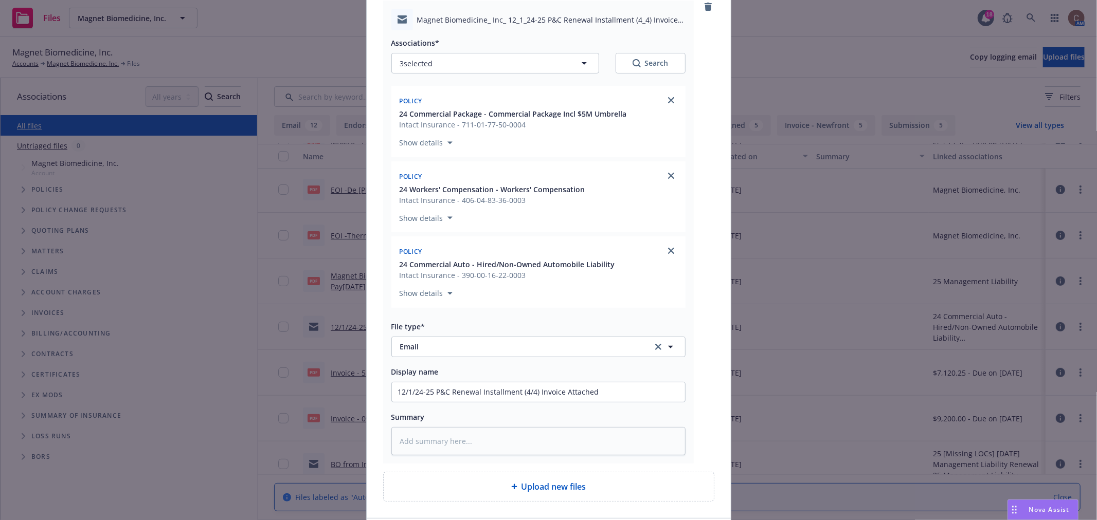
scroll to position [168, 0]
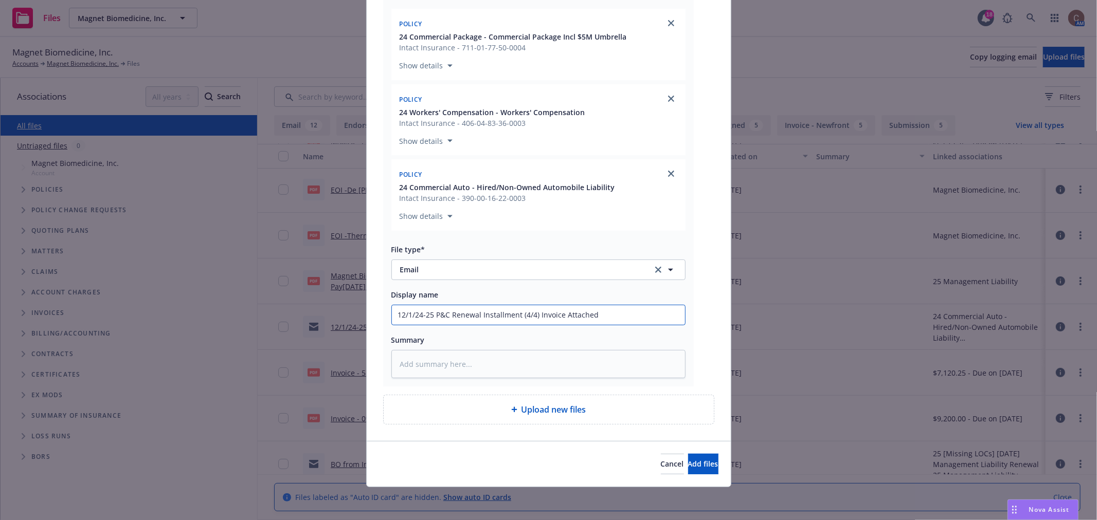
drag, startPoint x: 608, startPoint y: 313, endPoint x: 608, endPoint y: 300, distance: 12.3
click at [608, 311] on input "12/1/24-25 P&C Renewal Installment (4/4) Invoice Attached" at bounding box center [538, 315] width 293 height 20
type textarea "x"
type input "12/1/24-25 P&C Renewal Installment (4/4) Invoice Attache"
type textarea "x"
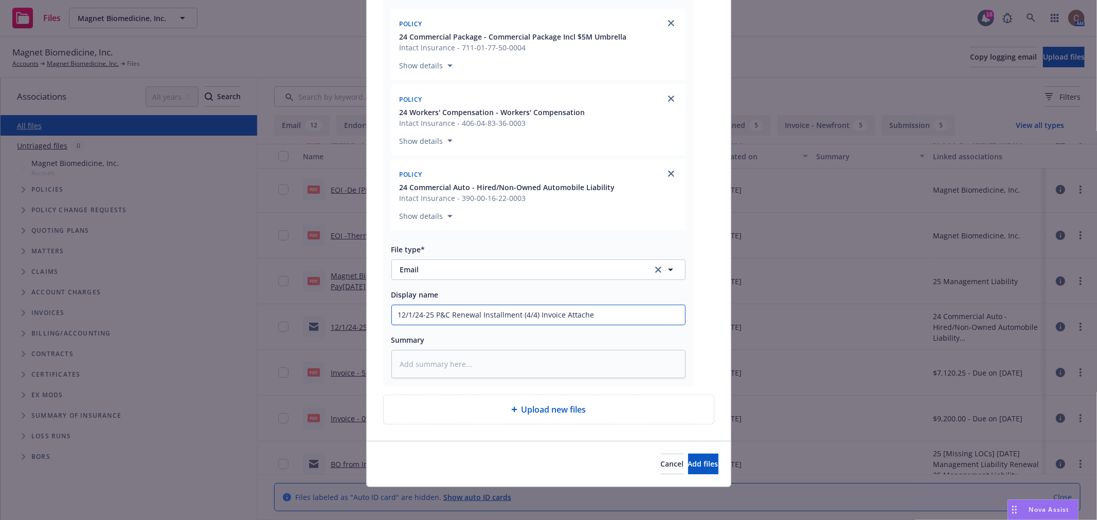
type input "12/1/24-25 P&C Renewal Installment (4/4) Invoice Attach"
type textarea "x"
type input "12/1/24-25 P&C Renewal Installment (4/4) Invoice Attac"
type textarea "x"
type input "12/1/24-25 P&C Renewal Installment (4/4) Invoice Atta"
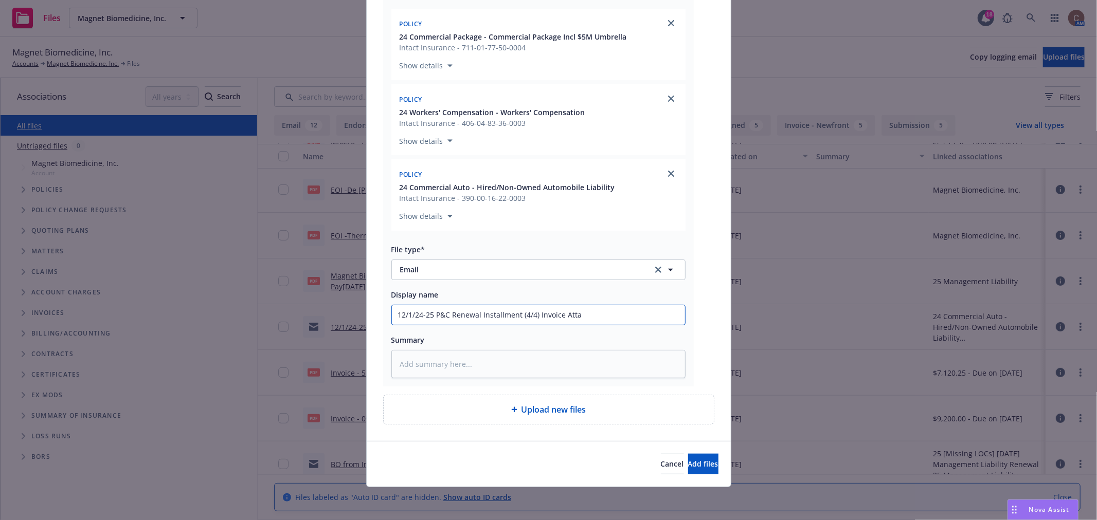
type textarea "x"
type input "12/1/24-25 P&C Renewal Installment (4/4) Invoice Att"
type textarea "x"
type input "12/1/24-25 P&C Renewal Installment (4/4) Invoice At"
type textarea "x"
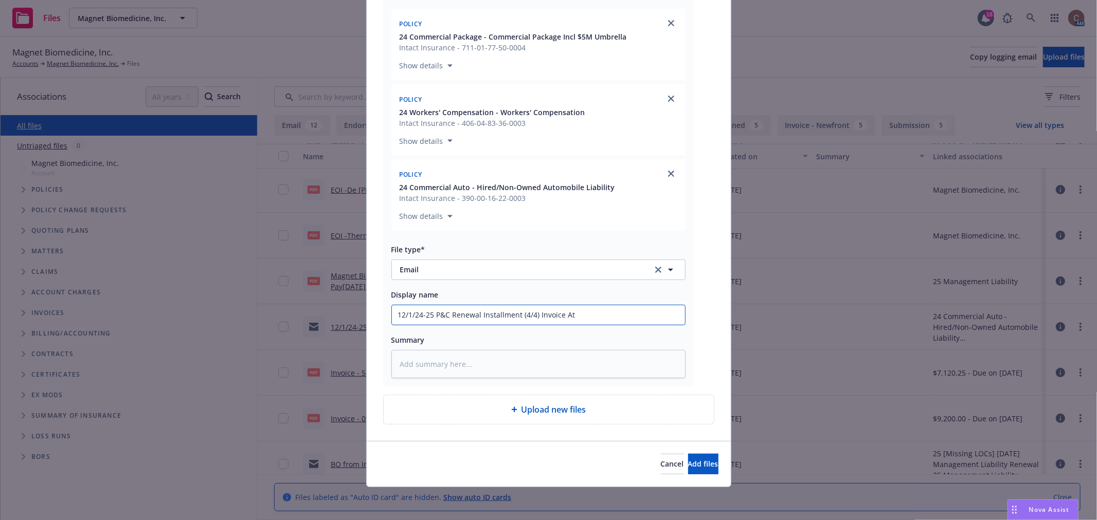
type input "12/1/24-25 P&C Renewal Installment (4/4) Invoice A"
type textarea "x"
type input "12/1/24-25 P&C Renewal Installment (4/4) Invoice"
type textarea "x"
type input "12/1/24-25 P&C Renewal Installment (4/4) Invoice s"
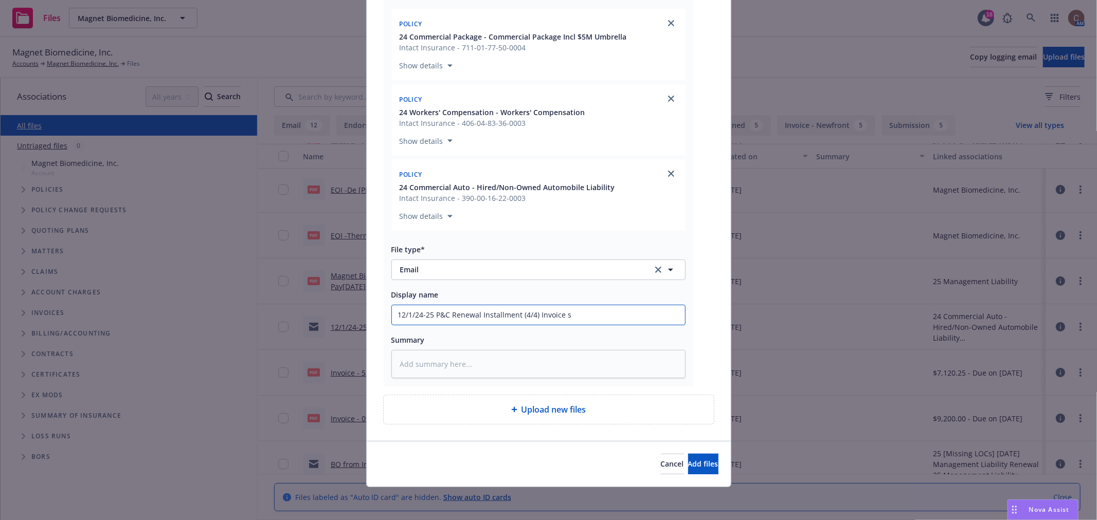
type textarea "x"
type input "12/1/24-25 P&C Renewal Installment (4/4) Invoice se"
type textarea "x"
type input "12/1/24-25 P&C Renewal Installment (4/4) Invoice sen"
type textarea "x"
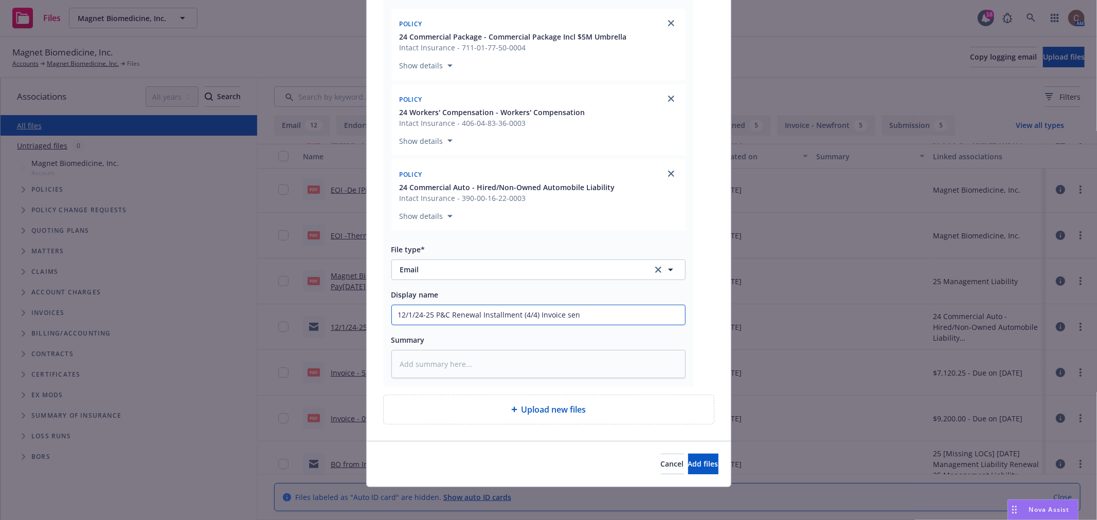
type input "12/1/24-25 P&C Renewal Installment (4/4) Invoice sent"
type textarea "x"
type input "12/1/24-25 P&C Renewal Installment (4/4) Invoice sent"
type textarea "x"
type input "12/1/24-25 P&C Renewal Installment (4/4) Invoice sent t"
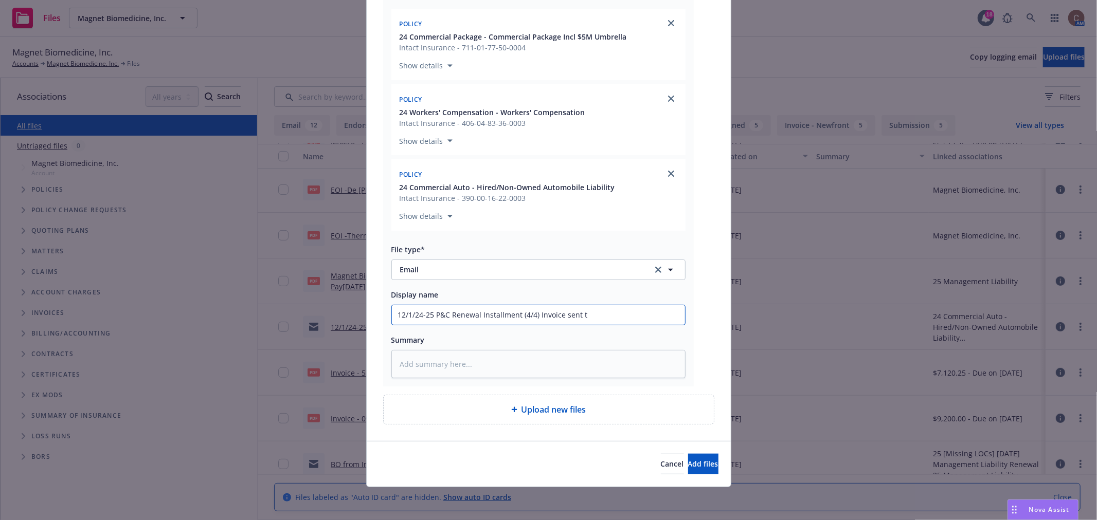
type textarea "x"
type input "12/1/24-25 P&C Renewal Installment (4/4) Invoice sent to"
type textarea "x"
type input "12/1/24-25 P&C Renewal Installment (4/4) Invoice sent to"
type textarea "x"
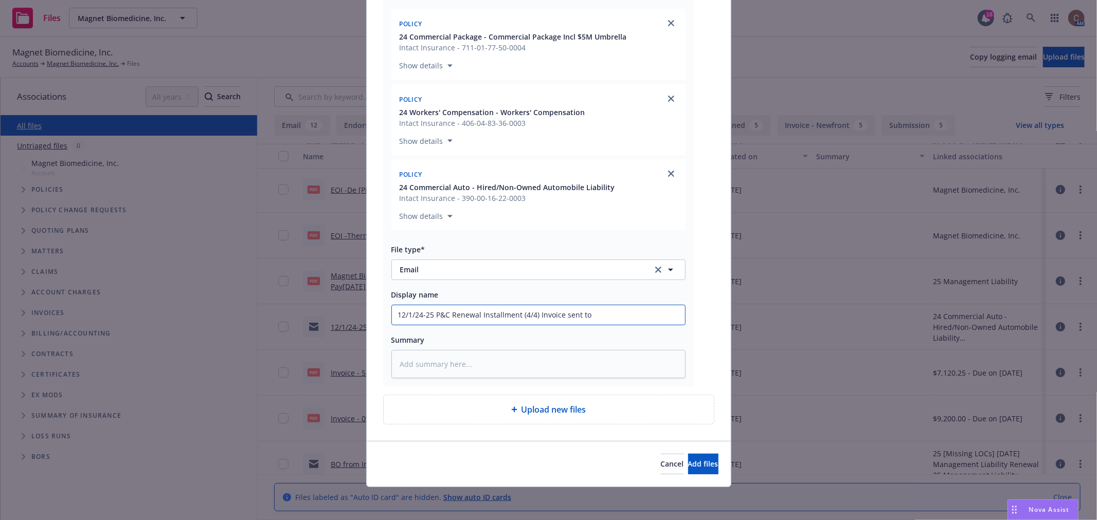
type input "12/1/24-25 P&C Renewal Installment (4/4) Invoice sent to i"
type textarea "x"
type input "12/1/24-25 P&C Renewal Installment (4/4) Invoice sent to ins"
type textarea "x"
type input "12/1/24-25 P&C Renewal Installment (4/4) Invoice sent to insu"
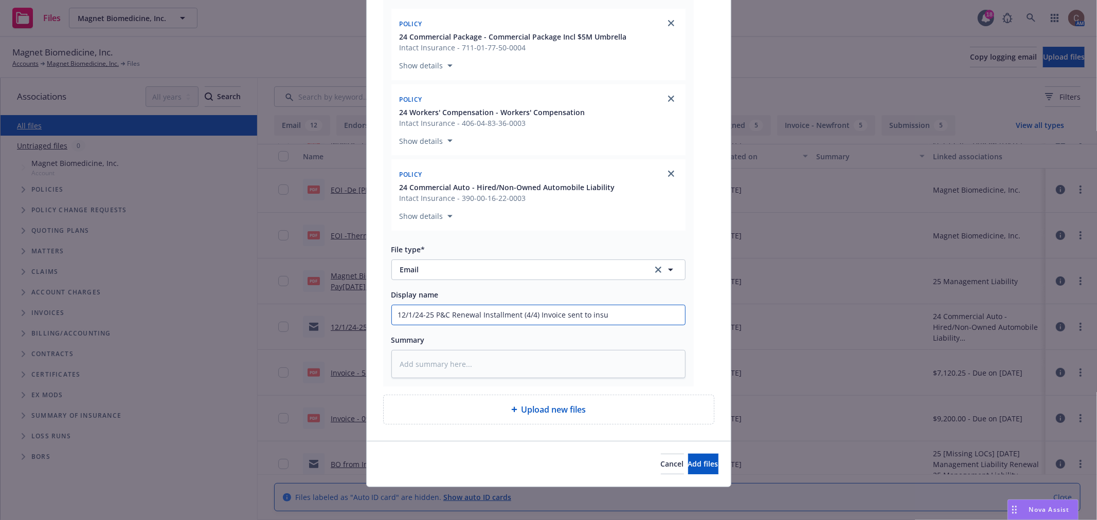
type textarea "x"
type input "12/1/24-25 P&C Renewal Installment (4/4) Invoice sent to insur"
type textarea "x"
type input "12/1/24-25 P&C Renewal Installment (4/4) Invoice sent to insure"
type textarea "x"
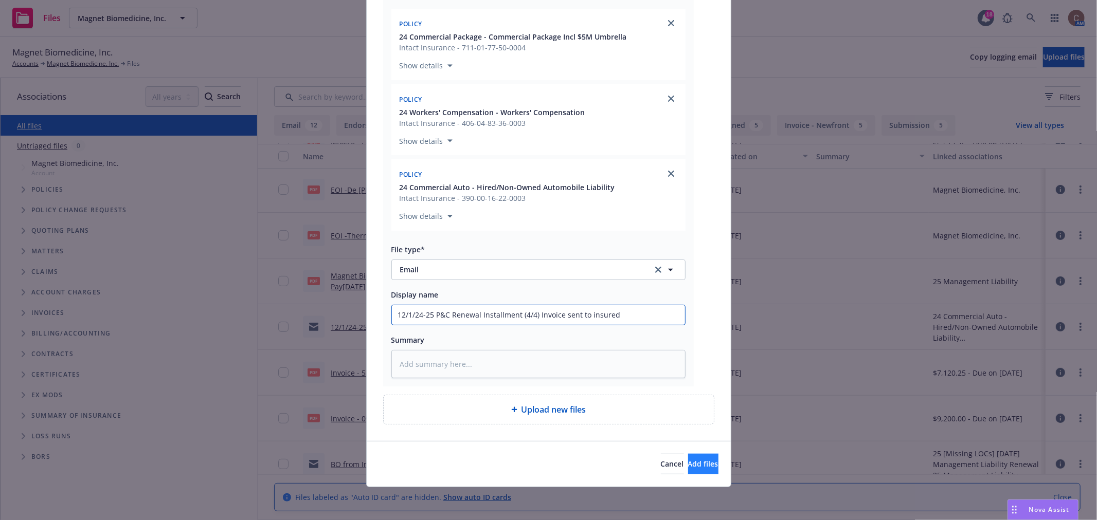
type input "12/1/24-25 P&C Renewal Installment (4/4) Invoice sent to insured"
click at [688, 471] on button "Add files" at bounding box center [703, 464] width 30 height 21
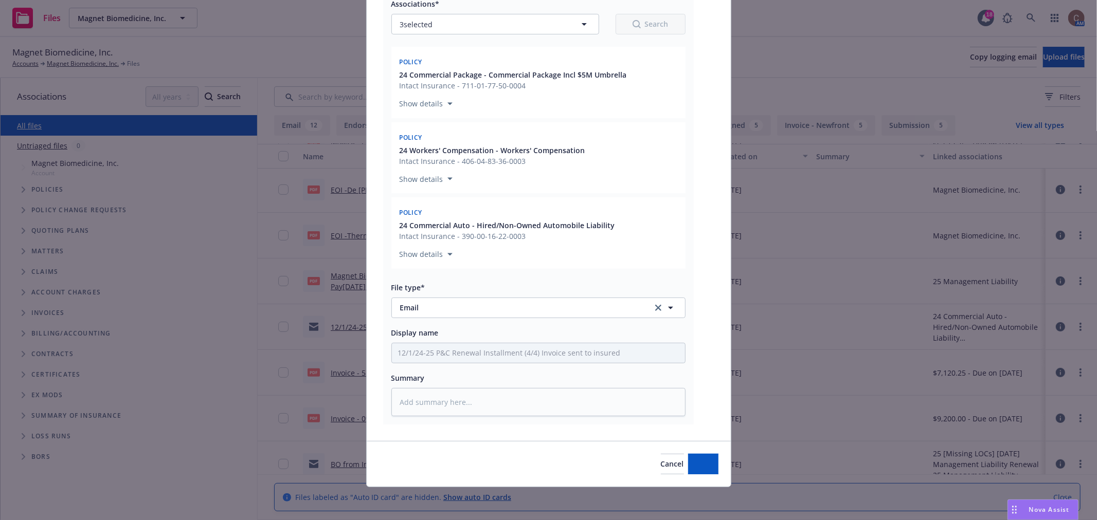
type textarea "x"
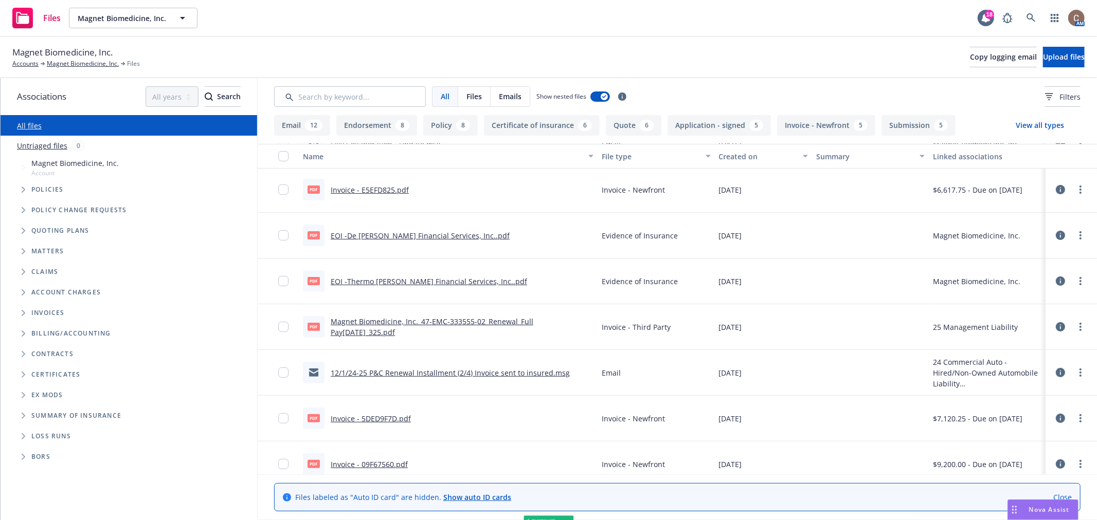
scroll to position [274, 0]
